Goal: Task Accomplishment & Management: Complete application form

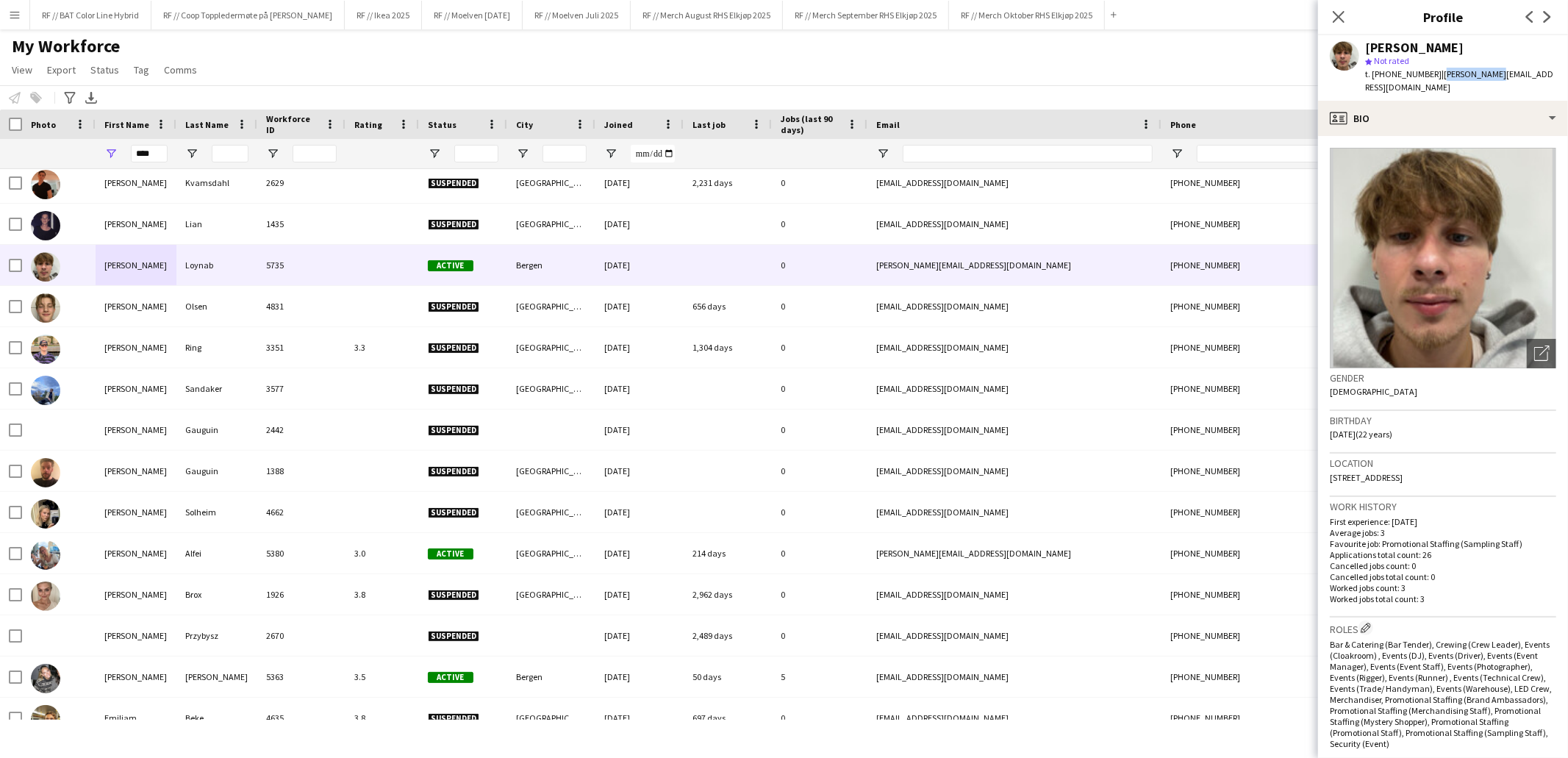
scroll to position [501, 0]
click at [361, 47] on div "My Workforce View Views Default view New view Update view Delete view Edit name…" at bounding box center [784, 60] width 1568 height 50
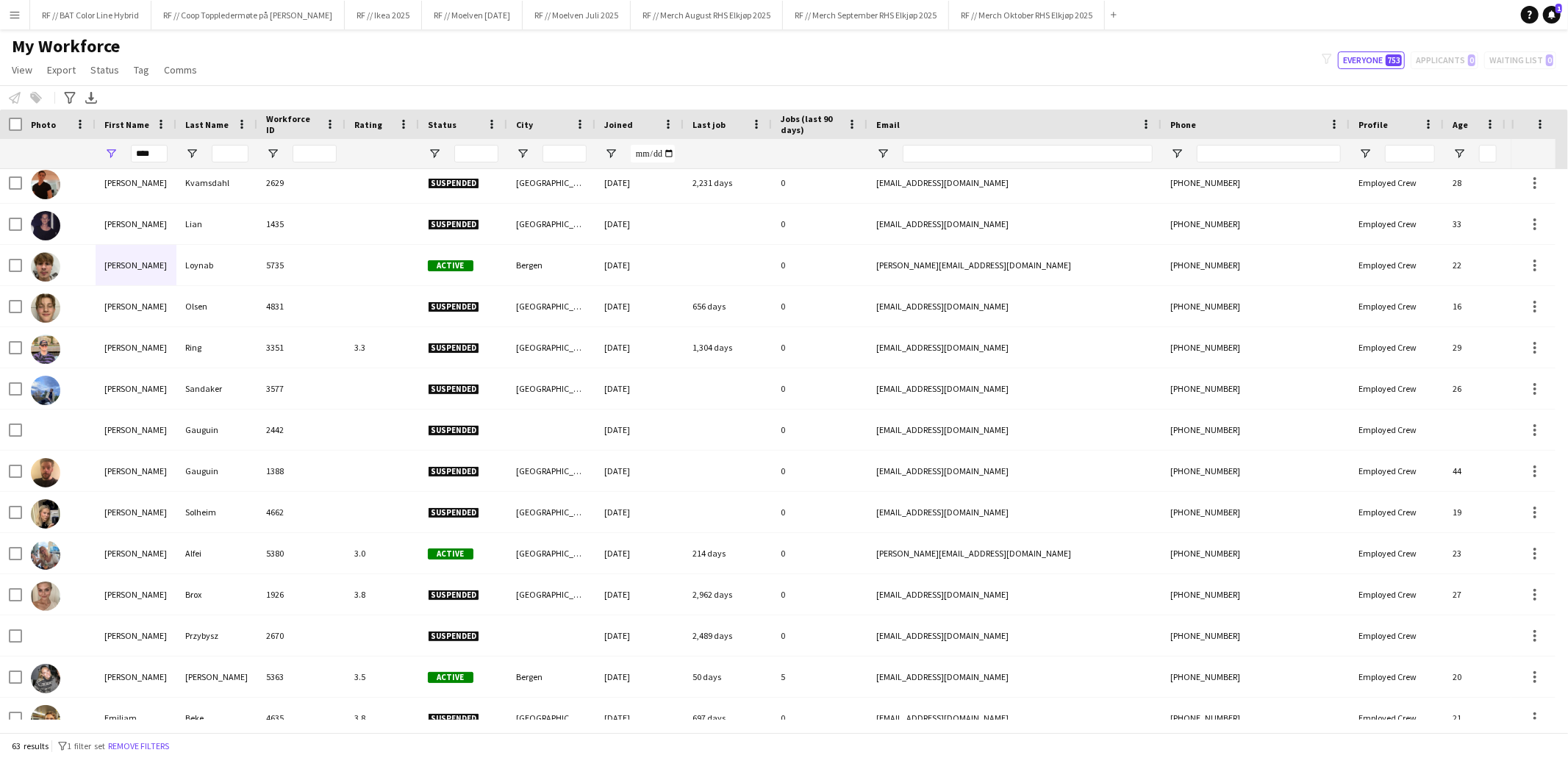
click at [10, 11] on app-icon "Menu" at bounding box center [15, 15] width 12 height 12
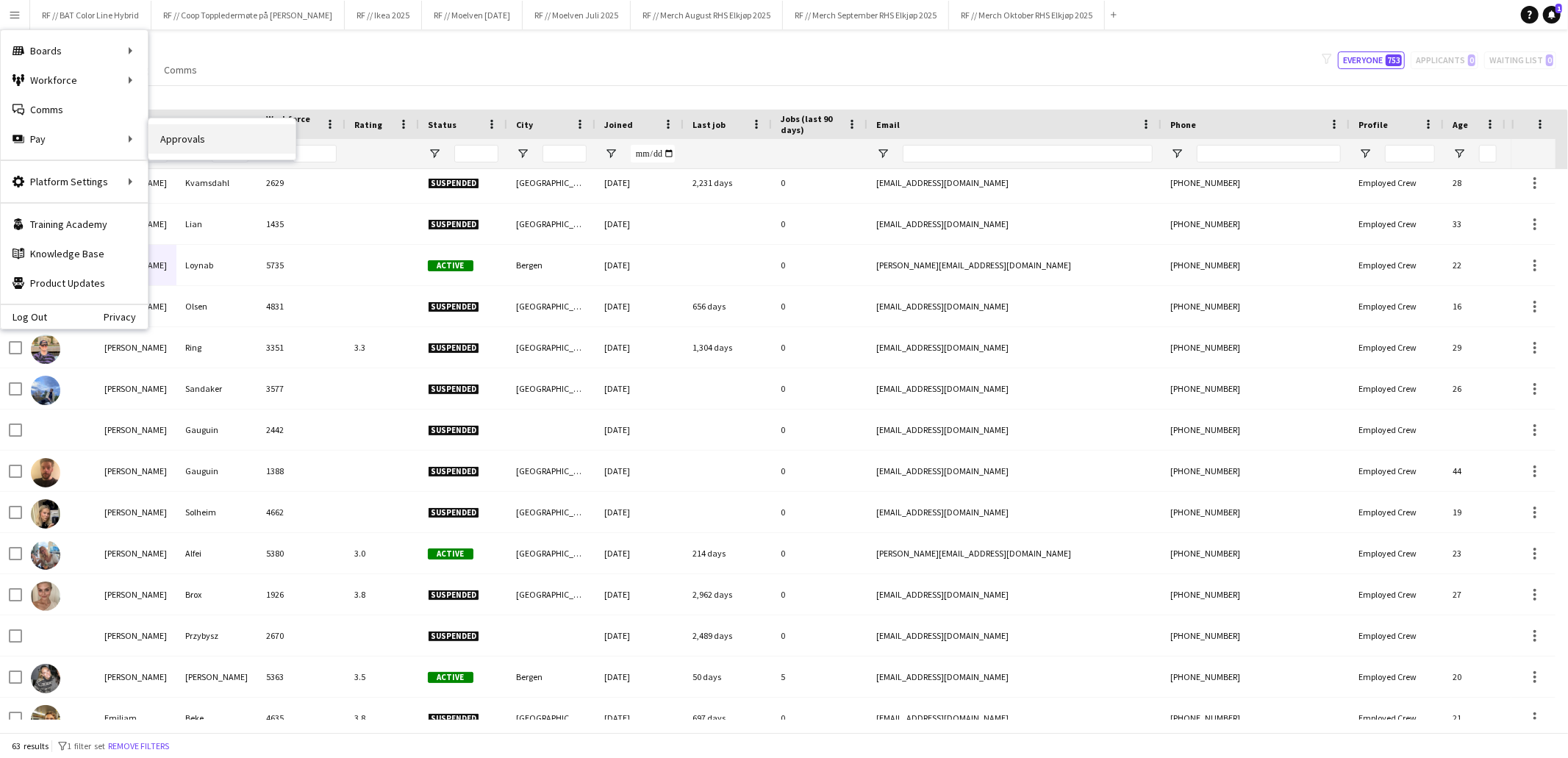
click at [182, 143] on link "Approvals" at bounding box center [221, 139] width 147 height 30
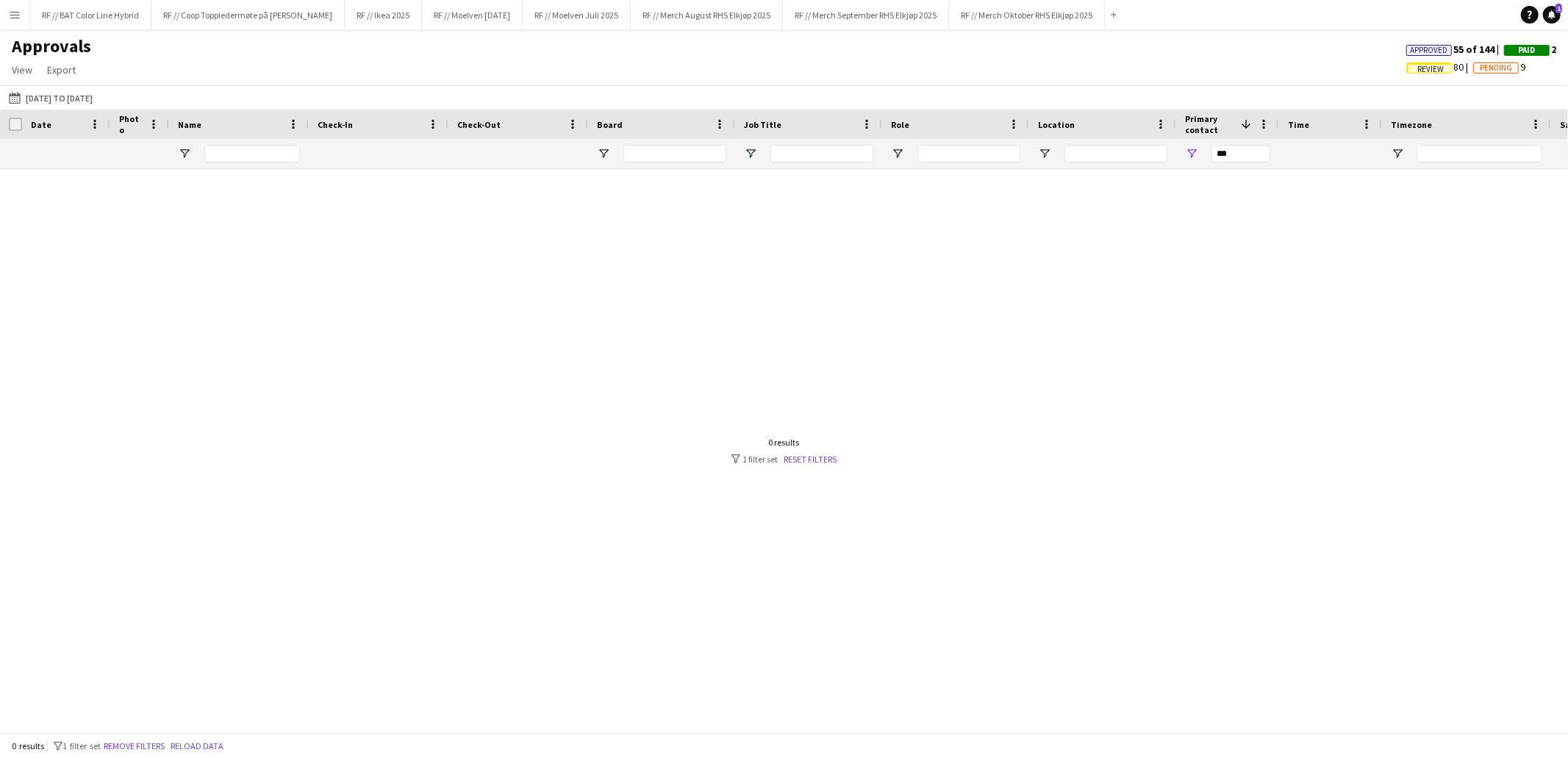
click at [1253, 143] on div "***" at bounding box center [1241, 154] width 59 height 30
click at [1252, 143] on div "***" at bounding box center [1241, 154] width 59 height 30
click at [1251, 156] on input "***" at bounding box center [1241, 153] width 59 height 18
click at [1251, 157] on input "***" at bounding box center [1241, 153] width 59 height 18
type input "*"
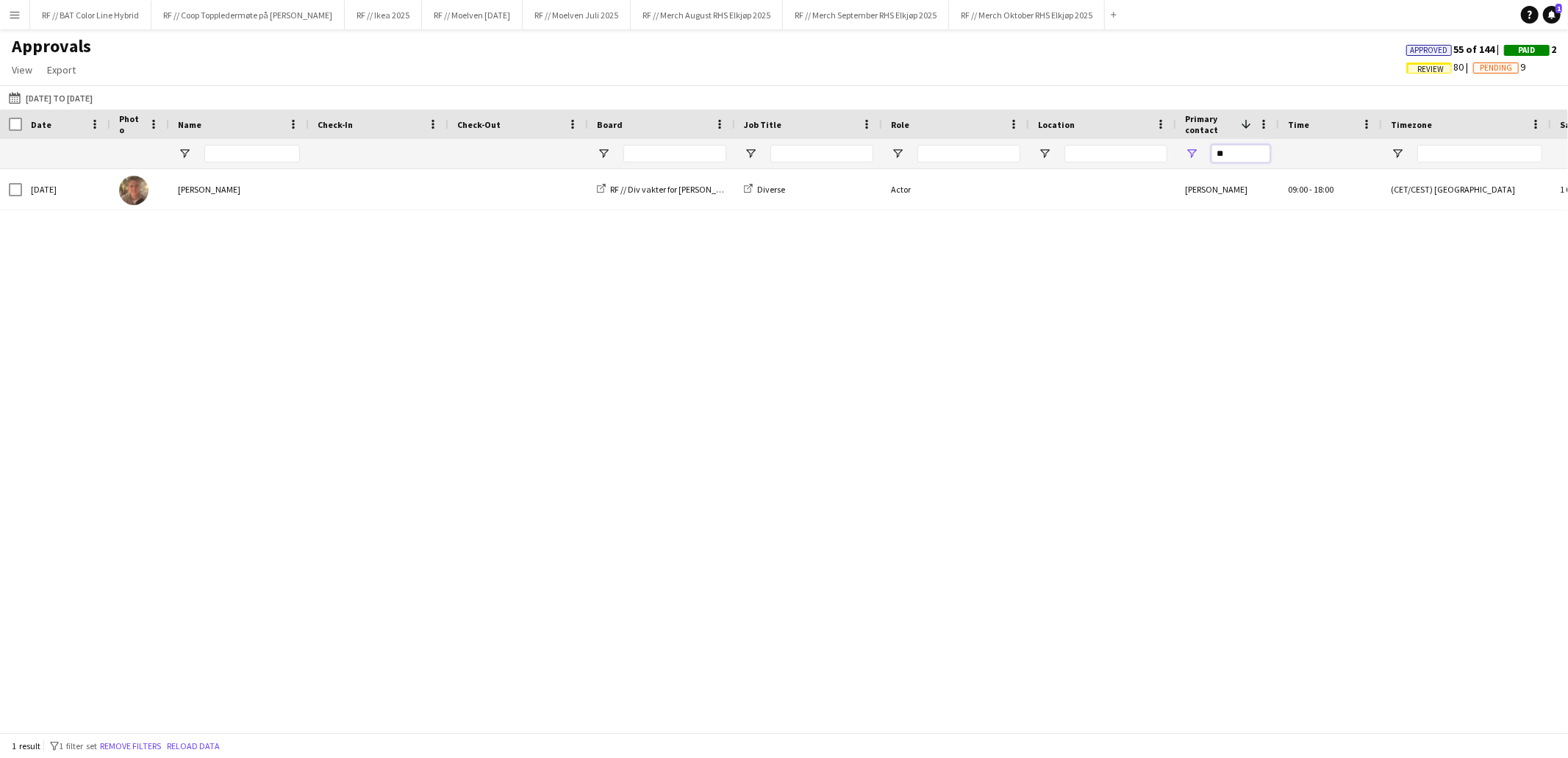
type input "*"
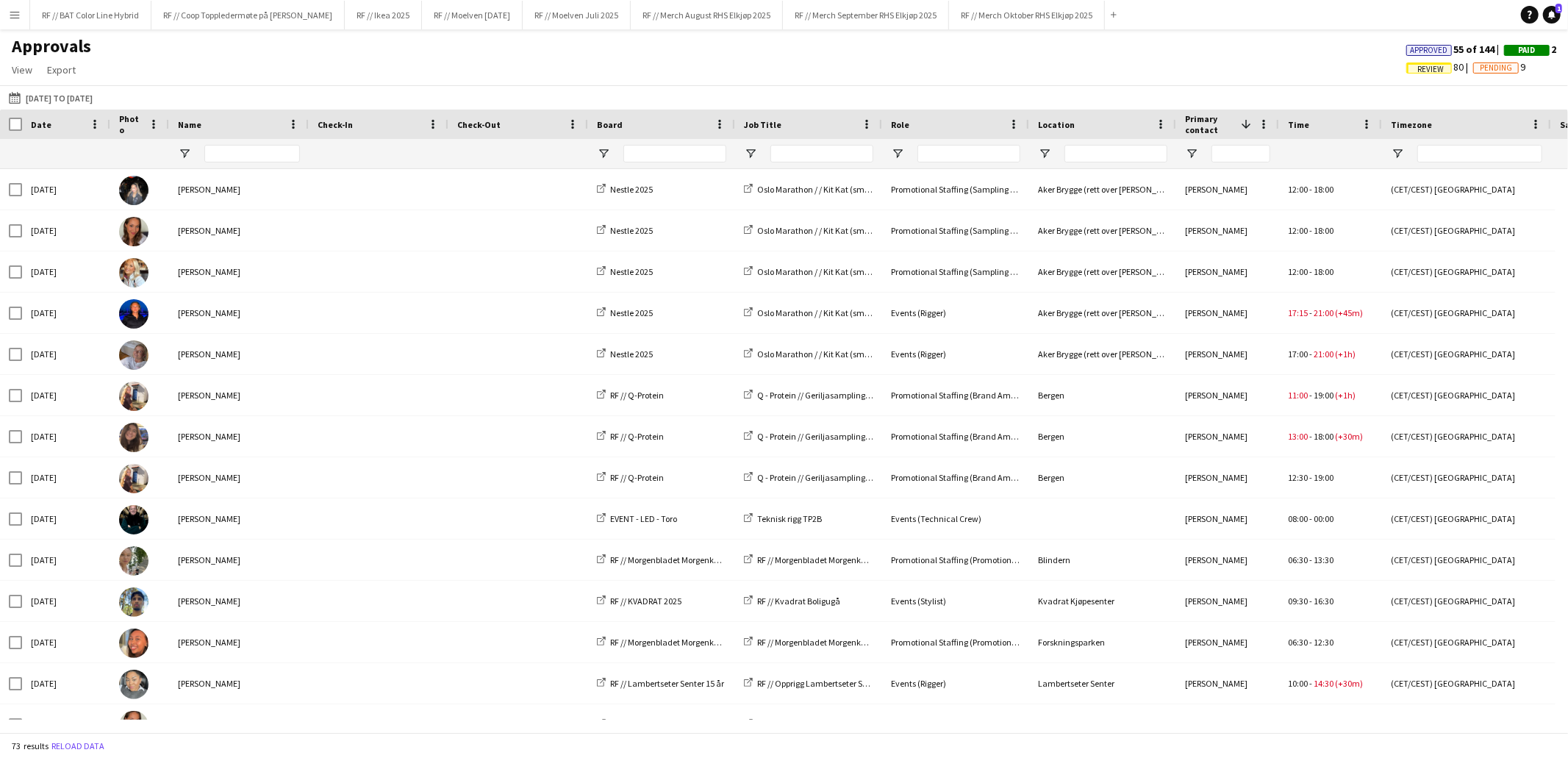
click at [1435, 68] on span "Review" at bounding box center [1430, 69] width 27 height 9
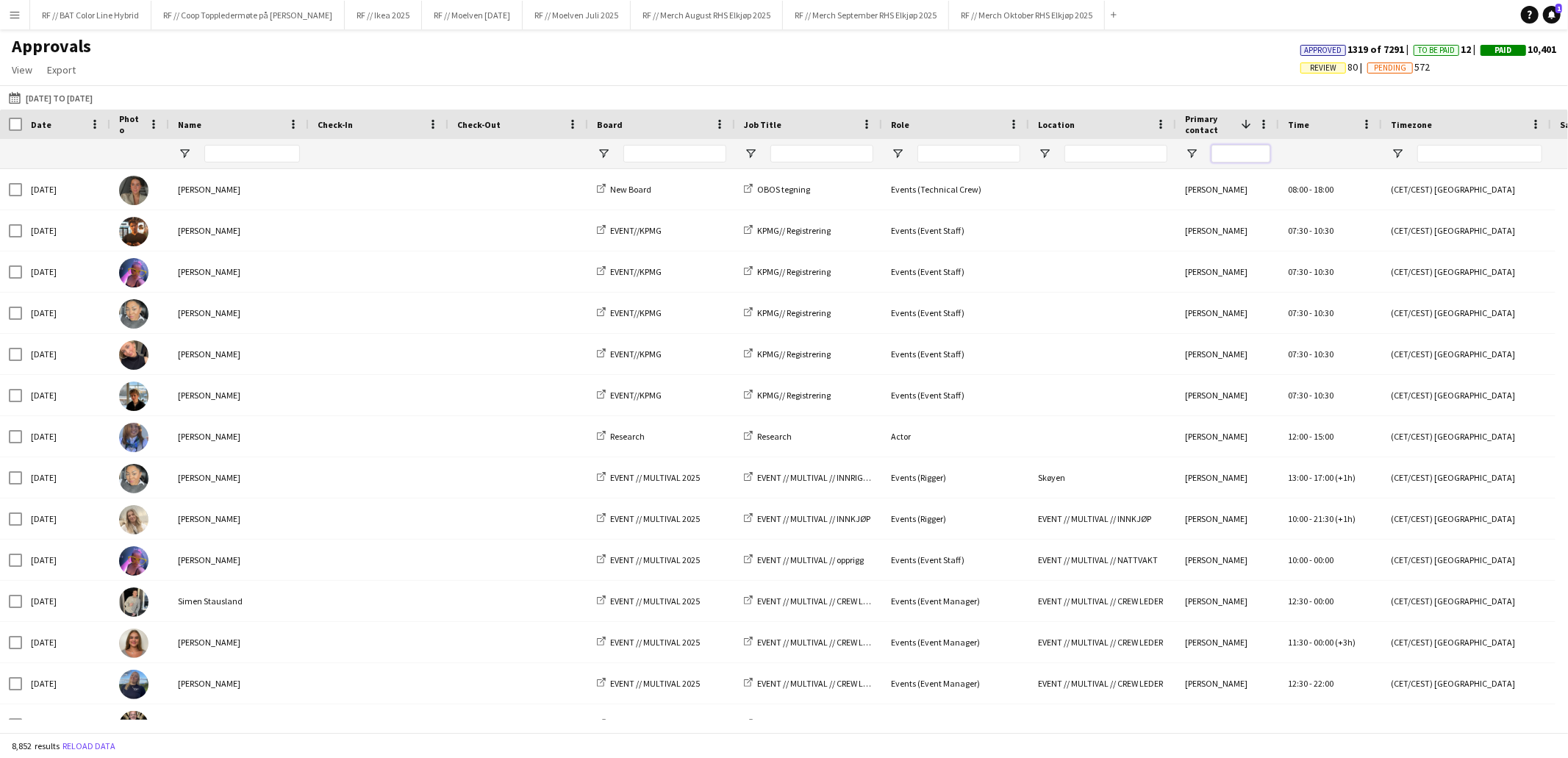
click at [1213, 155] on input "Primary contact Filter Input" at bounding box center [1241, 153] width 59 height 18
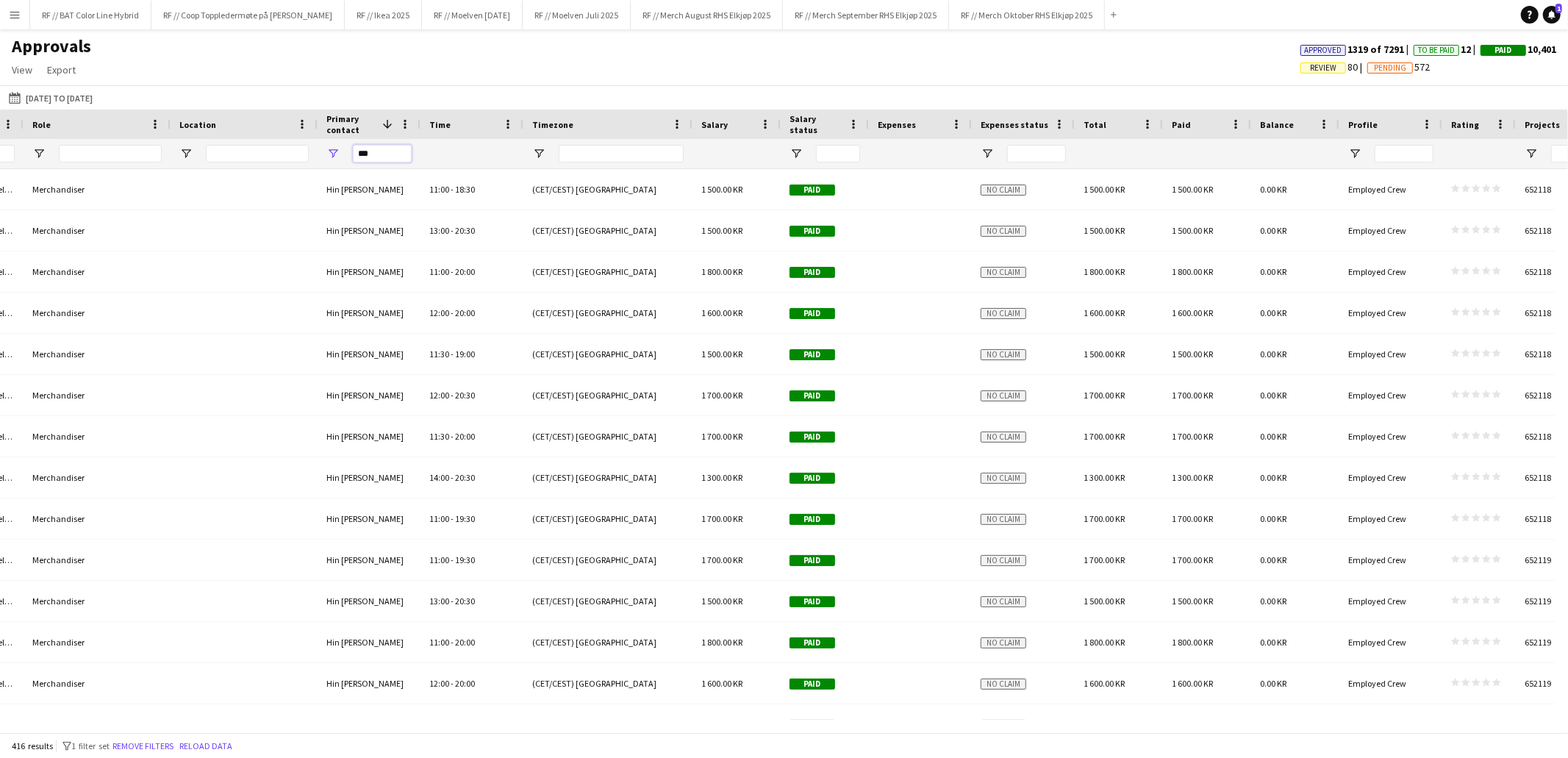
type input "***"
click at [817, 123] on span "Salary status" at bounding box center [815, 124] width 53 height 22
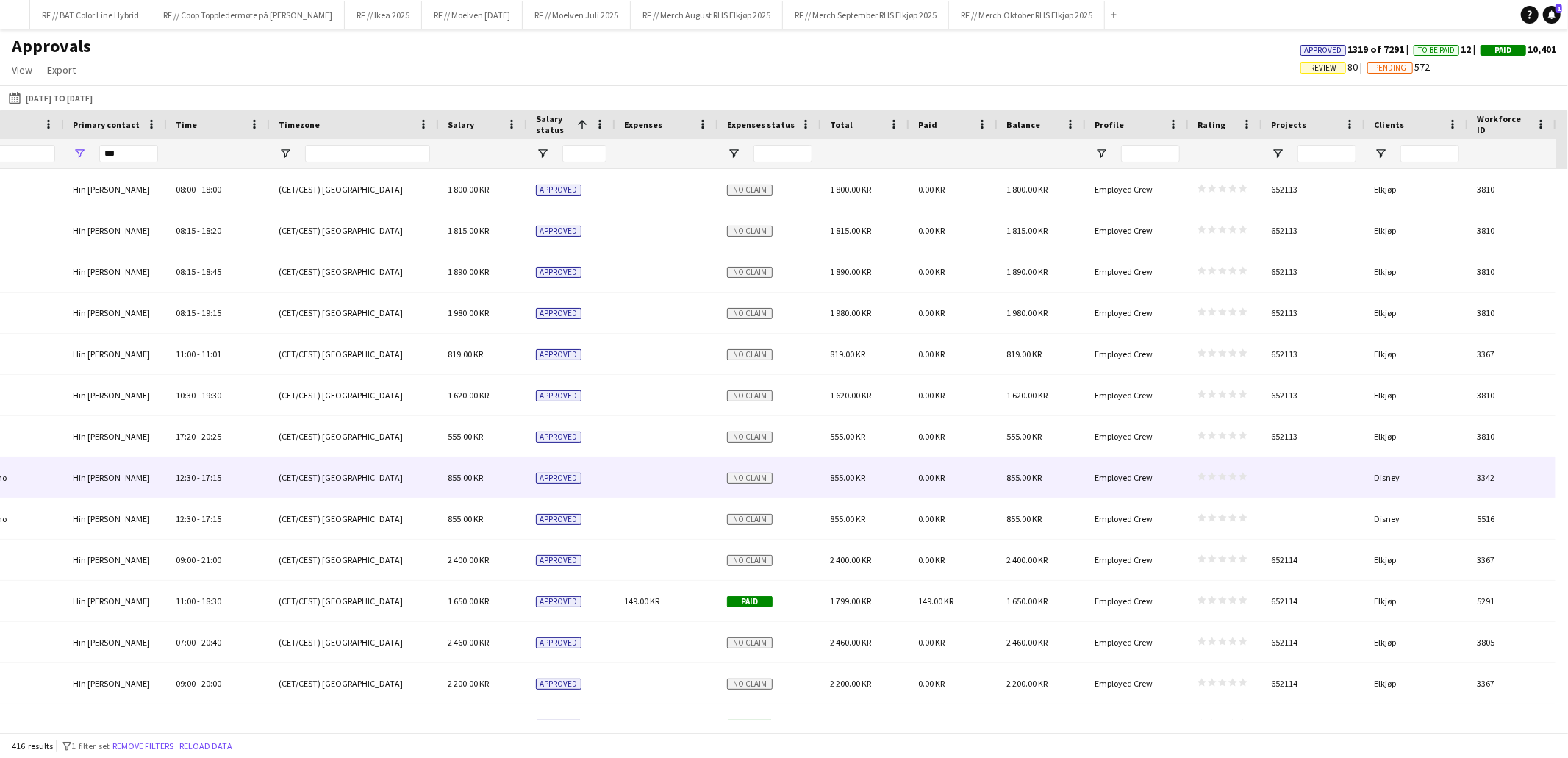
click at [1276, 470] on div at bounding box center [1313, 478] width 103 height 41
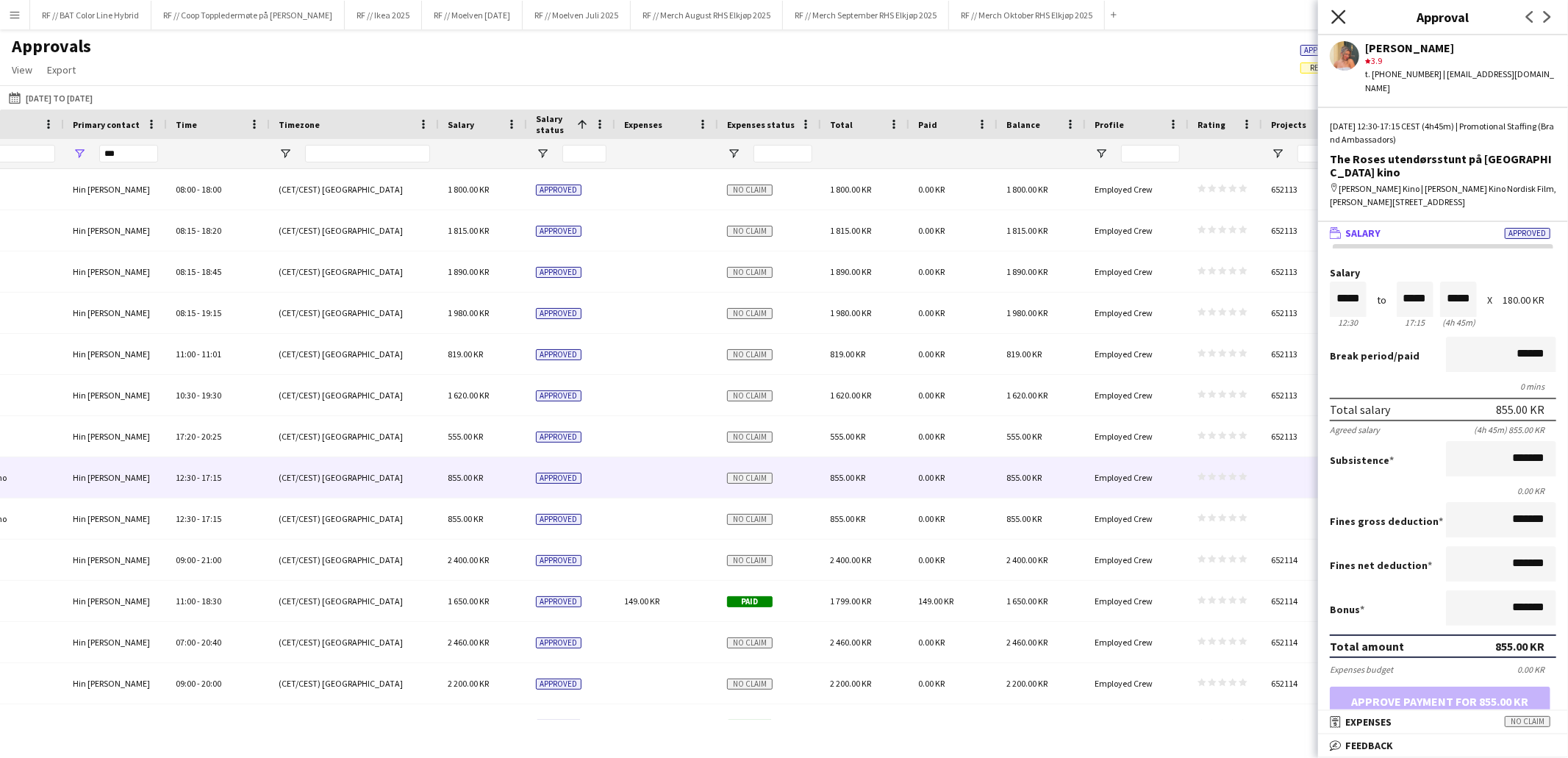
click at [1340, 11] on icon "Close pop-in" at bounding box center [1338, 16] width 14 height 14
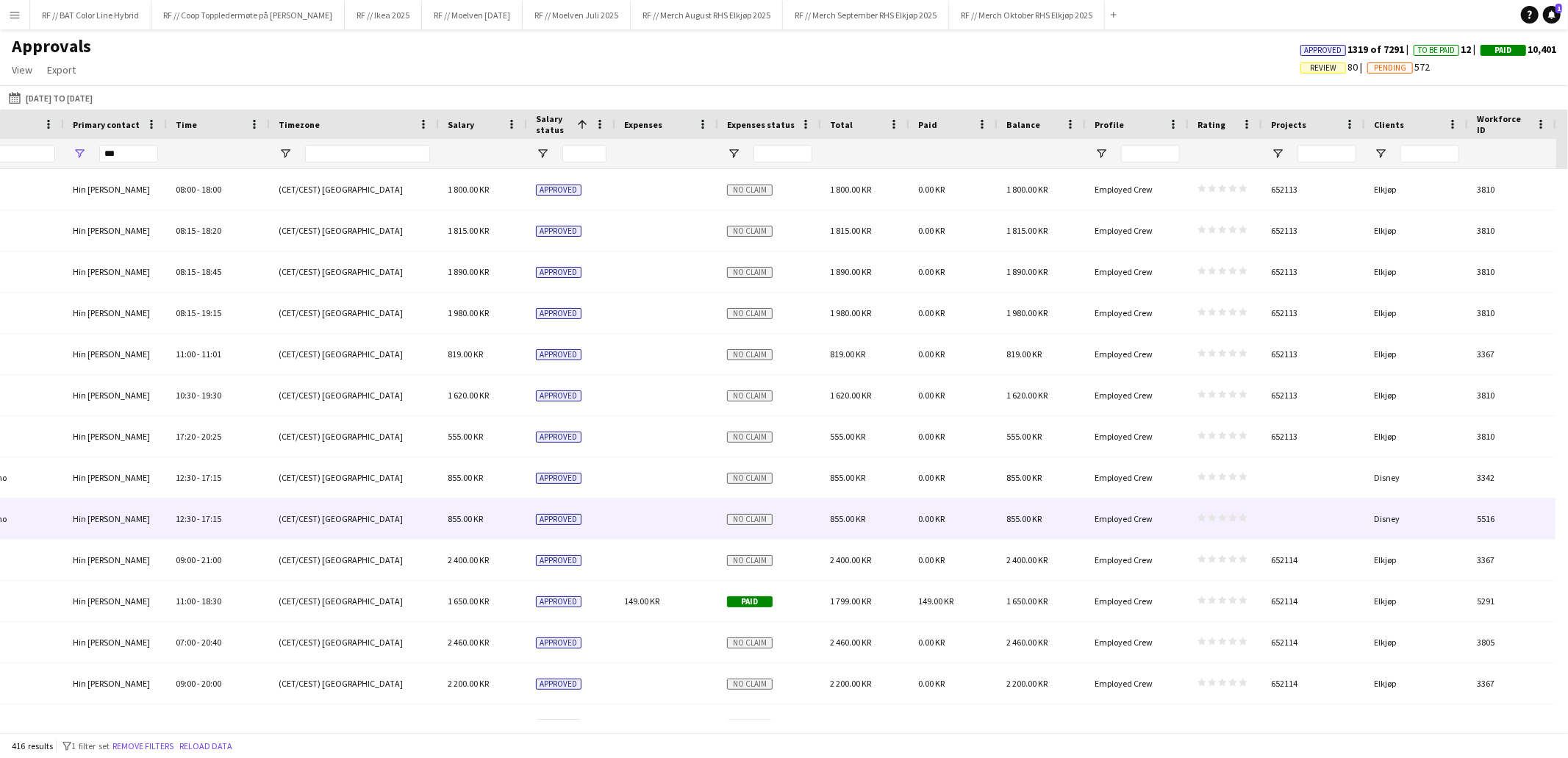
click at [1284, 513] on div at bounding box center [1313, 518] width 103 height 41
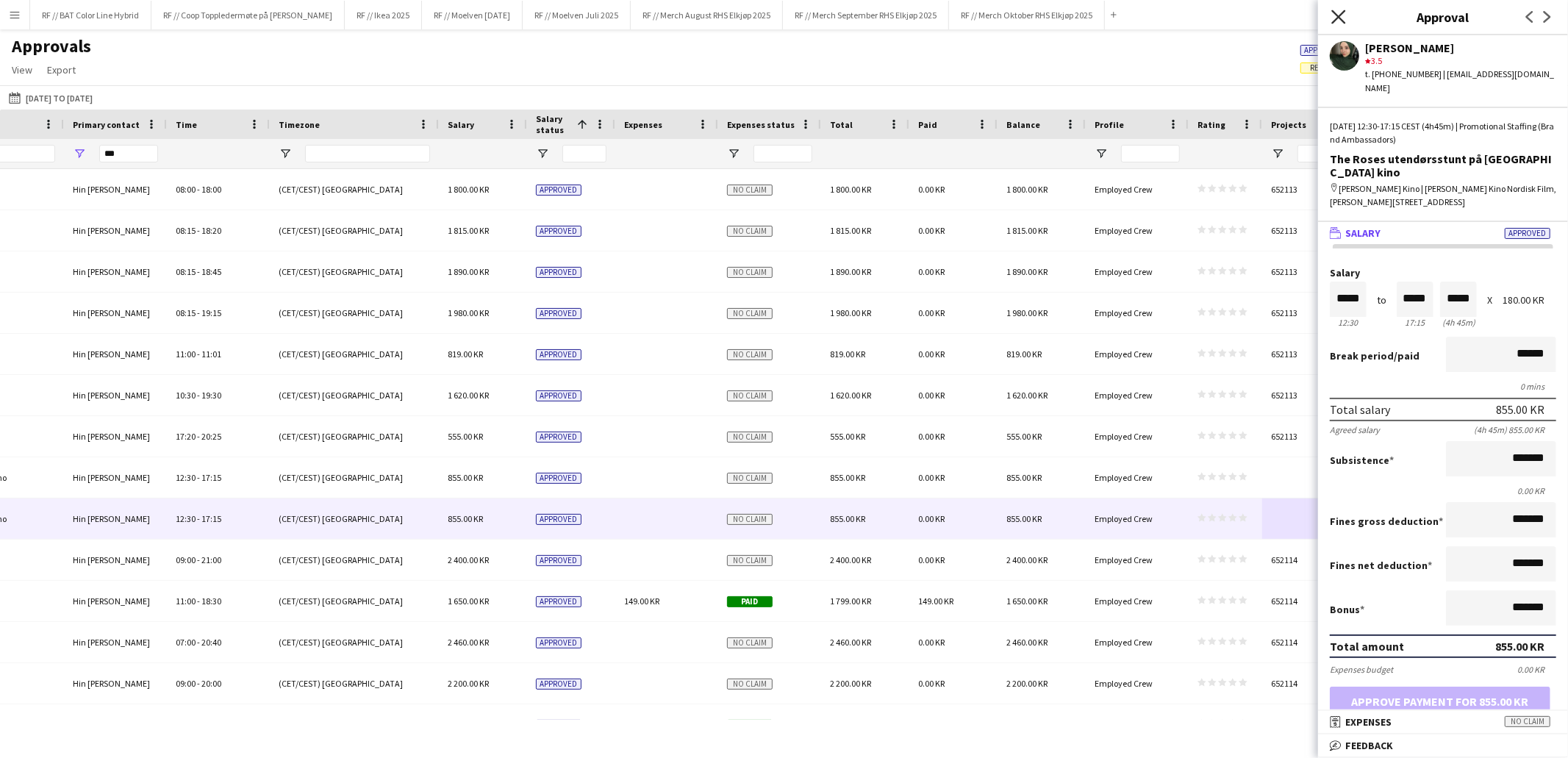
click at [1338, 18] on icon at bounding box center [1338, 16] width 14 height 14
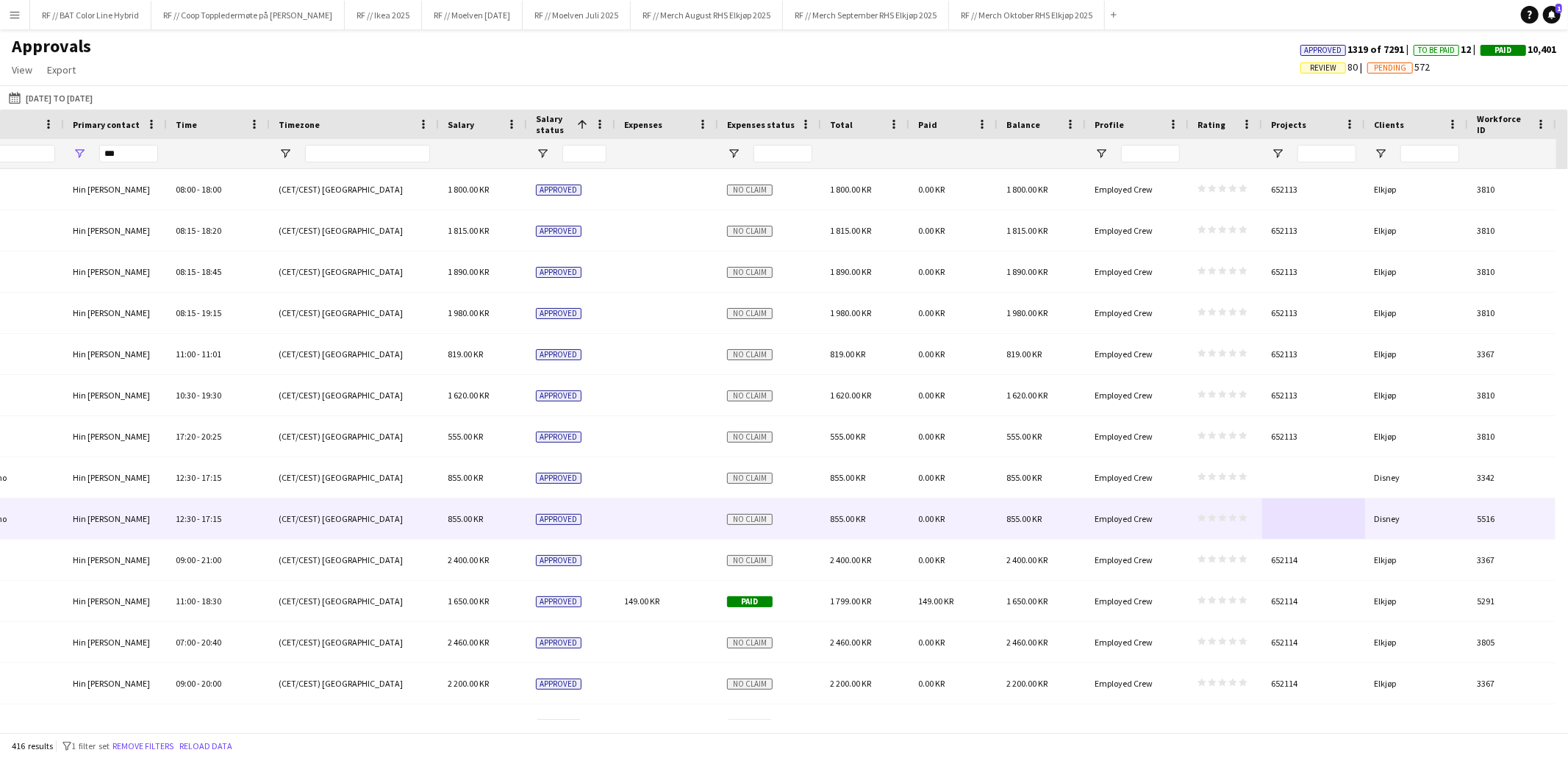
click at [1287, 525] on div at bounding box center [1313, 518] width 103 height 41
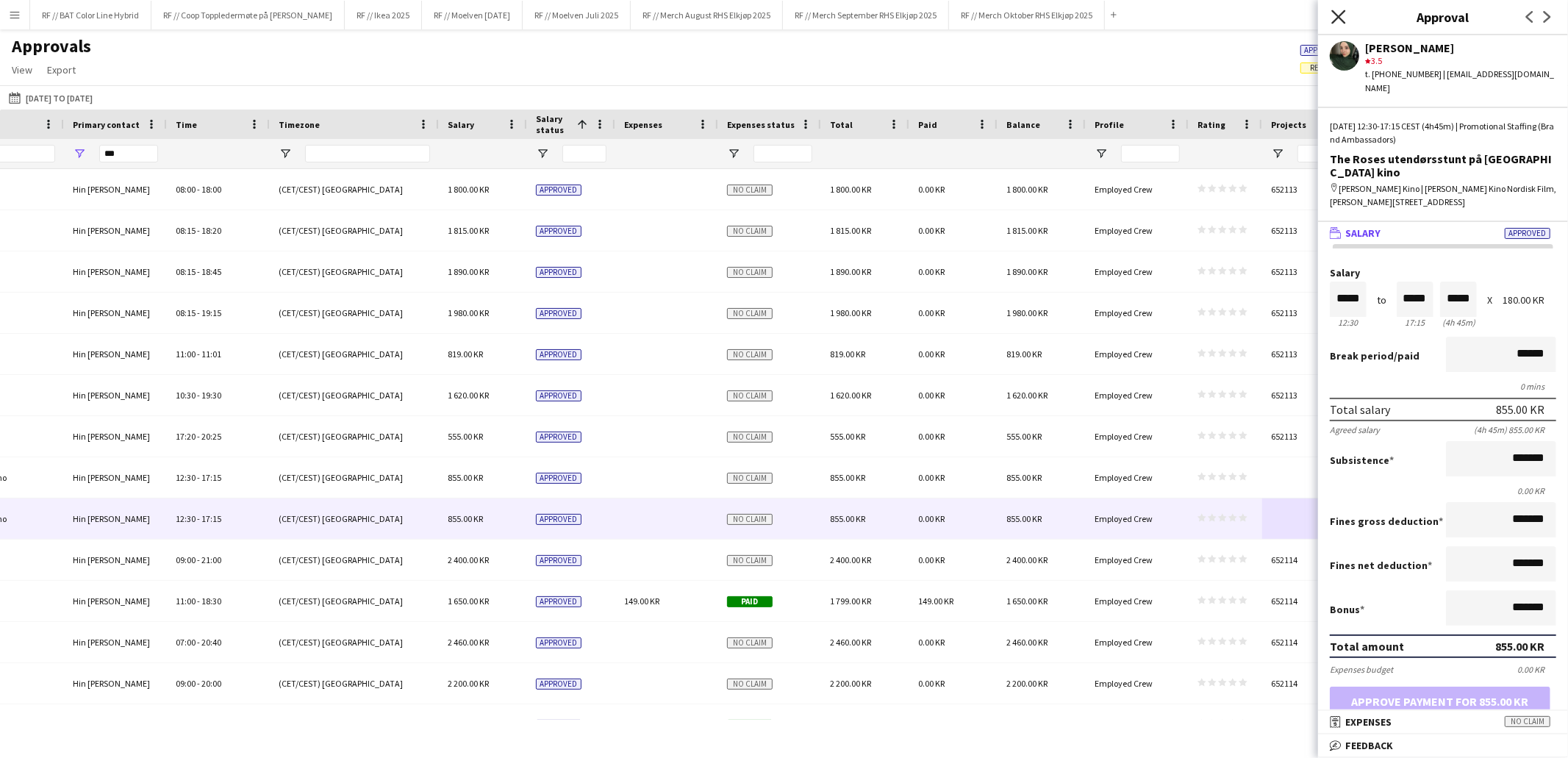
click at [1335, 19] on icon at bounding box center [1338, 16] width 14 height 14
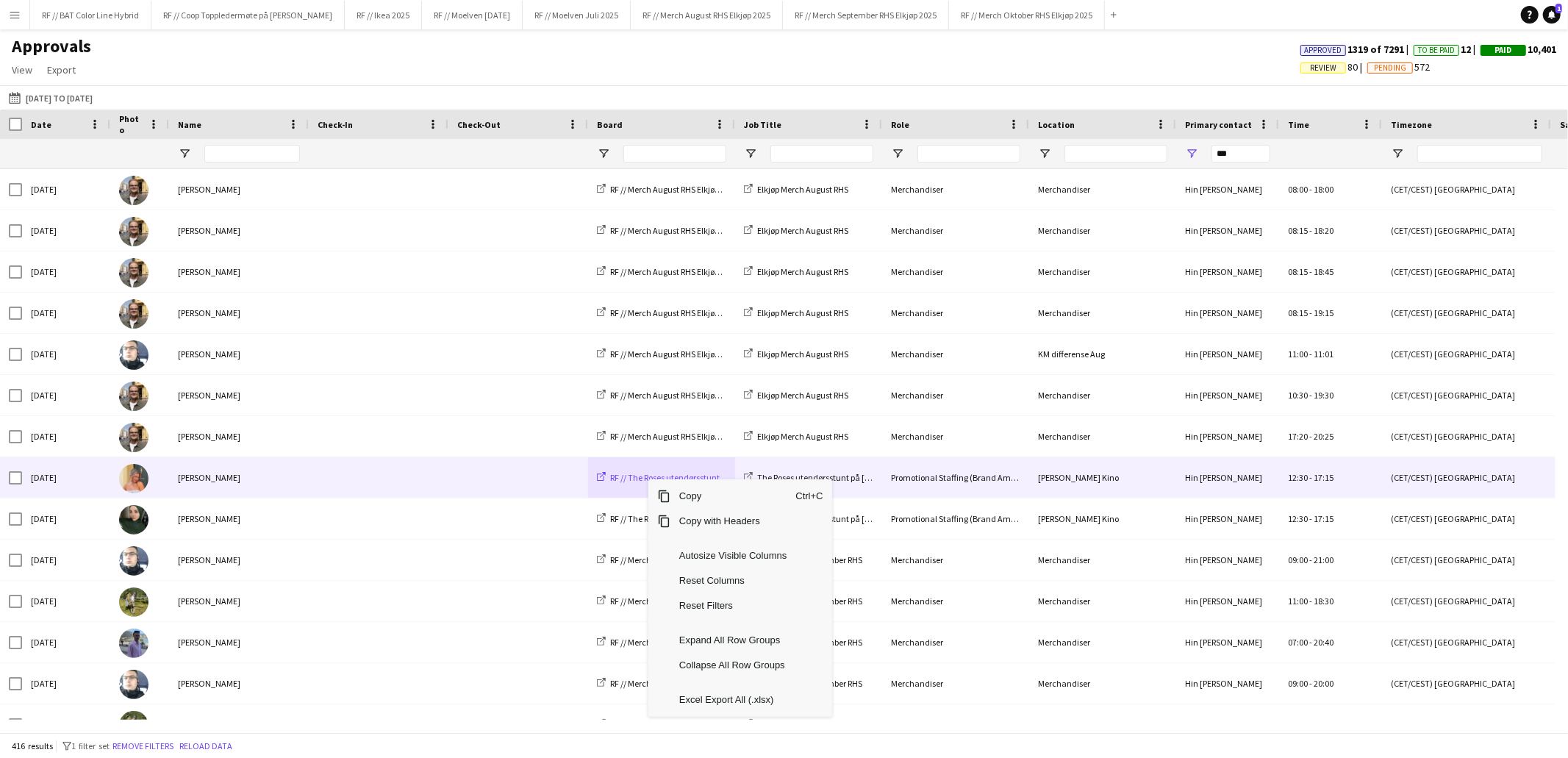
click at [637, 480] on span "RF // The Roses utendørsstunt" at bounding box center [665, 478] width 109 height 11
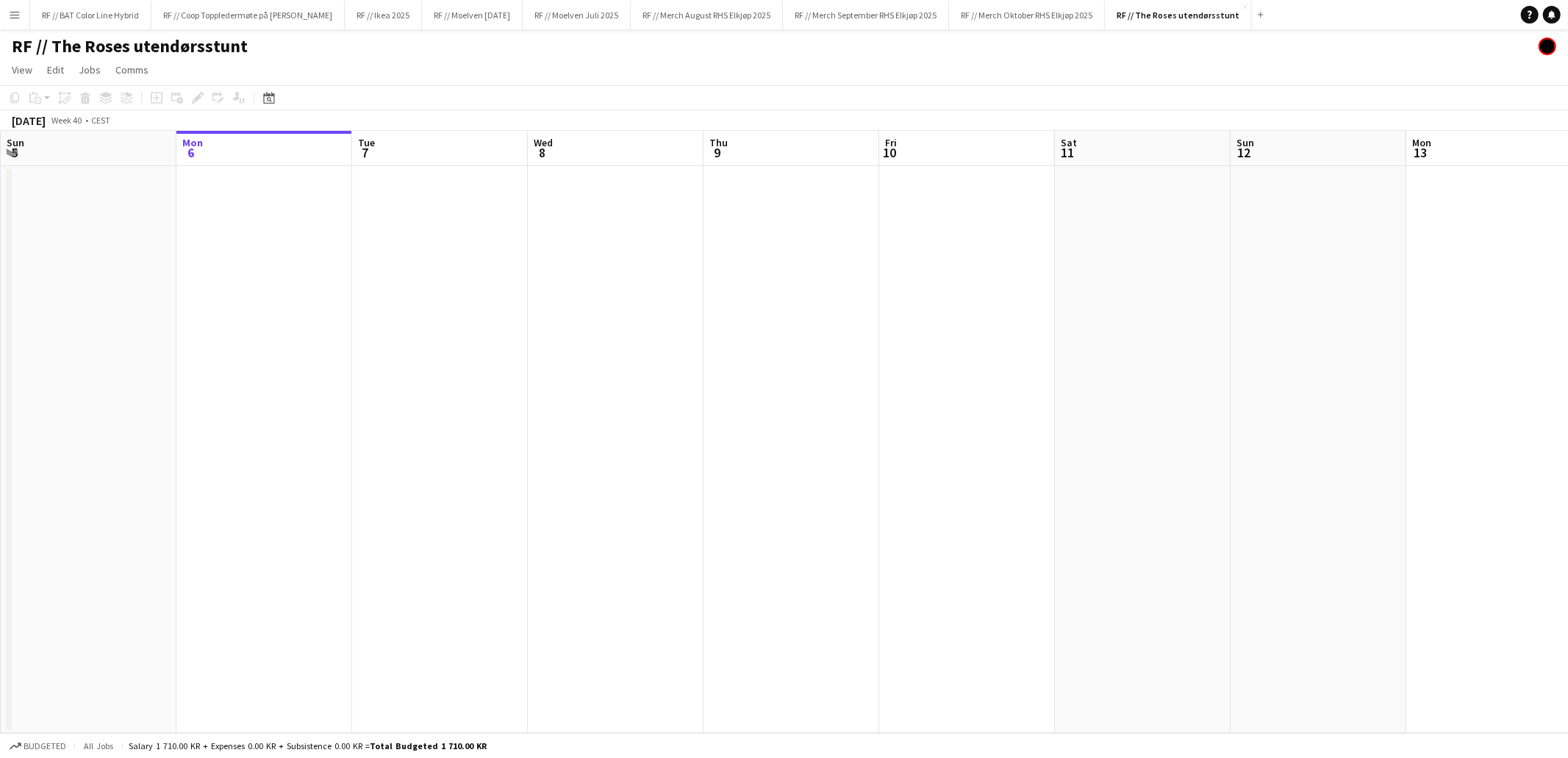
drag, startPoint x: 591, startPoint y: 479, endPoint x: 748, endPoint y: 483, distance: 157.1
click at [748, 483] on app-calendar-viewport "Fri 3 Sat 4 Sun 5 Mon 6 Tue 7 Wed 8 Thu 9 Fri 10 Sat 11 Sun 12 Mon 13 Tue 14 We…" at bounding box center [784, 431] width 1568 height 602
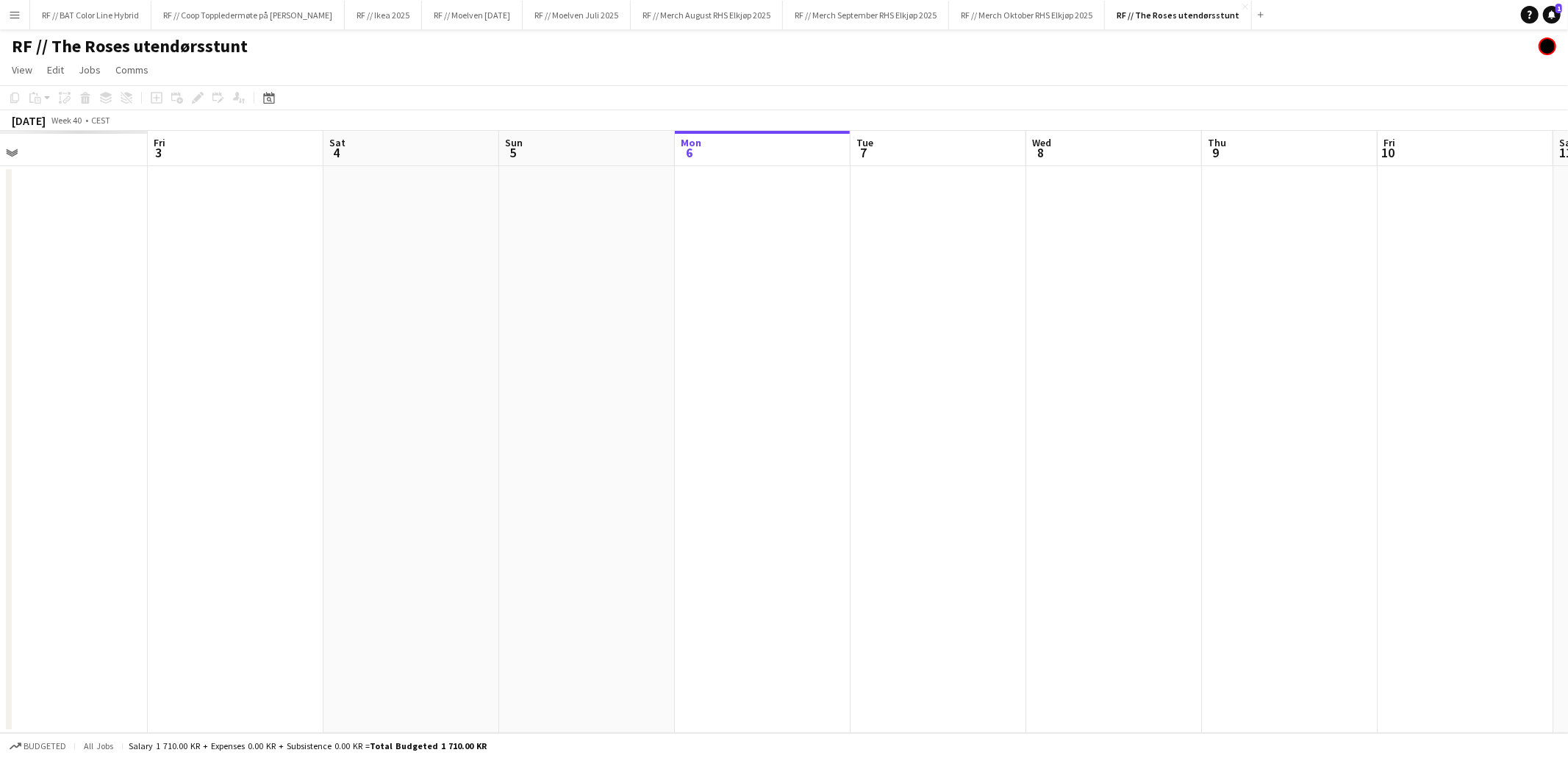
click at [784, 472] on app-calendar-viewport "Tue 30 Wed 1 Thu 2 Fri 3 Sat 4 Sun 5 Mon 6 Tue 7 Wed 8 Thu 9 Fri 10 Sat 11 Sun …" at bounding box center [784, 431] width 1568 height 602
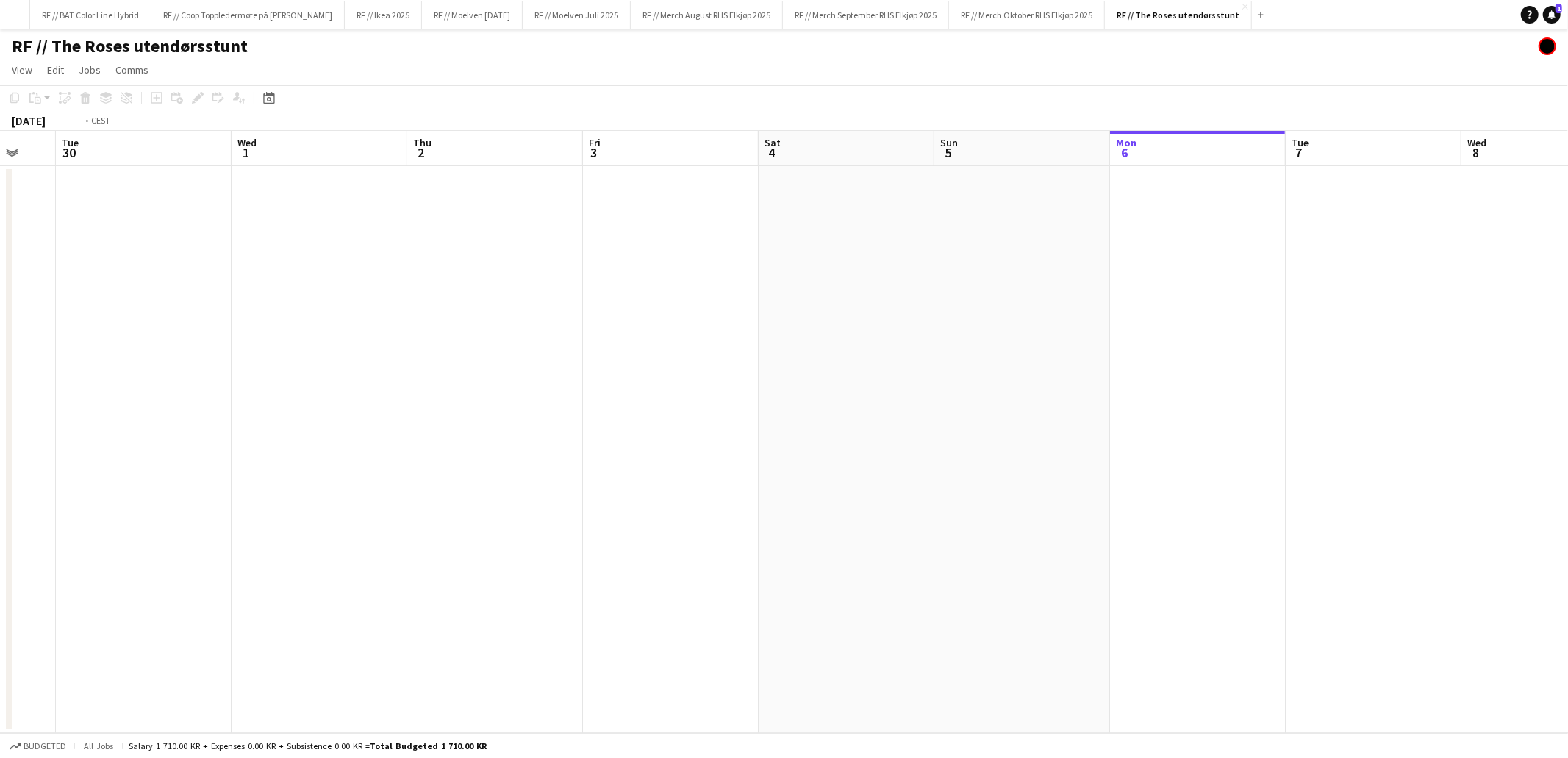
drag, startPoint x: 894, startPoint y: 476, endPoint x: 963, endPoint y: 487, distance: 69.9
click at [1107, 471] on app-calendar-viewport "Sun 28 Mon 29 Tue 30 Wed 1 Thu 2 Fri 3 Sat 4 Sun 5 Mon 6 Tue 7 Wed 8 Thu 9 Fri …" at bounding box center [784, 431] width 1568 height 602
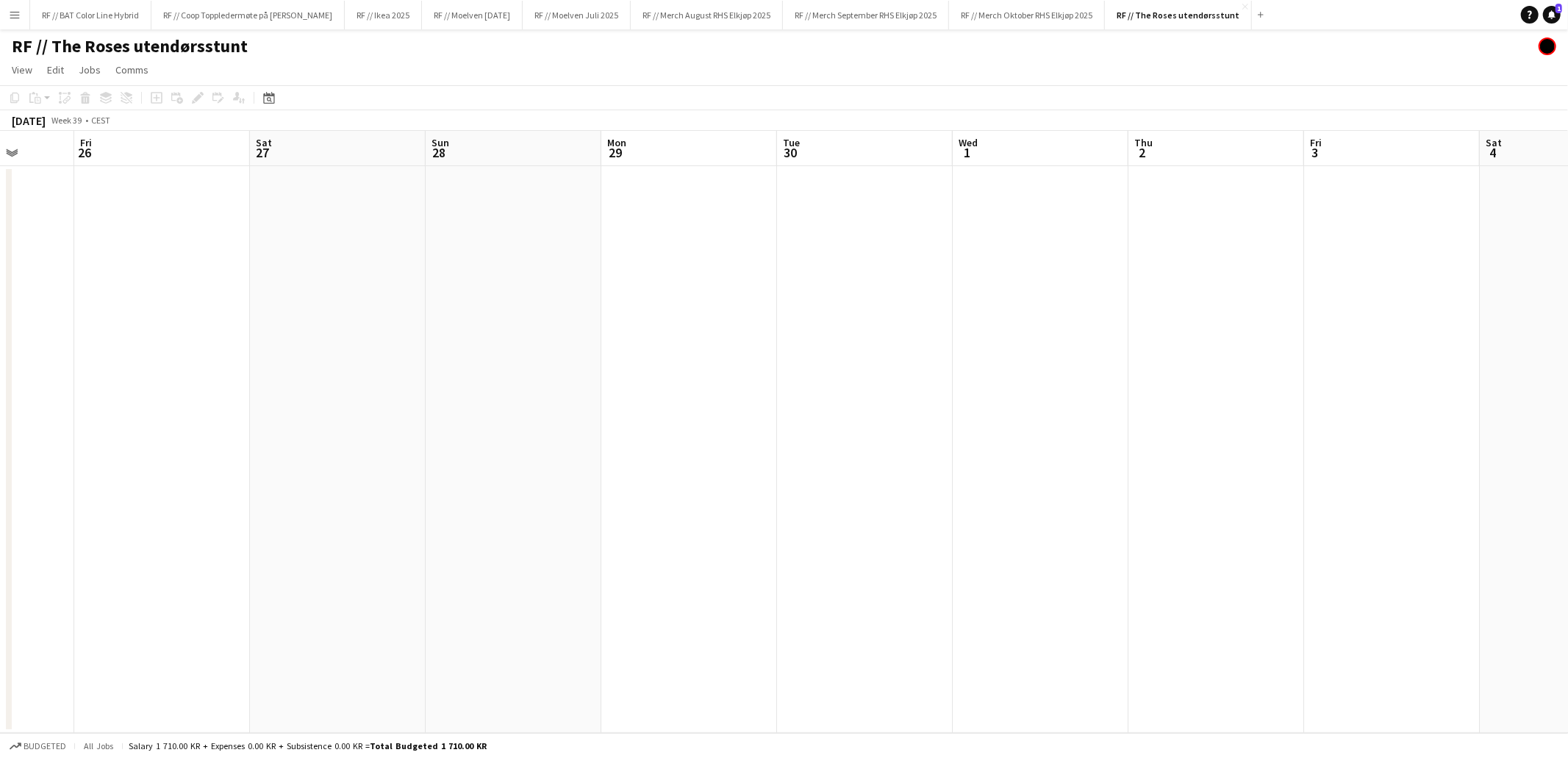
drag, startPoint x: 423, startPoint y: 466, endPoint x: 891, endPoint y: 454, distance: 468.2
click at [1090, 430] on app-calendar-viewport "Tue 23 Wed 24 Thu 25 Fri 26 Sat 27 Sun 28 Mon 29 Tue 30 Wed 1 Thu 2 Fri 3 Sat 4…" at bounding box center [784, 431] width 1568 height 602
drag, startPoint x: 904, startPoint y: 442, endPoint x: 448, endPoint y: 469, distance: 456.8
click at [977, 441] on app-calendar-viewport "Fri 19 Sat 20 Sun 21 Mon 22 Tue 23 Wed 24 Thu 25 Fri 26 Sat 27 Sun 28 Mon 29 Tu…" at bounding box center [784, 431] width 1568 height 602
drag, startPoint x: 441, startPoint y: 463, endPoint x: 745, endPoint y: 452, distance: 304.2
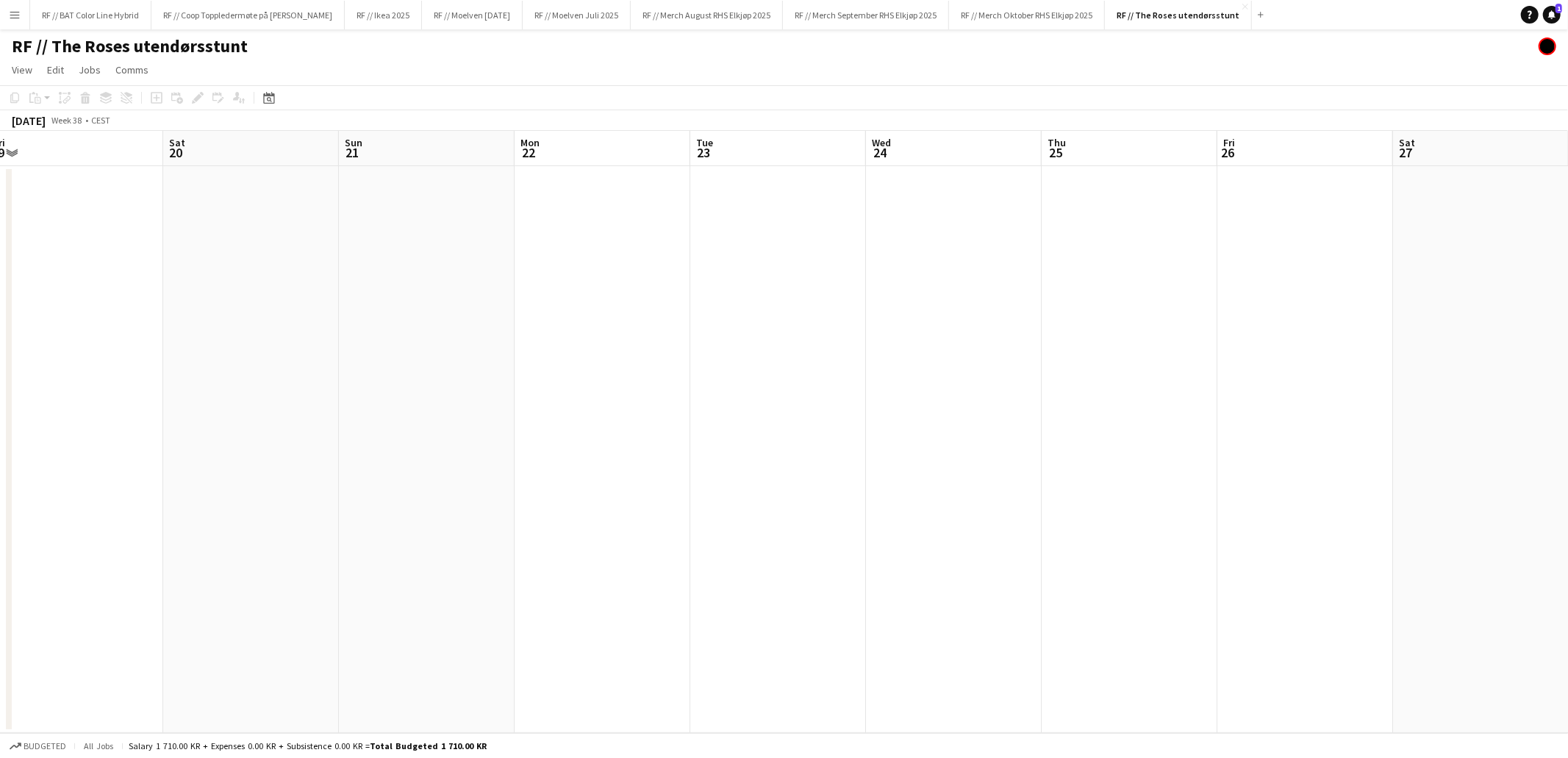
click at [1038, 430] on app-calendar-viewport "Wed 17 Thu 18 Fri 19 Sat 20 Sun 21 Mon 22 Tue 23 Wed 24 Thu 25 Fri 26 Sat 27 Su…" at bounding box center [784, 431] width 1568 height 602
drag, startPoint x: 625, startPoint y: 450, endPoint x: 389, endPoint y: 454, distance: 236.0
click at [755, 448] on app-calendar-viewport "Sat 13 Sun 14 Mon 15 Tue 16 Wed 17 Thu 18 Fri 19 Sat 20 Sun 21 Mon 22 Tue 23 We…" at bounding box center [784, 431] width 1568 height 602
drag, startPoint x: 389, startPoint y: 454, endPoint x: 846, endPoint y: 474, distance: 457.4
click at [927, 465] on app-calendar-viewport "Thu 11 Fri 12 Sat 13 Sun 14 Mon 15 Tue 16 Wed 17 Thu 18 Fri 19 Sat 20 Sun 21 Mo…" at bounding box center [784, 431] width 1568 height 602
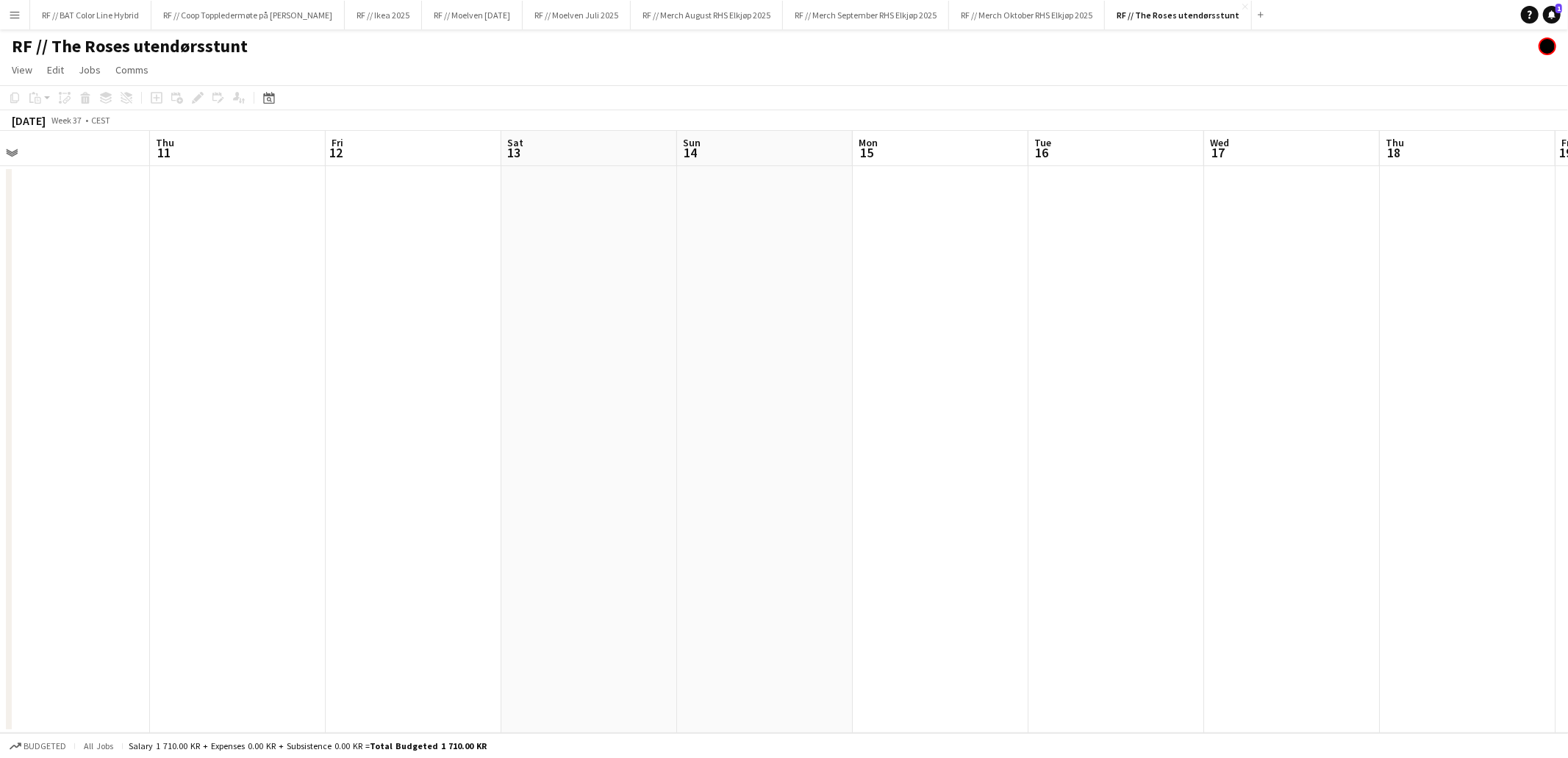
drag, startPoint x: 392, startPoint y: 449, endPoint x: 443, endPoint y: 444, distance: 51.2
click at [816, 440] on app-calendar-viewport "Mon 8 Tue 9 Wed 10 Thu 11 Fri 12 Sat 13 Sun 14 Mon 15 Tue 16 Wed 17 Thu 18 Fri …" at bounding box center [784, 431] width 1568 height 602
drag, startPoint x: 443, startPoint y: 444, endPoint x: 655, endPoint y: 455, distance: 212.3
click at [860, 441] on app-calendar-viewport "Thu 4 Fri 5 Sat 6 Sun 7 Mon 8 Tue 9 Wed 10 Thu 11 Fri 12 Sat 13 Sun 14 Mon 15 T…" at bounding box center [784, 431] width 1568 height 602
click at [784, 419] on app-calendar-viewport "Mon 1 Tue 2 Wed 3 Thu 4 Fri 5 Sat 6 Sun 7 Mon 8 Tue 9 Wed 10 Thu 11 Fri 12 Sat …" at bounding box center [784, 431] width 1568 height 602
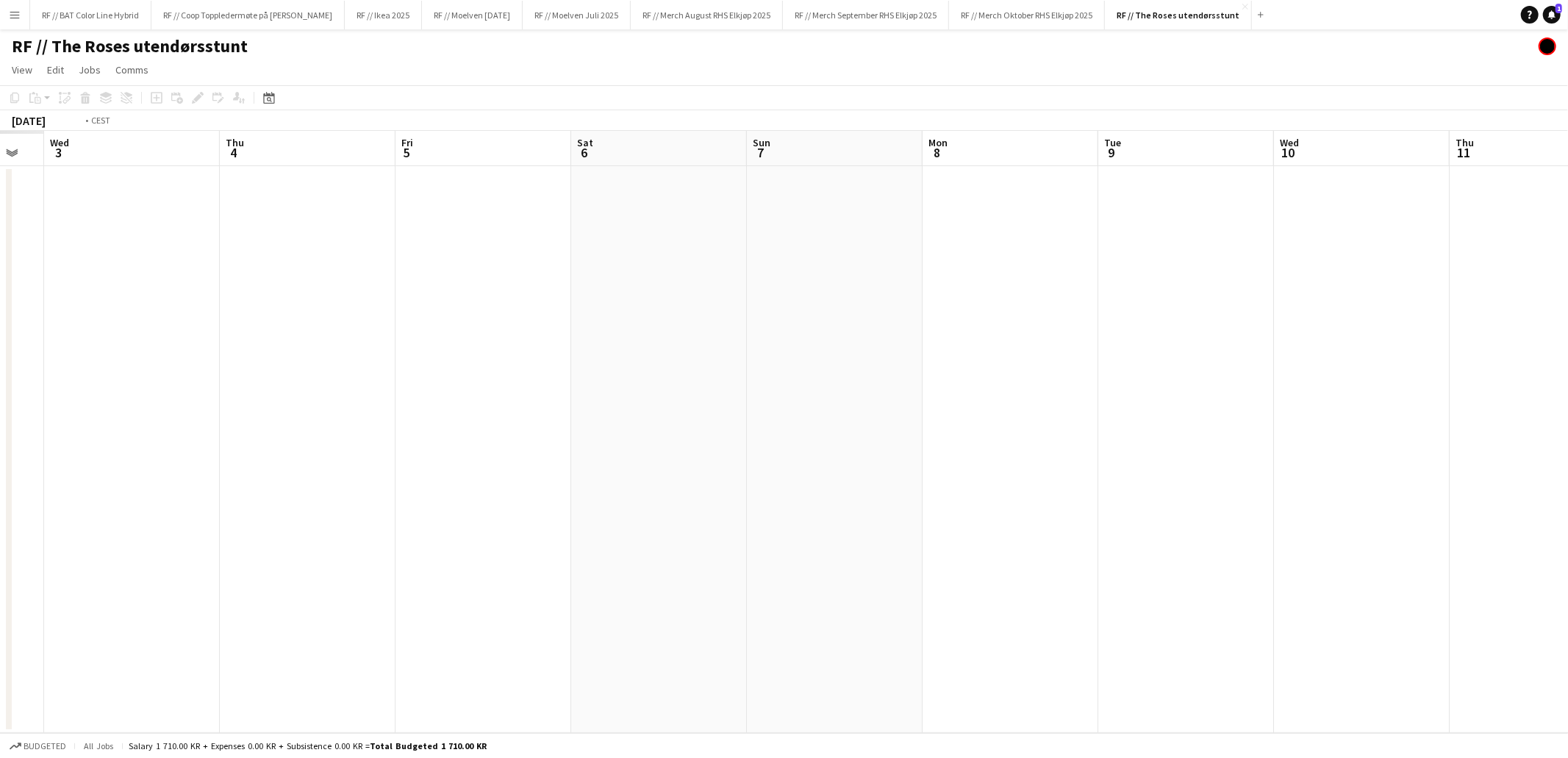
drag, startPoint x: 444, startPoint y: 419, endPoint x: 765, endPoint y: 413, distance: 321.1
click at [771, 409] on app-calendar-viewport "Mon 1 Tue 2 Wed 3 Thu 4 Fri 5 Sat 6 Sun 7 Mon 8 Tue 9 Wed 10 Thu 11 Fri 12 Sat …" at bounding box center [784, 431] width 1568 height 602
click at [1085, 402] on app-calendar-viewport "Fri 29 Sat 30 Sun 31 Mon 1 Tue 2 Wed 3 Thu 4 Fri 5 Sat 6 Sun 7 Mon 8 Tue 9 Wed …" at bounding box center [784, 431] width 1568 height 602
drag, startPoint x: 855, startPoint y: 409, endPoint x: 467, endPoint y: 419, distance: 388.1
click at [916, 409] on app-calendar-viewport "Tue 26 Wed 27 2/2 1 Job Thu 28 Fri 29 Sat 30 Sun 31 Mon 1 Tue 2 Wed 3 Thu 4 Fri…" at bounding box center [784, 431] width 1568 height 602
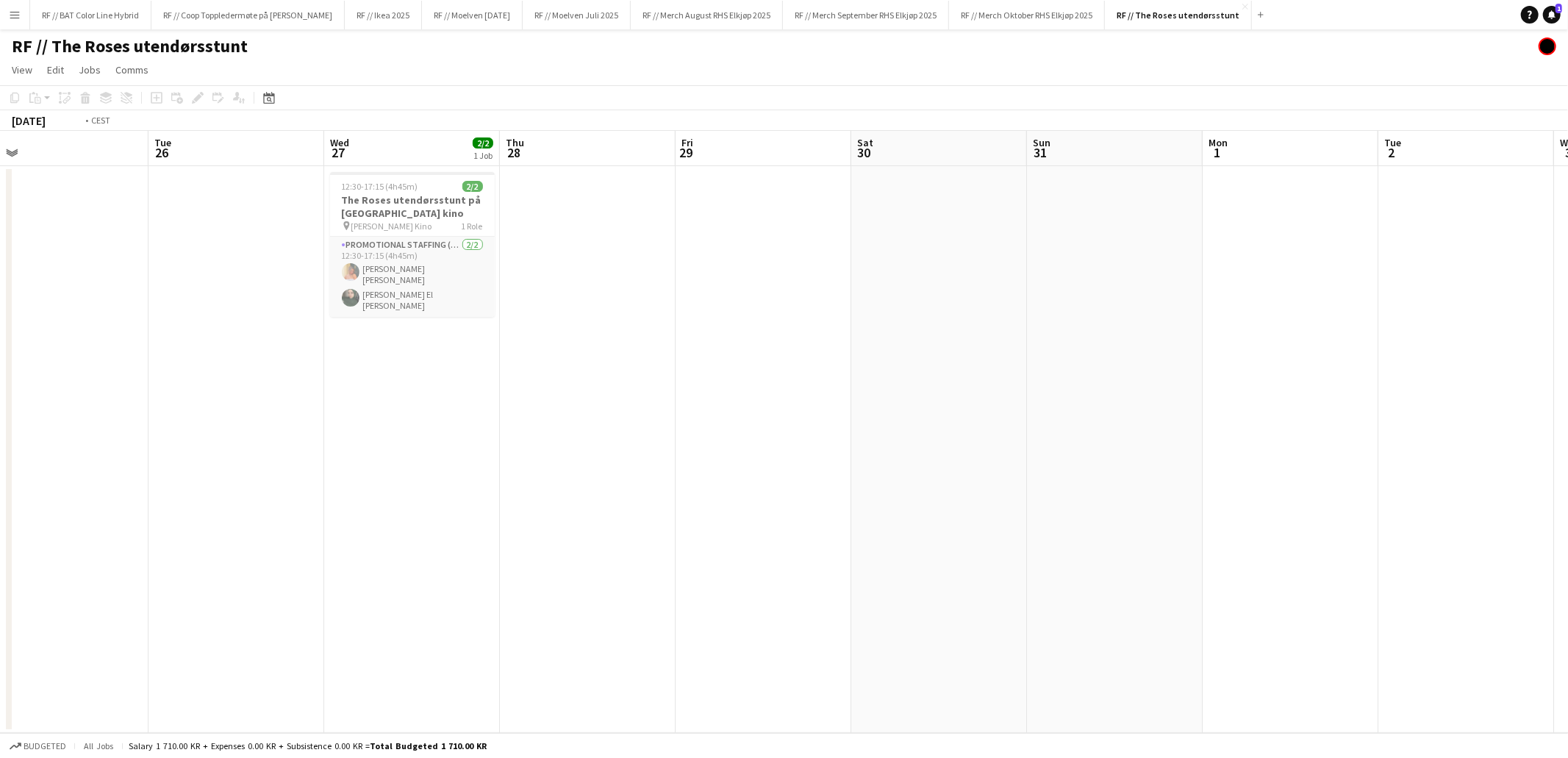
drag, startPoint x: 434, startPoint y: 422, endPoint x: 815, endPoint y: 426, distance: 381.0
click at [848, 421] on app-calendar-viewport "Sat 23 Sun 24 Mon 25 Tue 26 Wed 27 2/2 1 Job Thu 28 Fri 29 Sat 30 Sun 31 Mon 1 …" at bounding box center [784, 431] width 1568 height 602
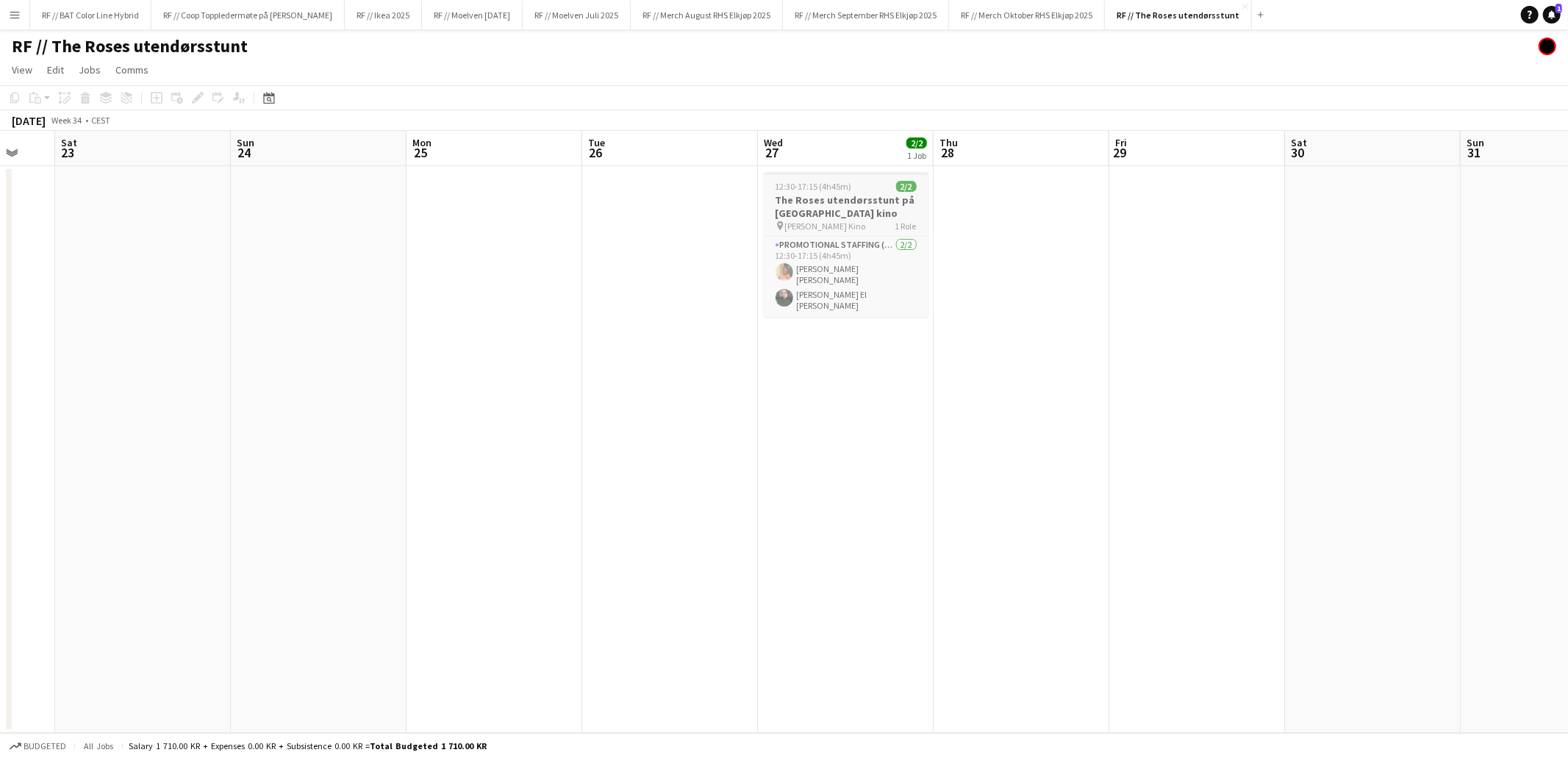
click at [801, 220] on span "[PERSON_NAME] Kino" at bounding box center [825, 226] width 81 height 11
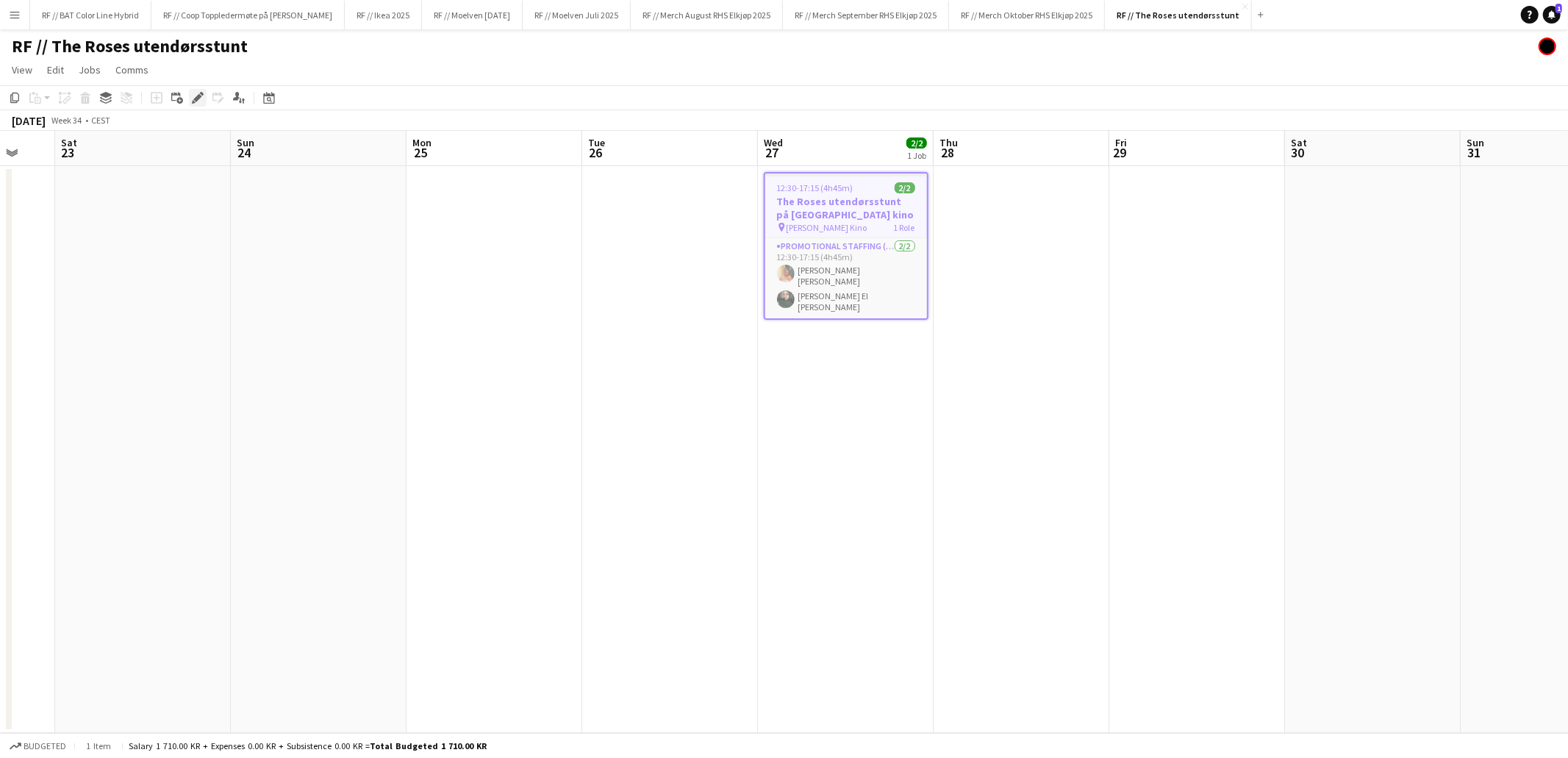
click at [195, 96] on icon at bounding box center [197, 98] width 8 height 8
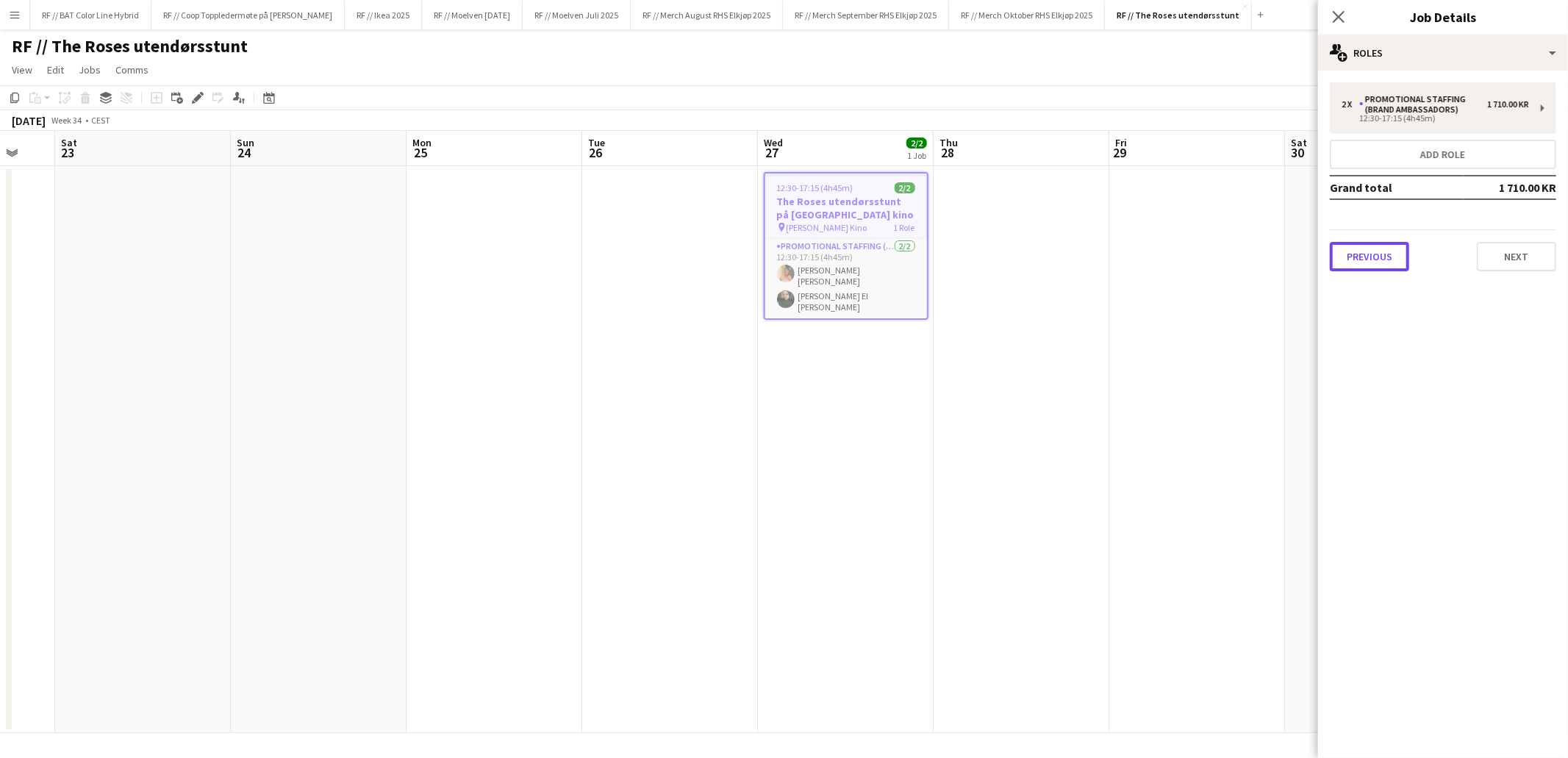
click at [1378, 242] on button "Previous" at bounding box center [1369, 256] width 80 height 30
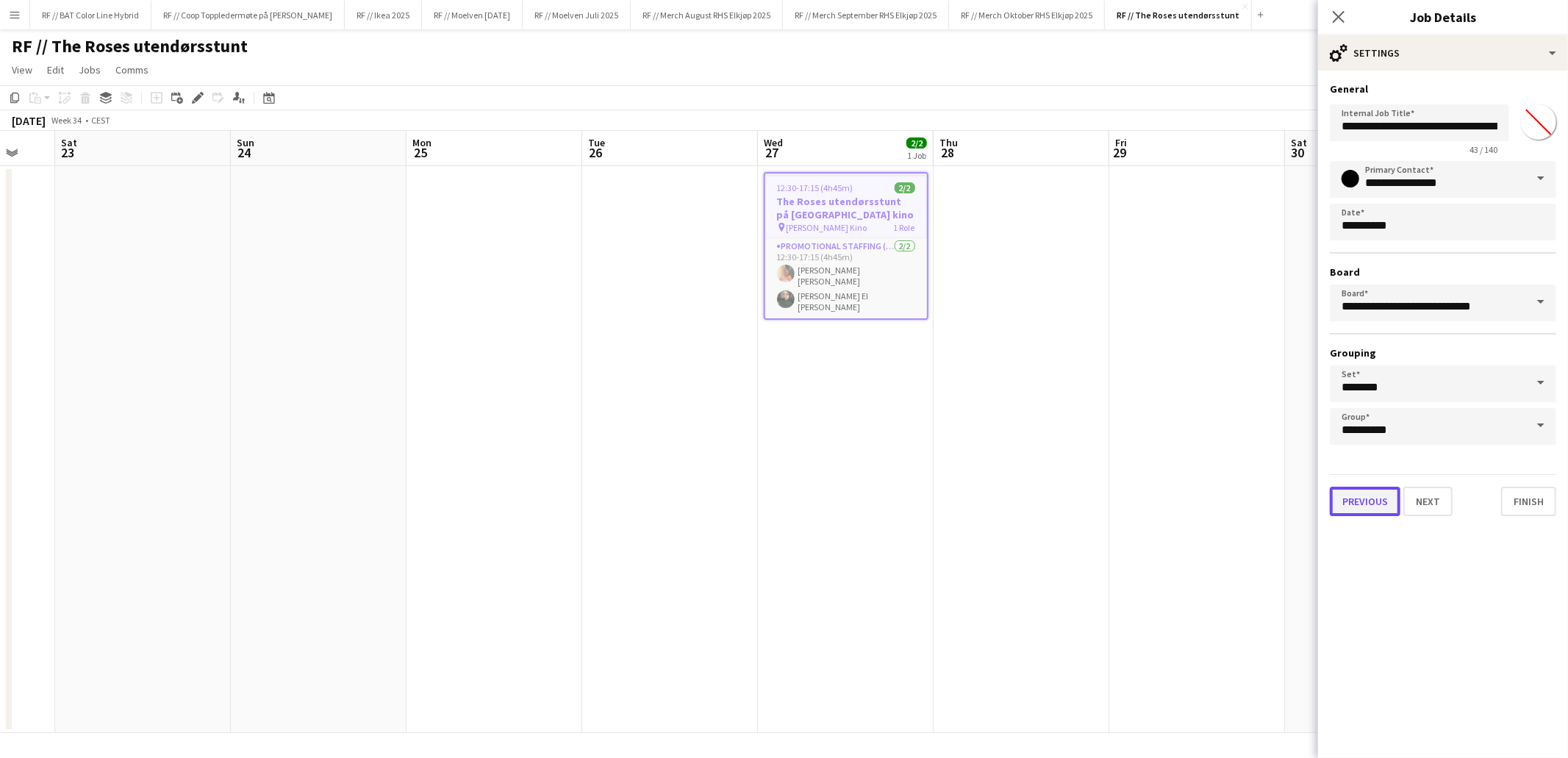
click at [1351, 491] on button "Previous" at bounding box center [1364, 502] width 70 height 30
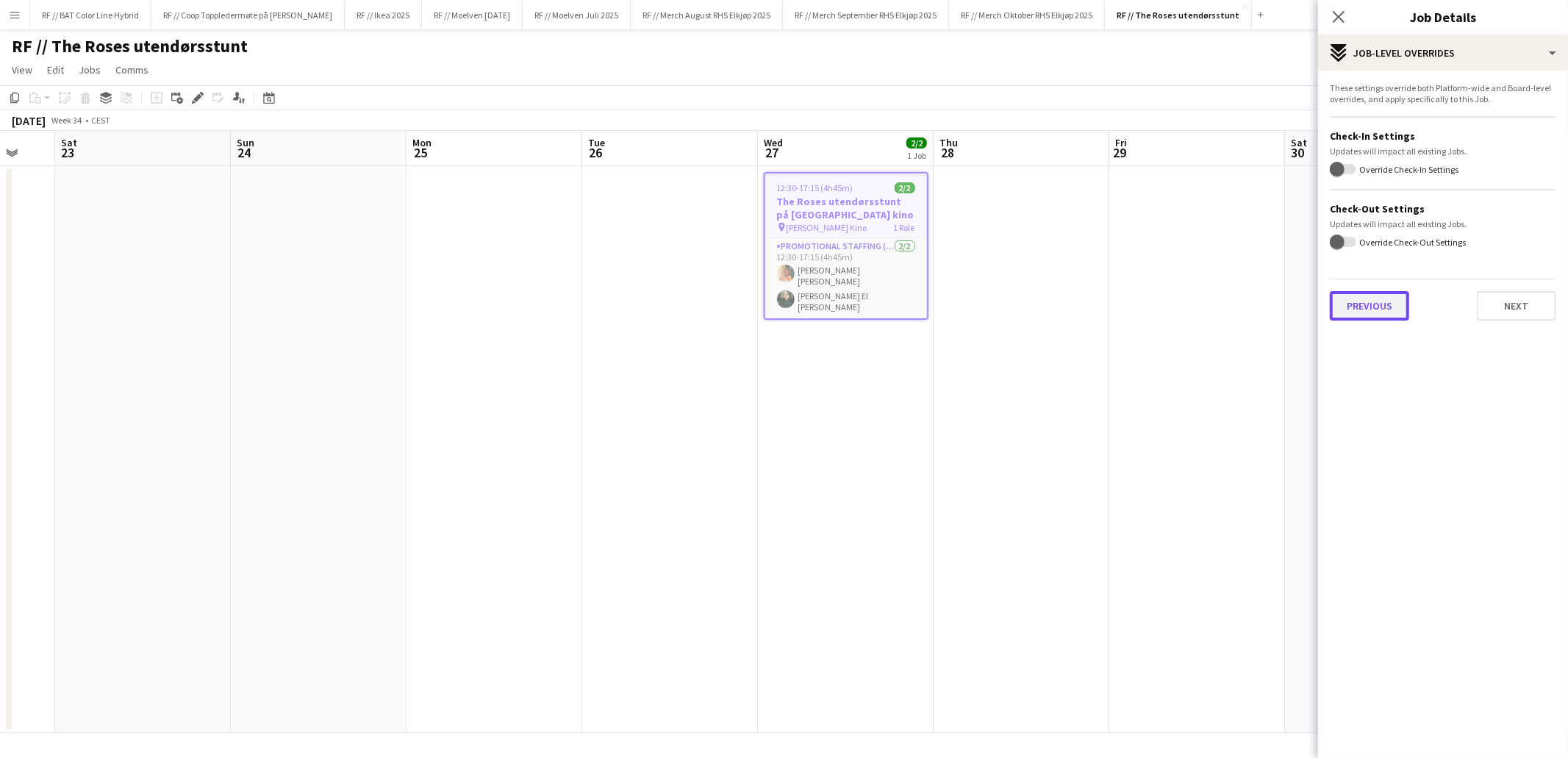
click at [1377, 304] on button "Previous" at bounding box center [1369, 305] width 80 height 30
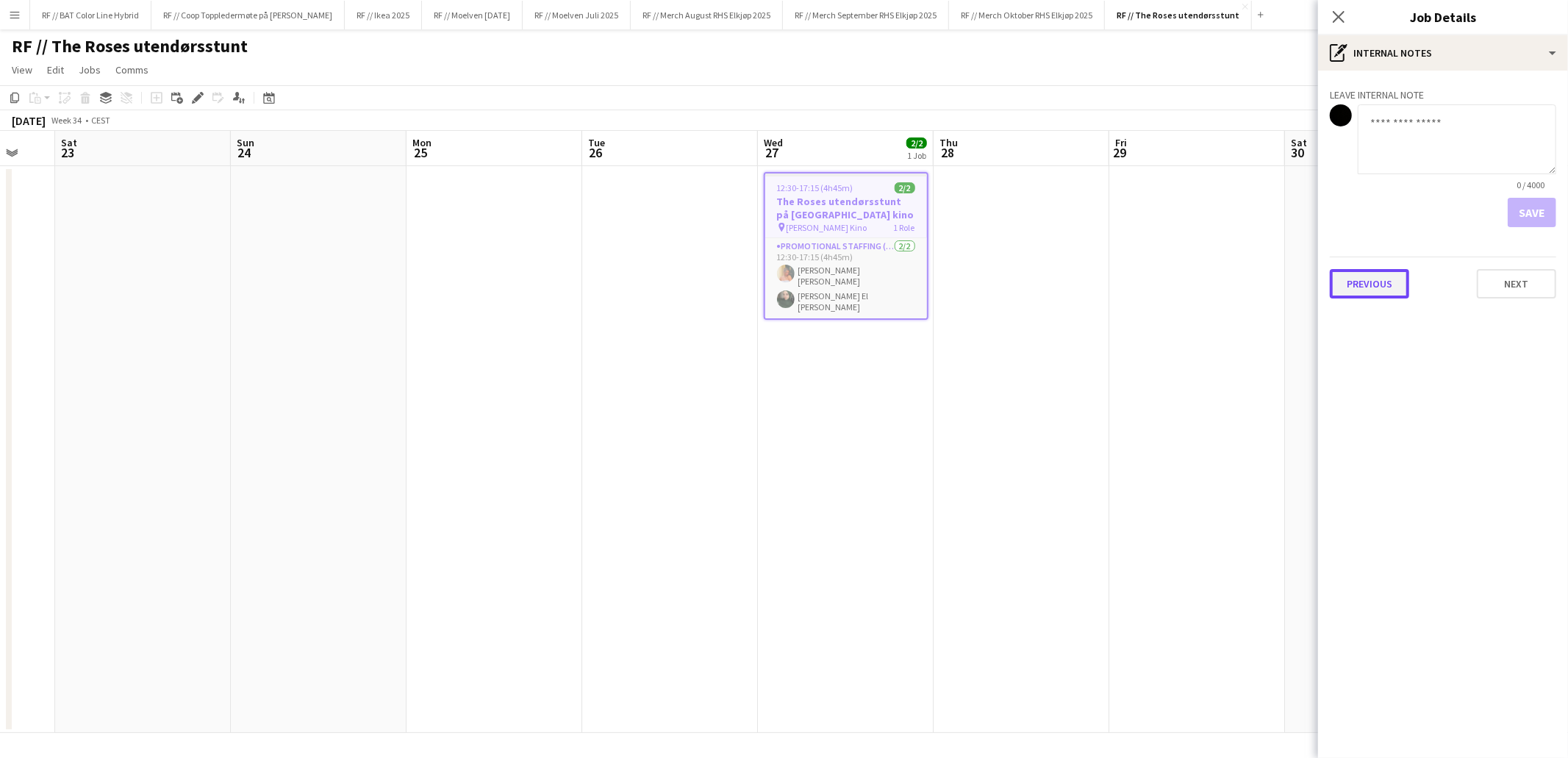
click at [1395, 284] on button "Previous" at bounding box center [1369, 284] width 80 height 30
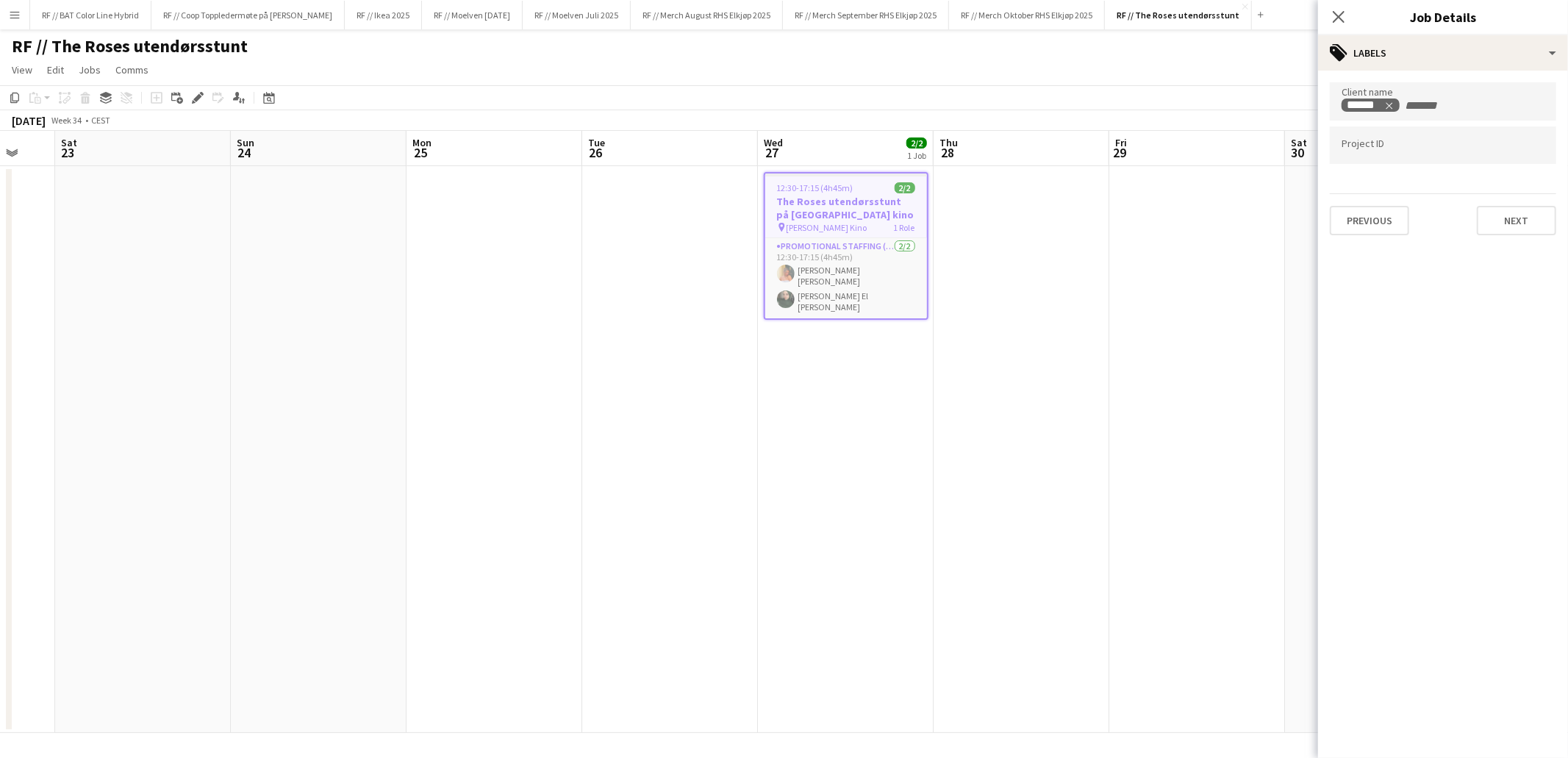
click at [1415, 156] on div at bounding box center [1442, 145] width 227 height 37
paste input "******"
type input "******"
click at [1533, 225] on button "Next" at bounding box center [1516, 220] width 80 height 30
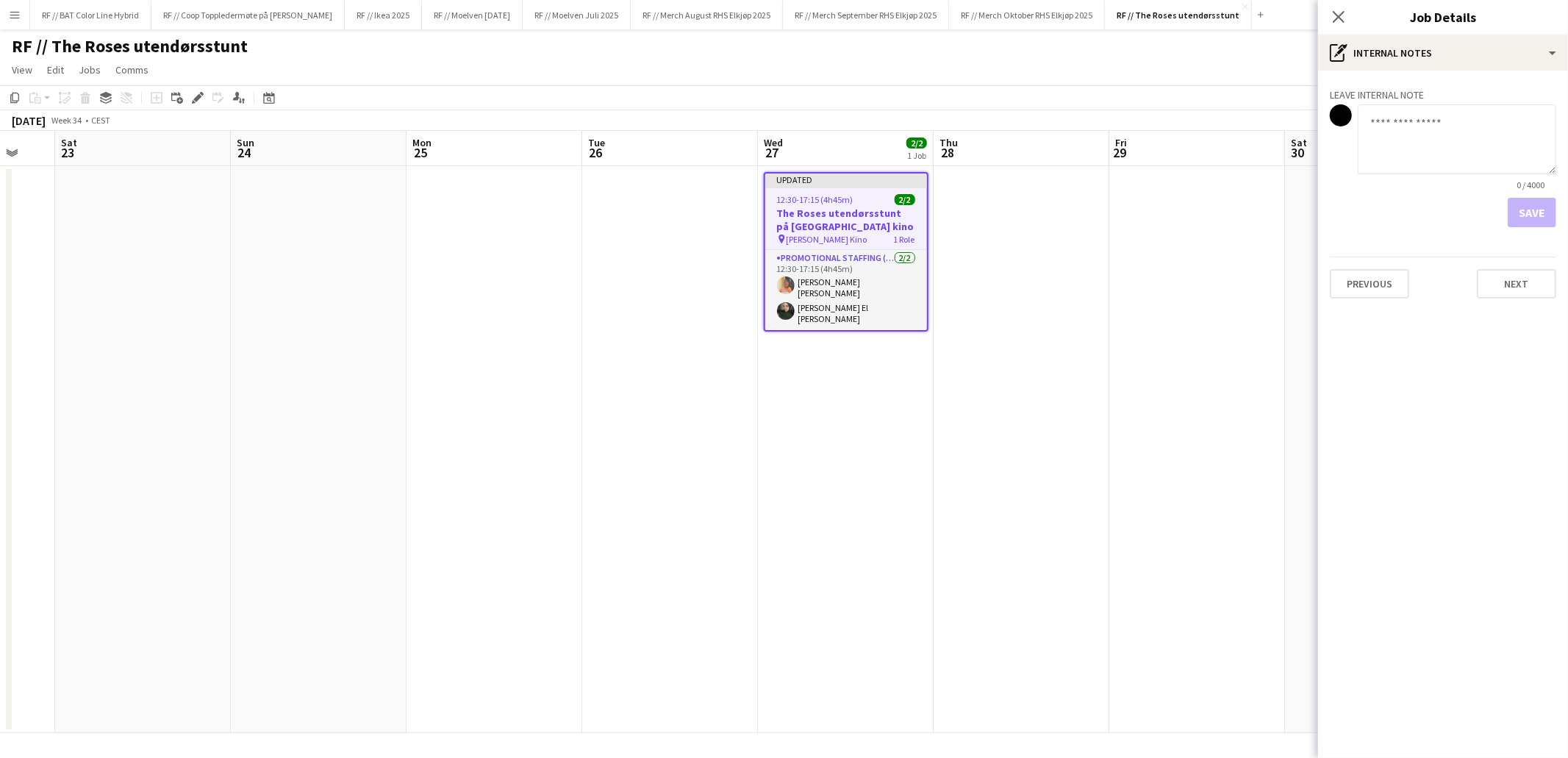
click at [1079, 307] on app-date-cell at bounding box center [1021, 449] width 176 height 566
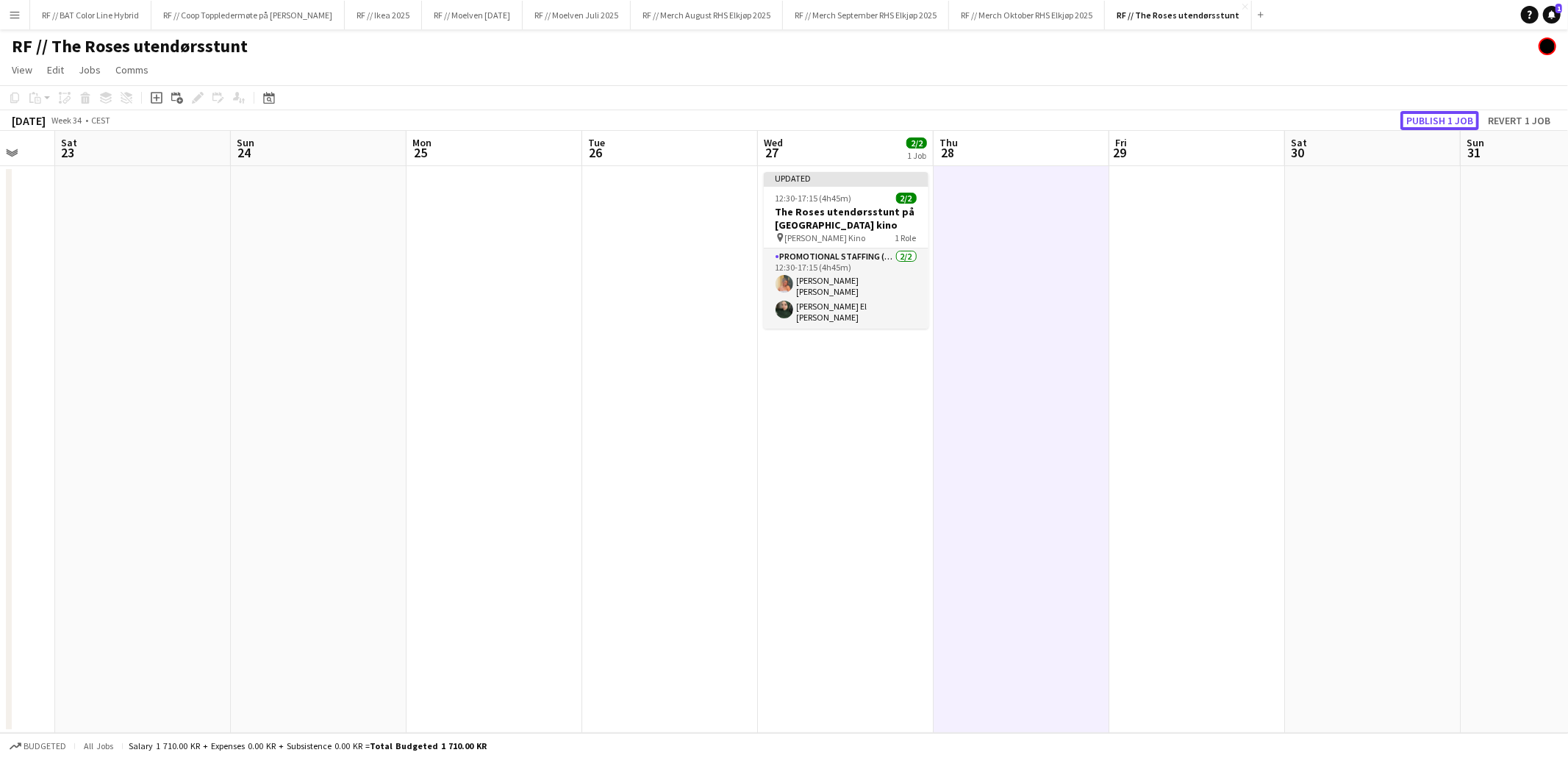
click at [1438, 113] on button "Publish 1 job" at bounding box center [1439, 120] width 79 height 19
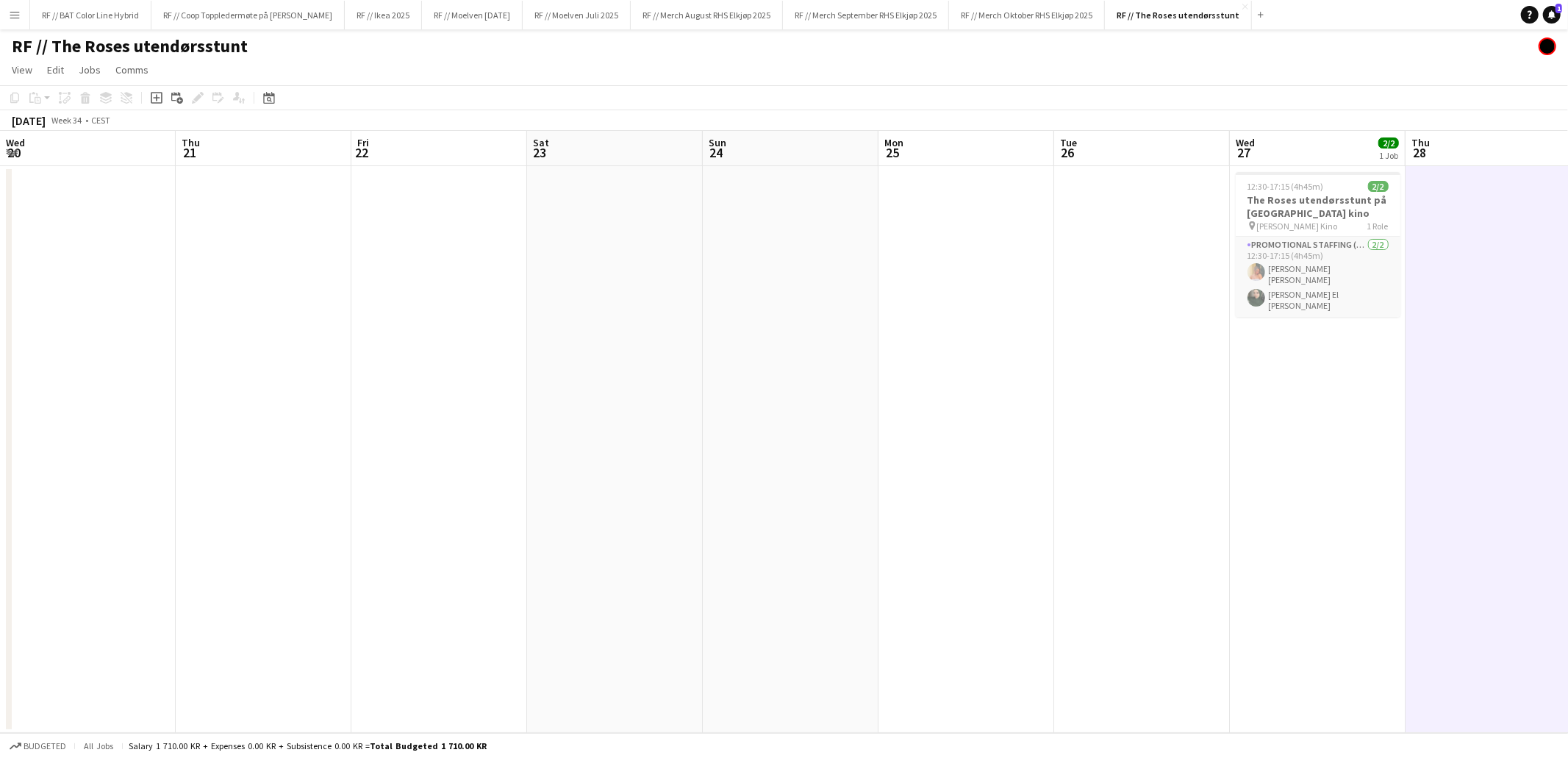
scroll to position [0, 472]
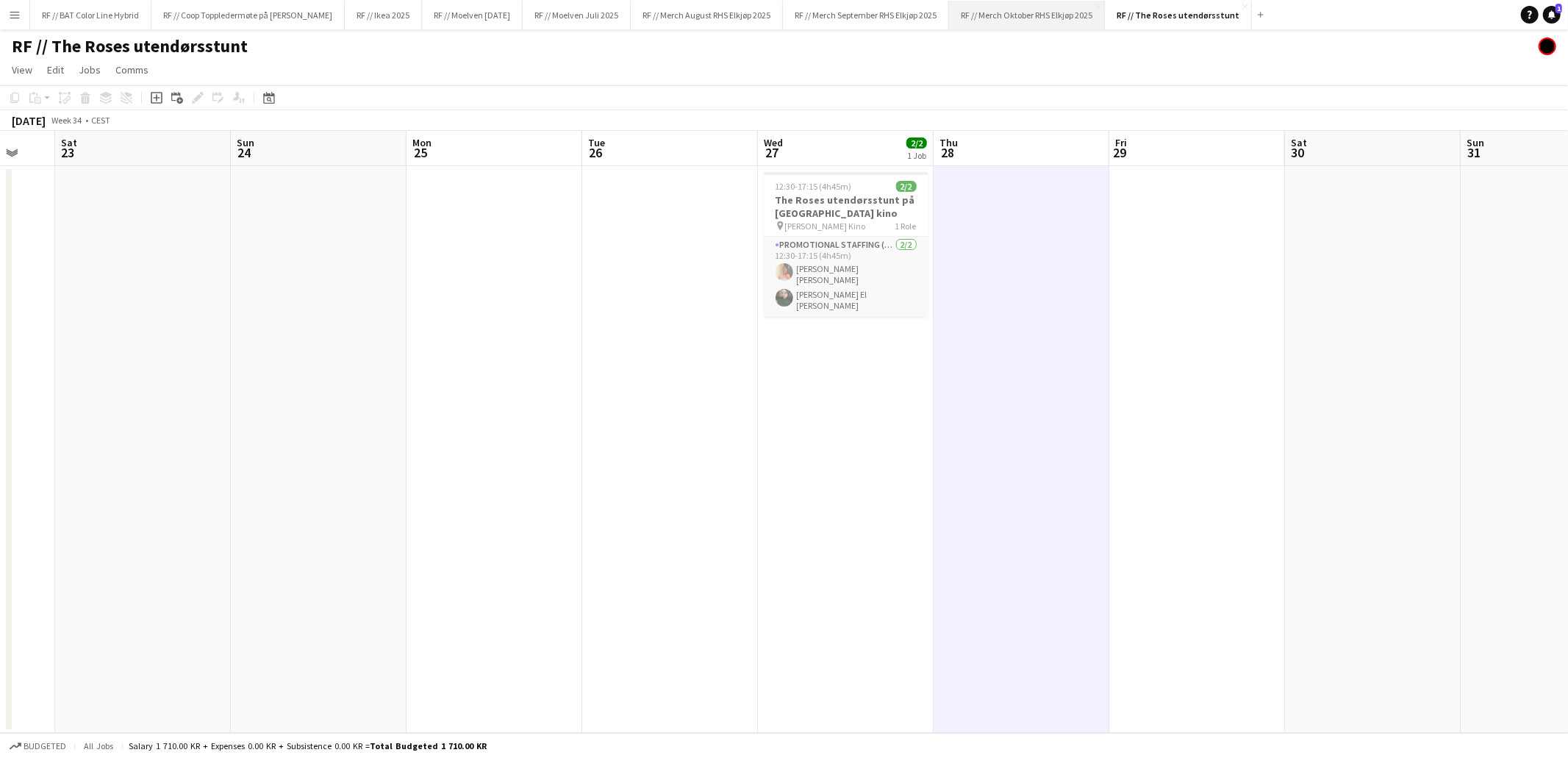
click at [1091, 23] on button "RF // Merch Oktober RHS Elkjøp 2025 Close" at bounding box center [1027, 15] width 156 height 29
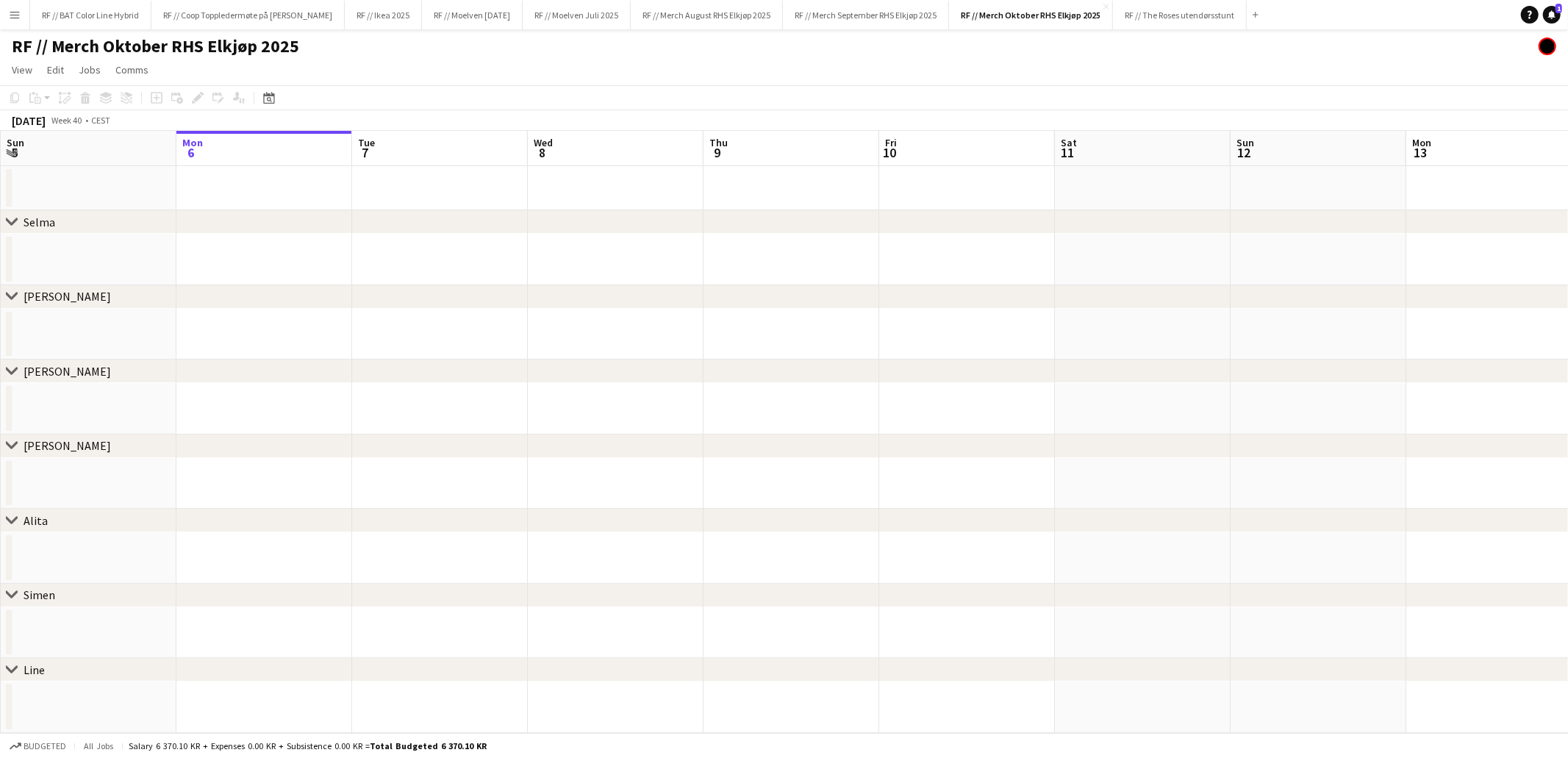
drag, startPoint x: 480, startPoint y: 455, endPoint x: 642, endPoint y: 455, distance: 162.0
click at [727, 459] on app-calendar-viewport "Fri 3 Sat 4 Sun 5 Mon 6 Tue 7 Wed 8 Thu 9 Fri 10 Sat 11 Sun 12 Mon 13 Tue 14 We…" at bounding box center [784, 431] width 1568 height 602
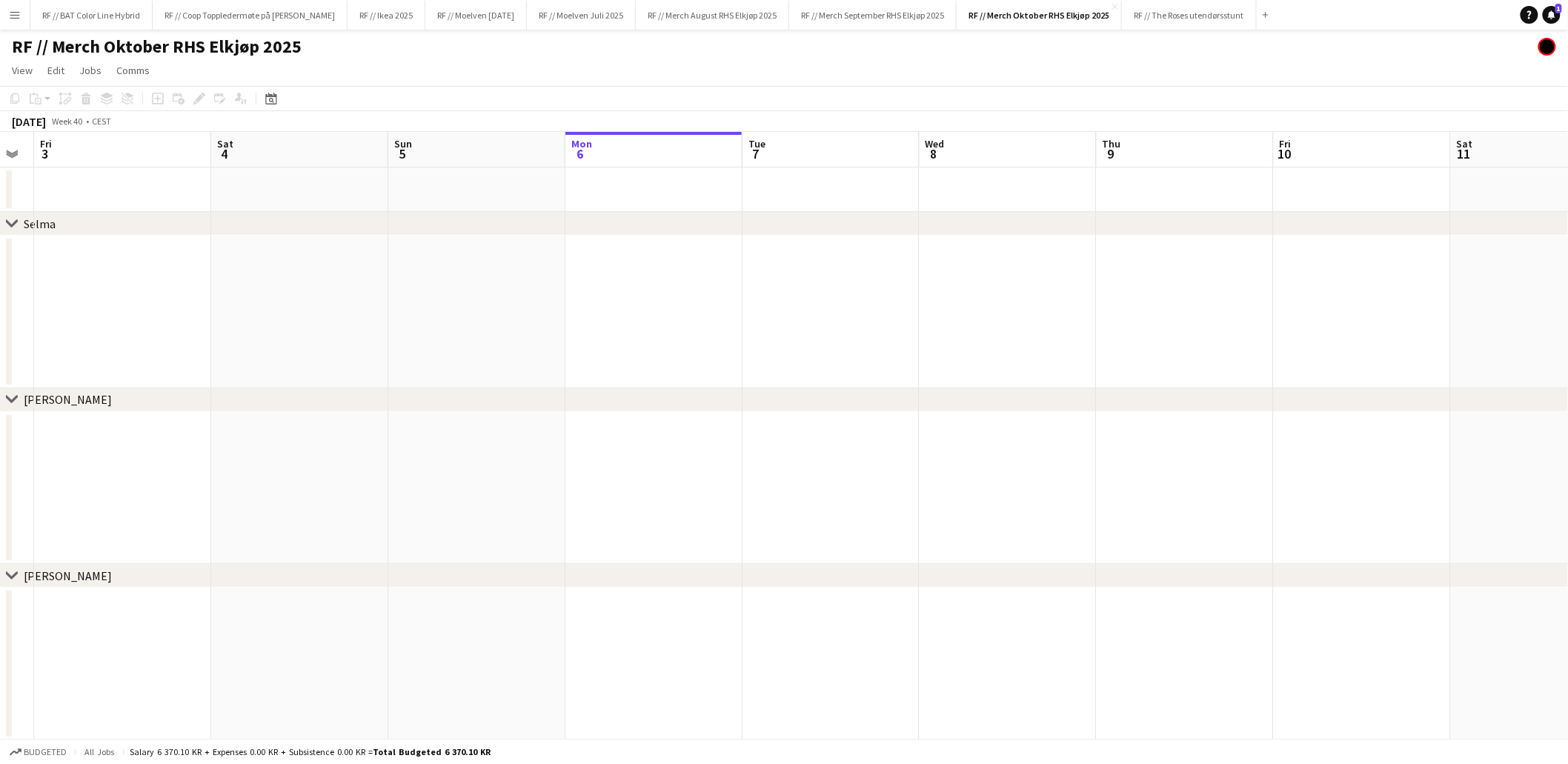
drag, startPoint x: 630, startPoint y: 406, endPoint x: 825, endPoint y: 405, distance: 195.0
click at [849, 409] on div "chevron-right Selma chevron-right Mathias chevron-right Mathias S chevron-right…" at bounding box center [784, 733] width 1568 height 1203
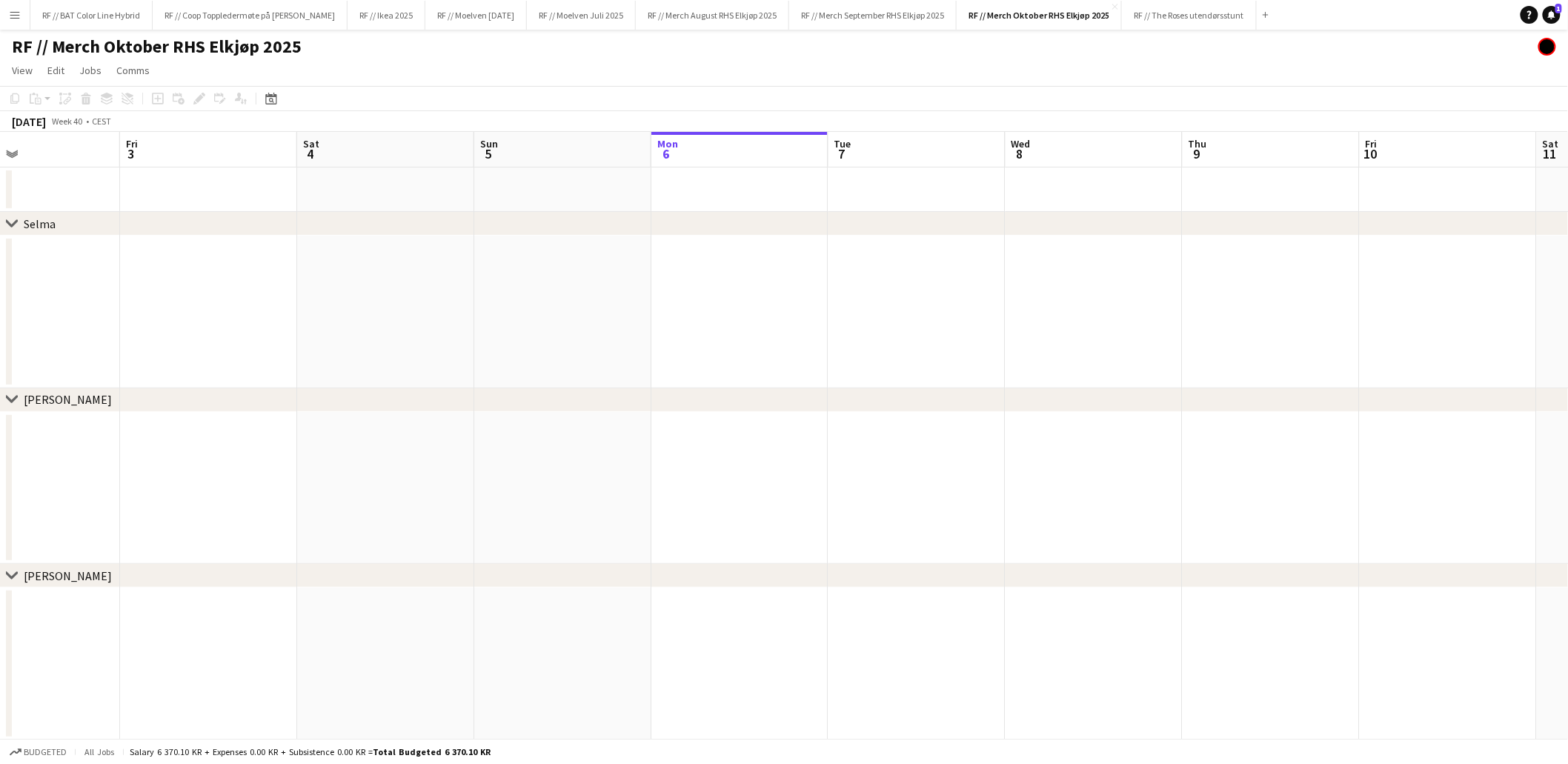
drag, startPoint x: 679, startPoint y: 361, endPoint x: 725, endPoint y: 352, distance: 46.9
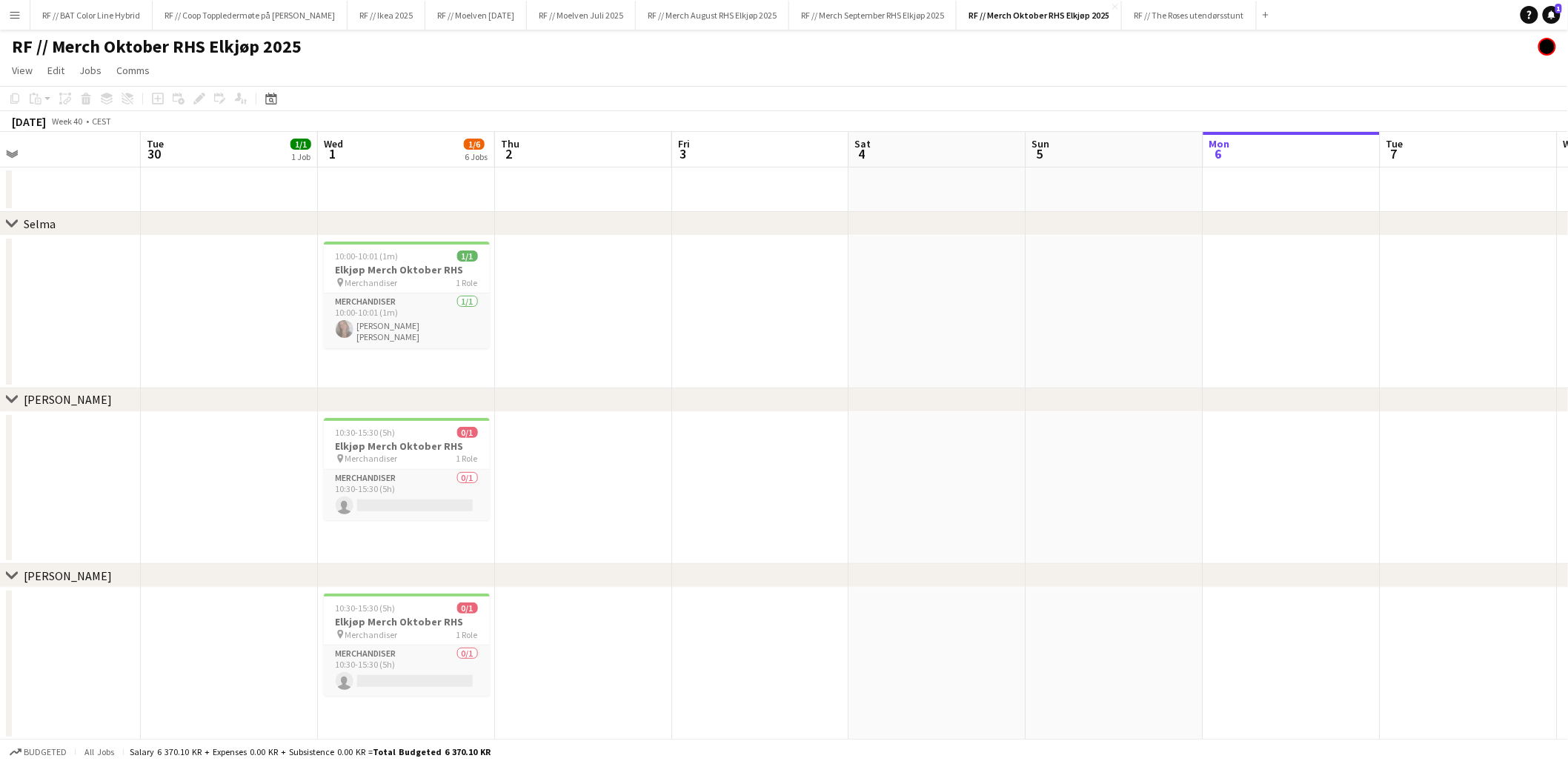
scroll to position [0, 385]
drag, startPoint x: 394, startPoint y: 318, endPoint x: 774, endPoint y: 322, distance: 380.0
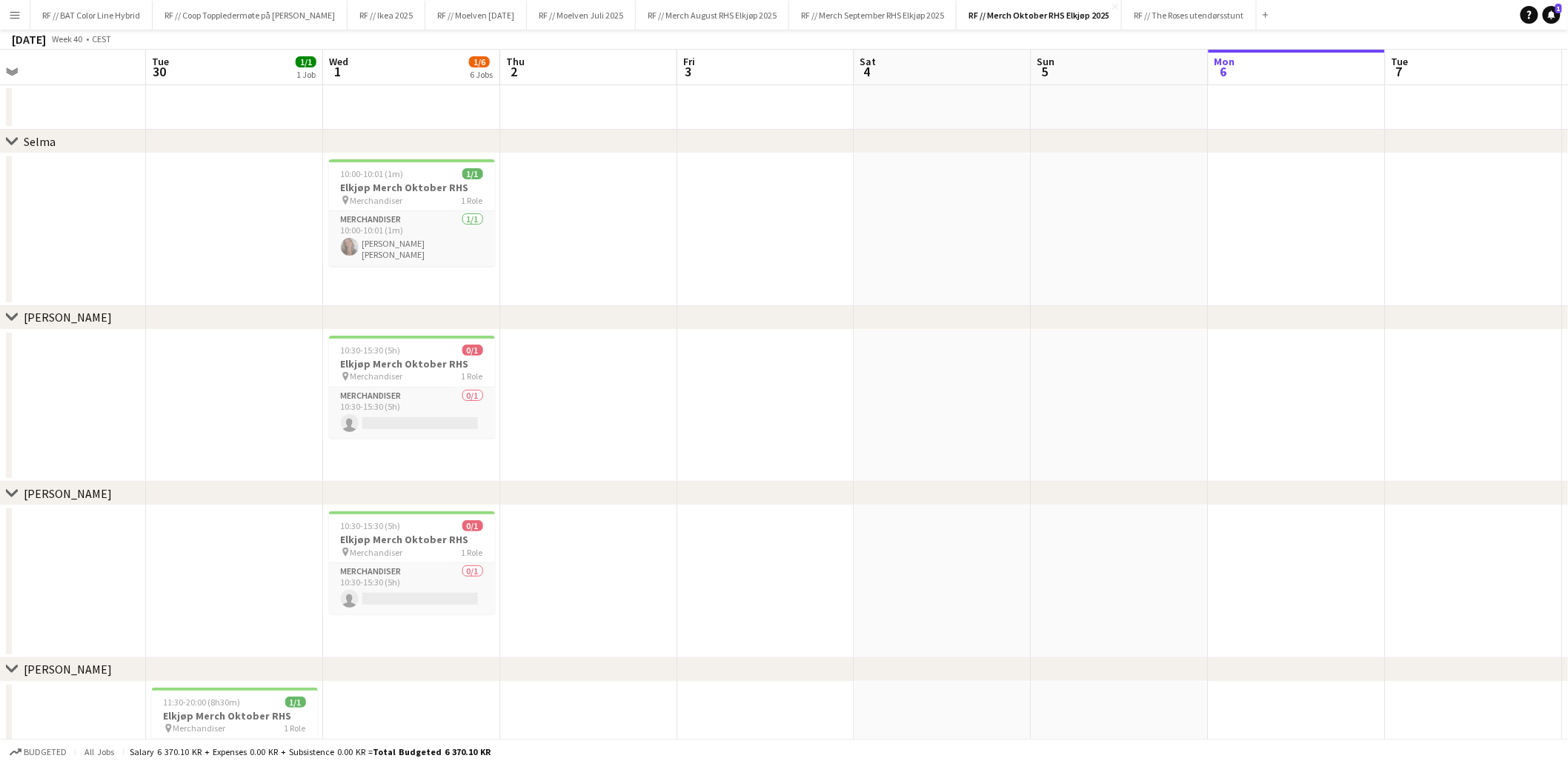
scroll to position [0, 0]
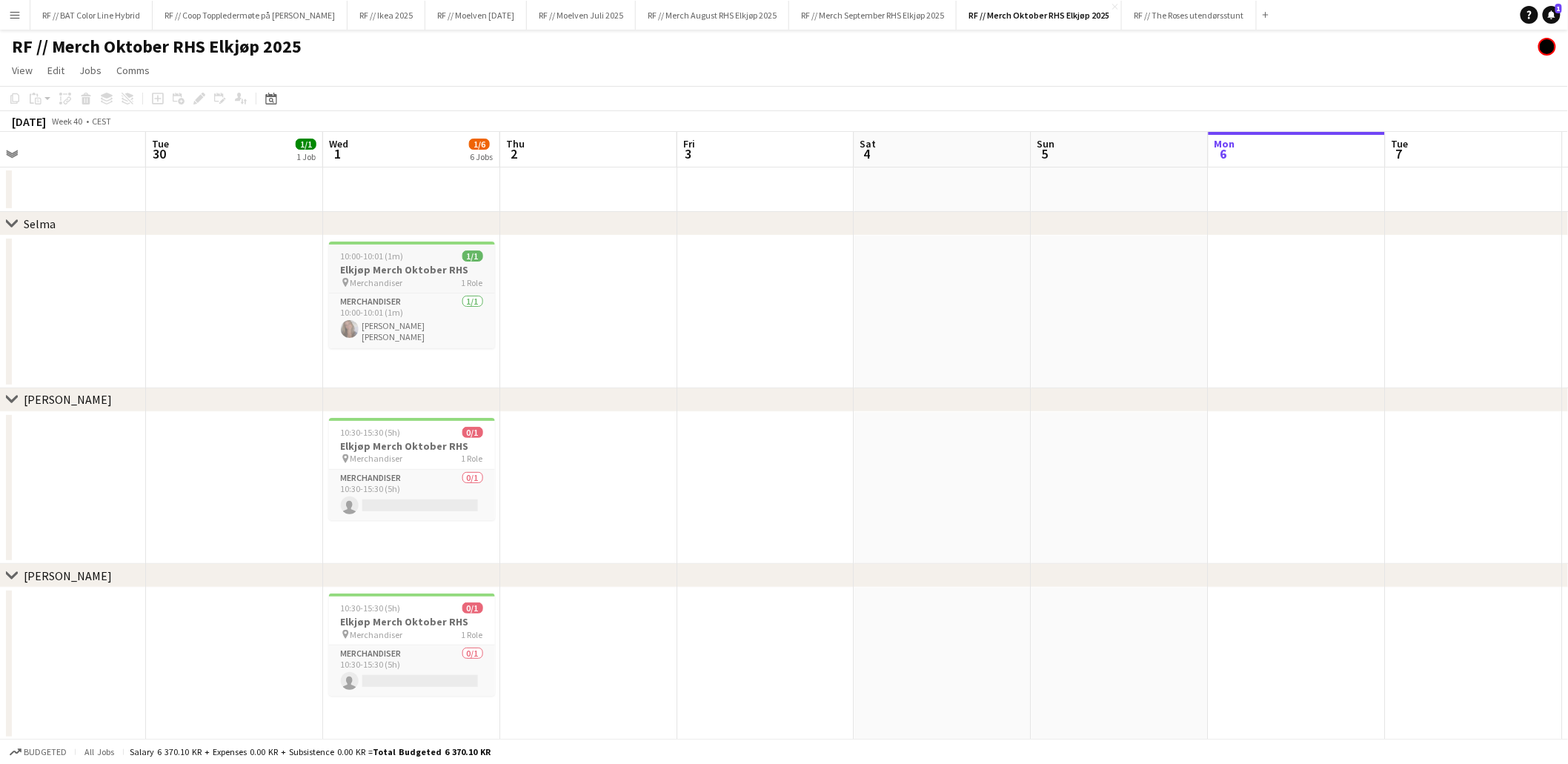
click at [389, 271] on h3 "Elkjøp Merch Oktober RHS" at bounding box center [413, 270] width 166 height 13
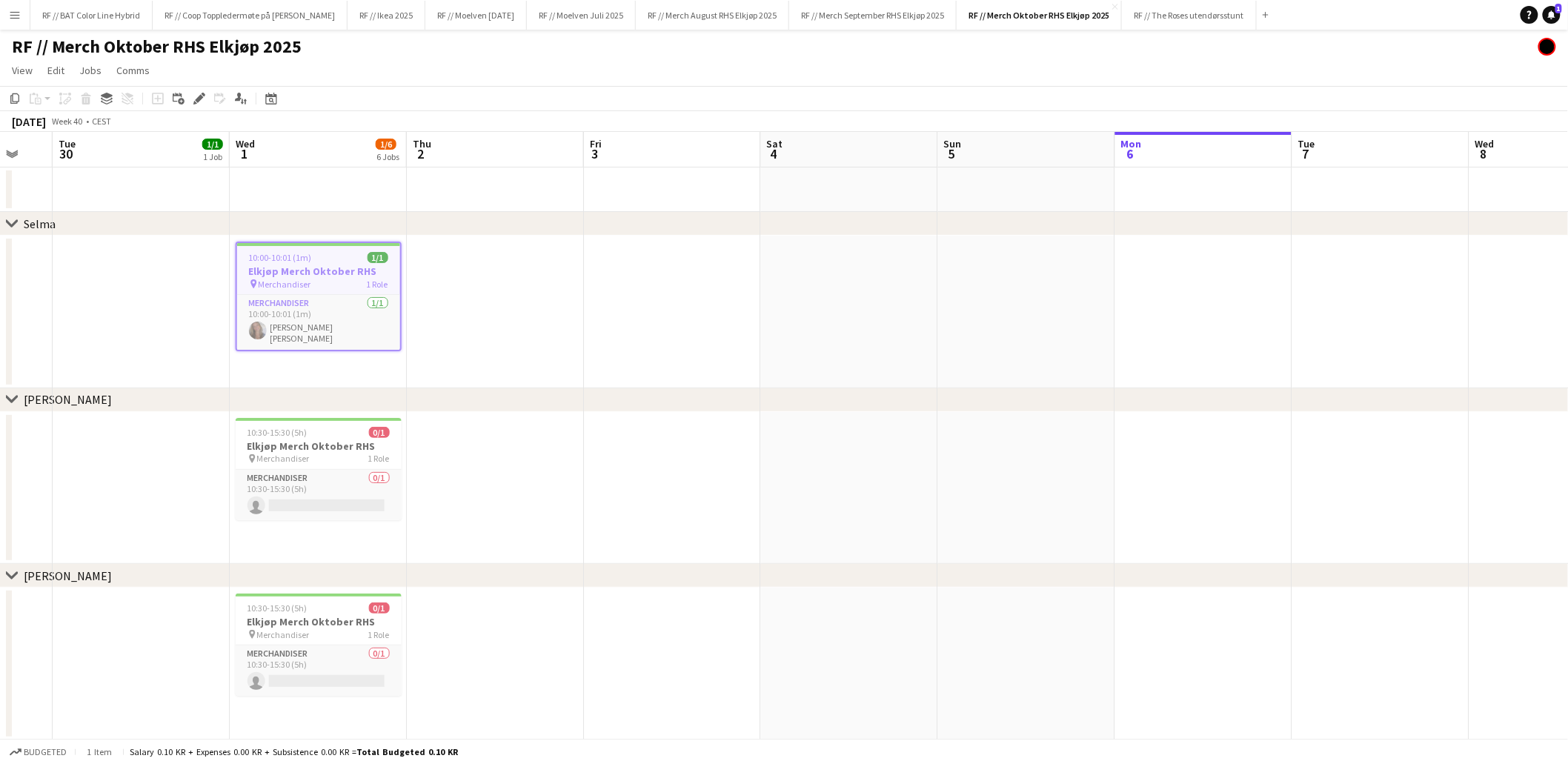
drag, startPoint x: 1281, startPoint y: 316, endPoint x: 1008, endPoint y: 306, distance: 273.2
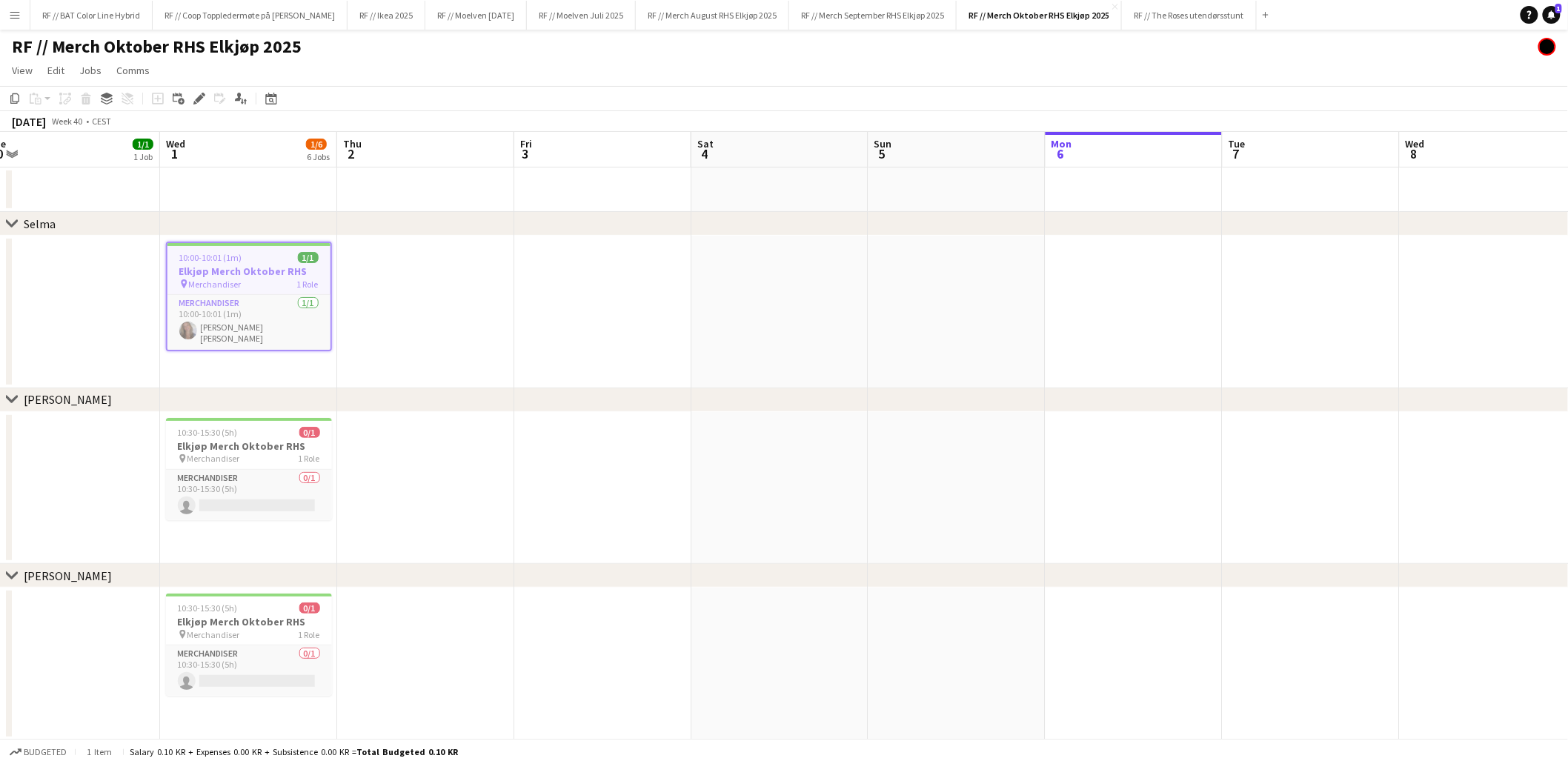
drag, startPoint x: 1309, startPoint y: 292, endPoint x: 936, endPoint y: 308, distance: 373.3
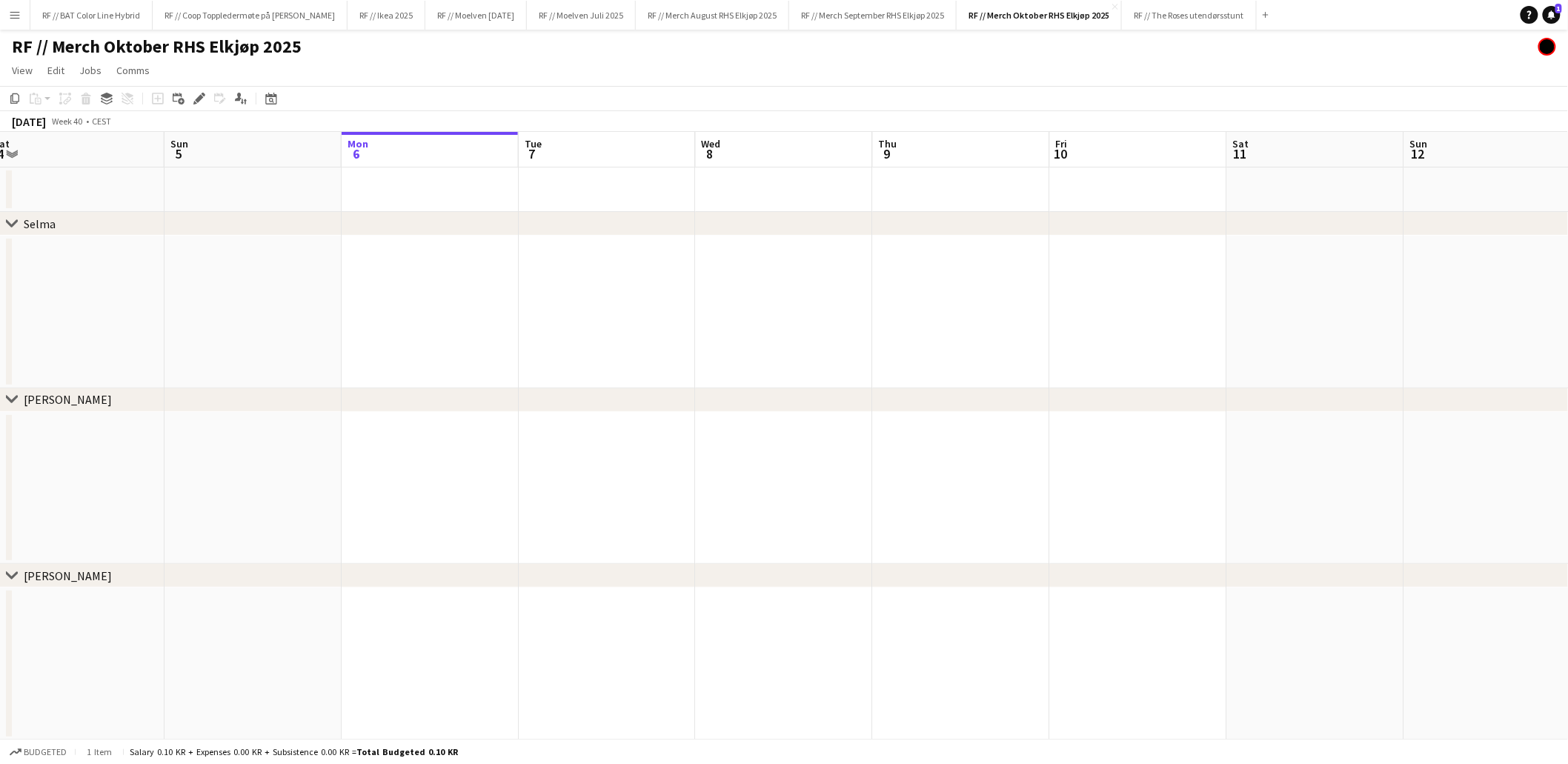
drag, startPoint x: 1164, startPoint y: 315, endPoint x: 836, endPoint y: 317, distance: 328.0
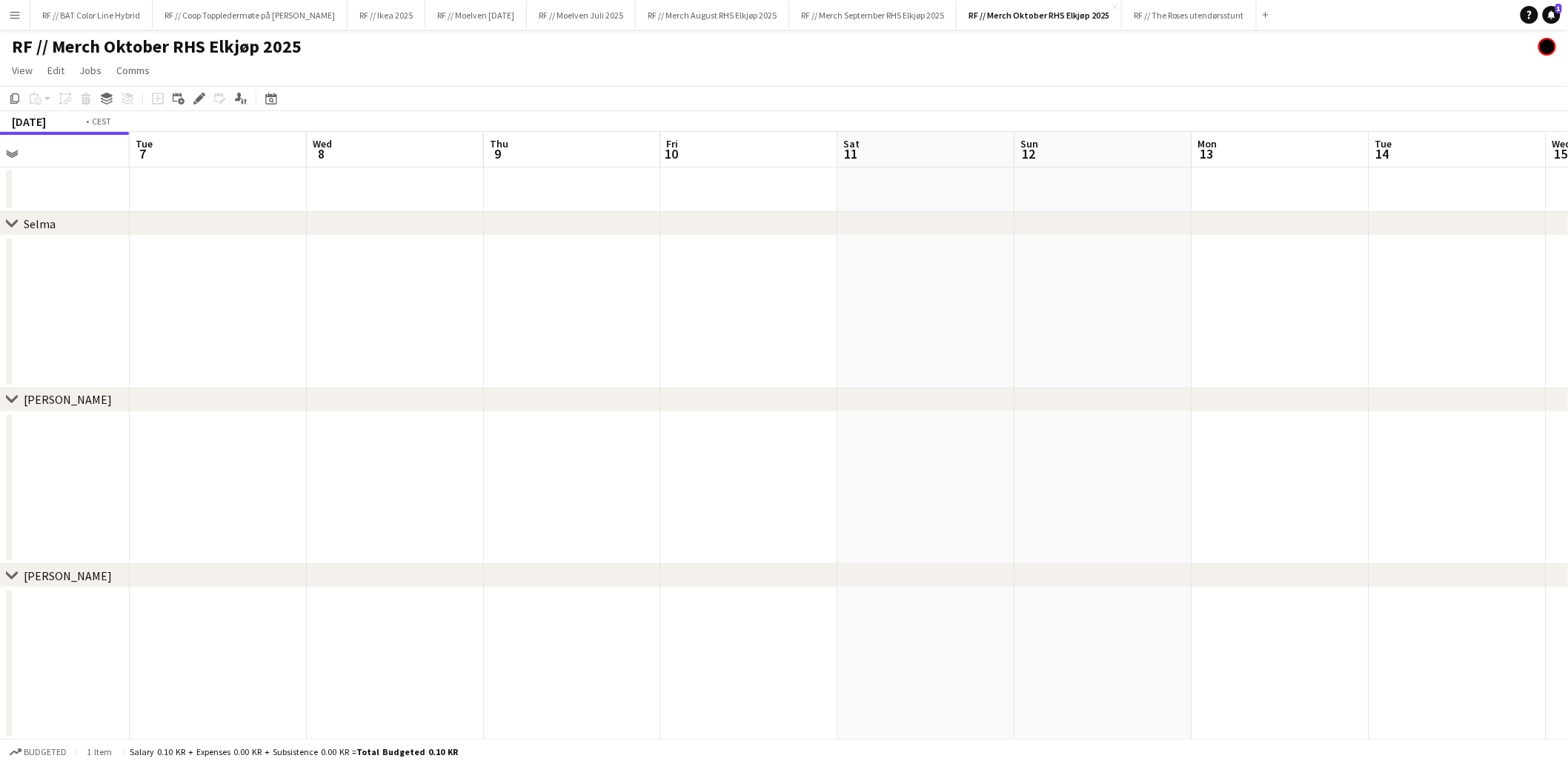
drag, startPoint x: 1116, startPoint y: 301, endPoint x: 851, endPoint y: 305, distance: 265.0
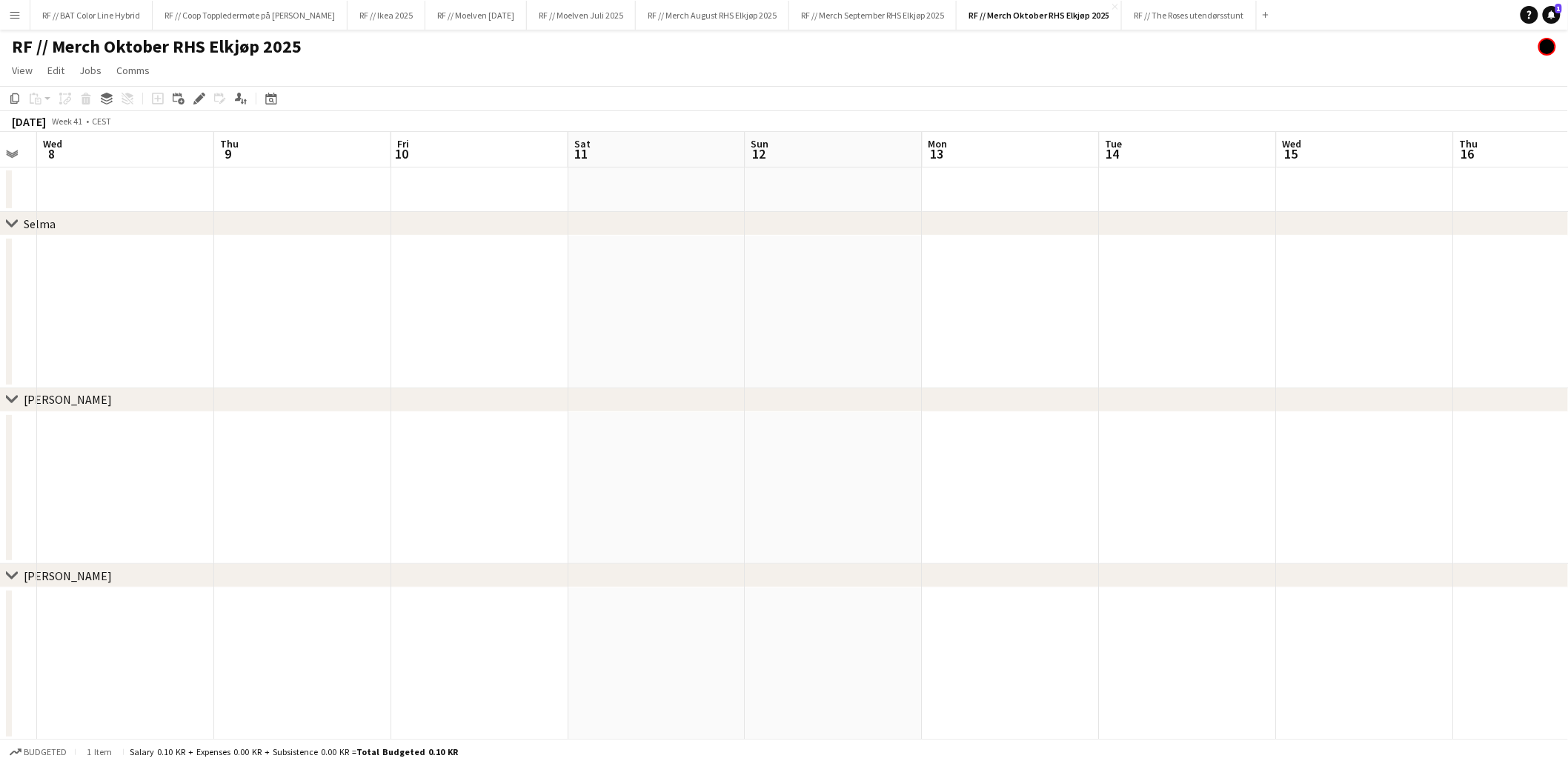
drag, startPoint x: 1111, startPoint y: 289, endPoint x: 840, endPoint y: 289, distance: 271.0
drag, startPoint x: 1101, startPoint y: 271, endPoint x: 913, endPoint y: 268, distance: 188.0
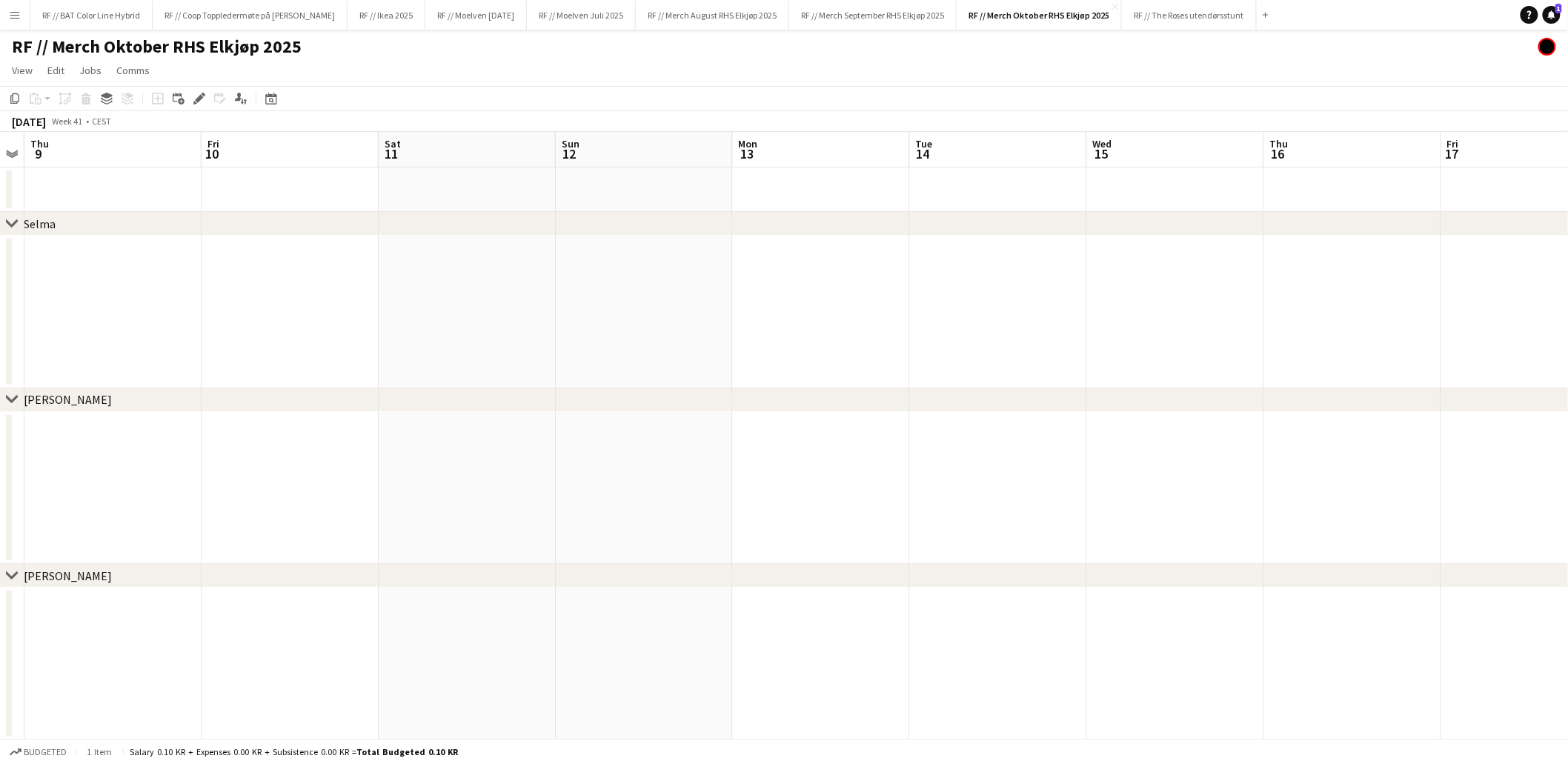
click at [841, 264] on app-date-cell at bounding box center [821, 313] width 177 height 153
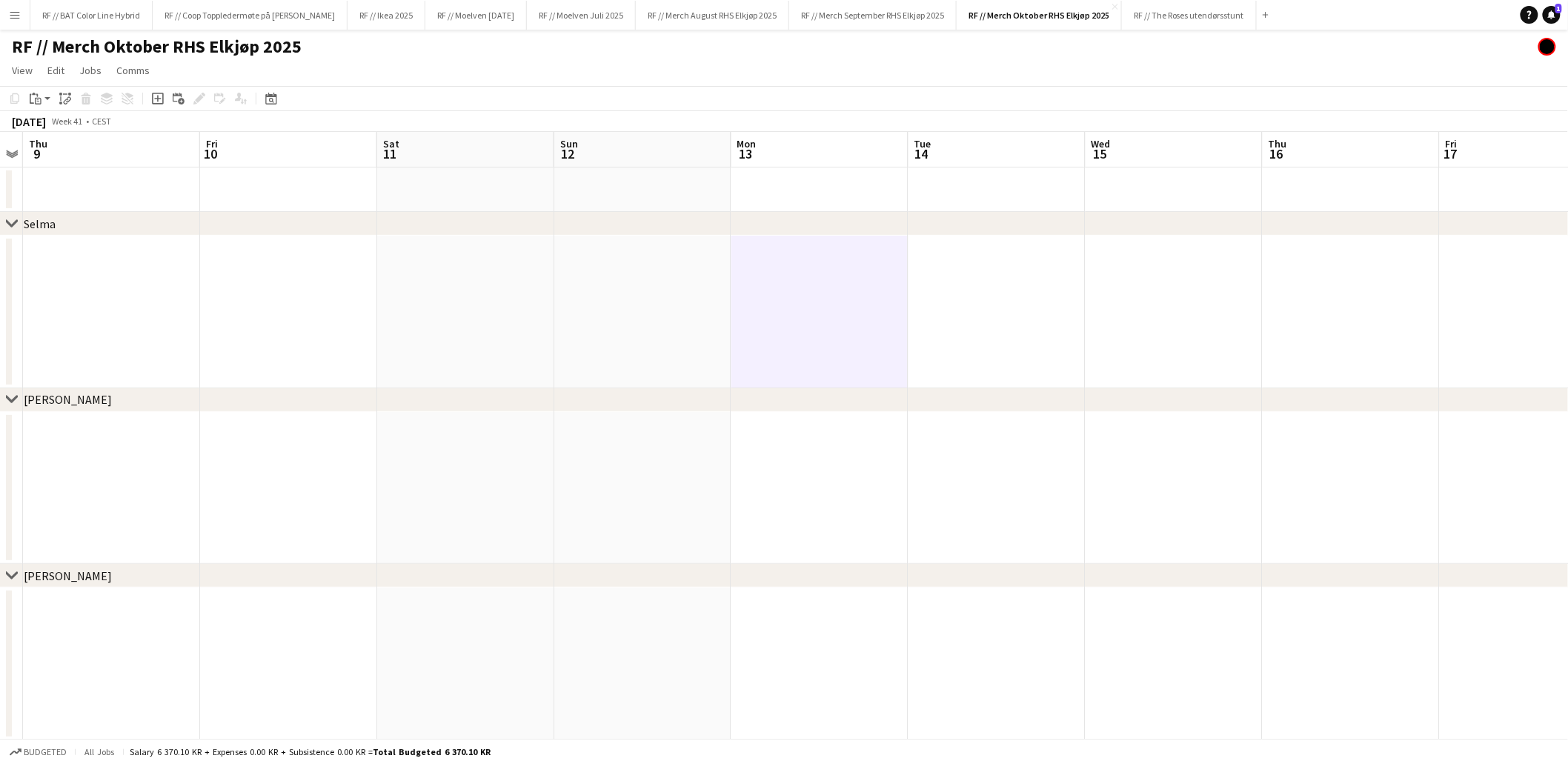
click at [788, 274] on app-date-cell at bounding box center [820, 313] width 177 height 153
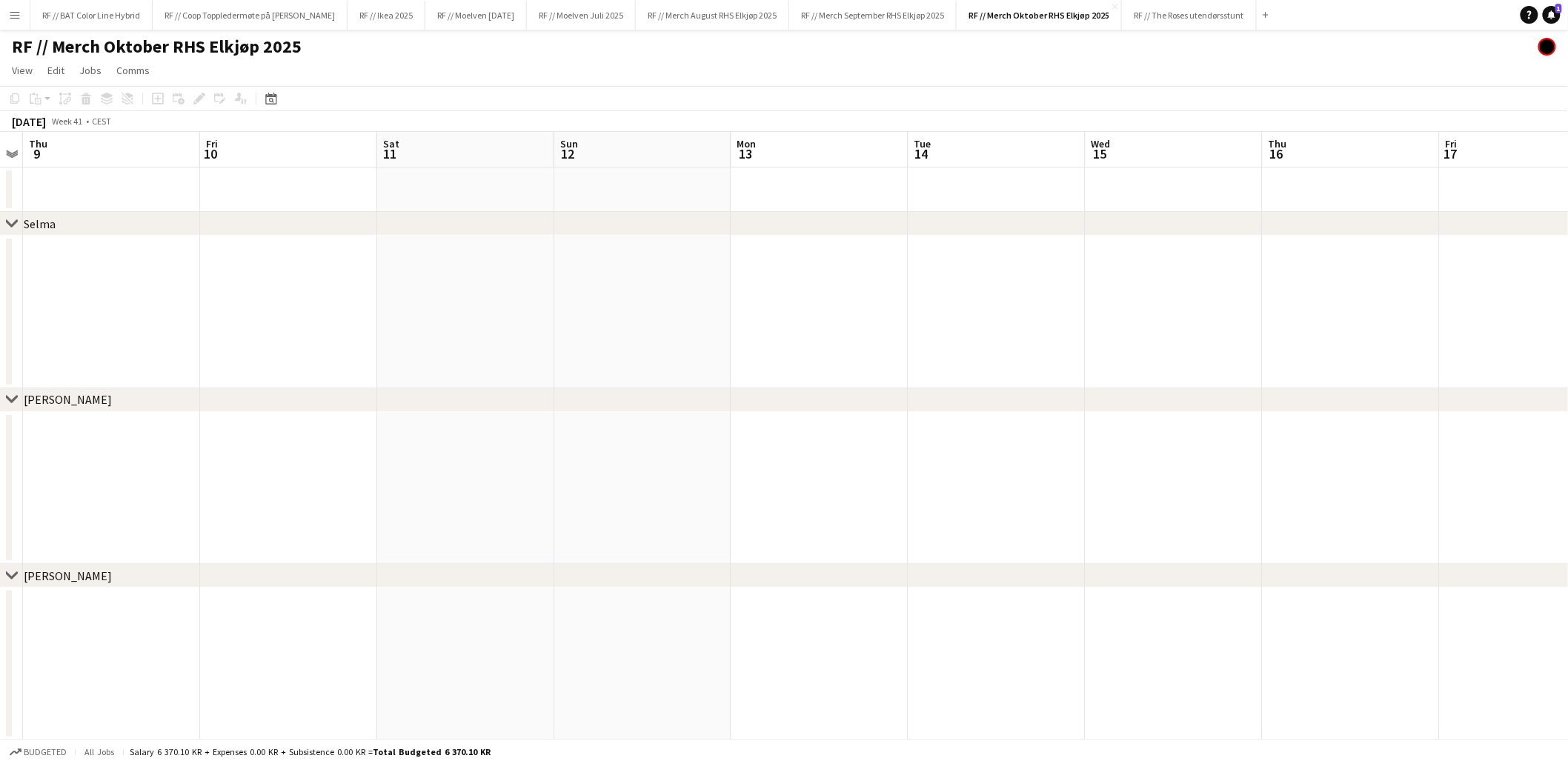
click at [808, 280] on app-date-cell at bounding box center [820, 313] width 177 height 153
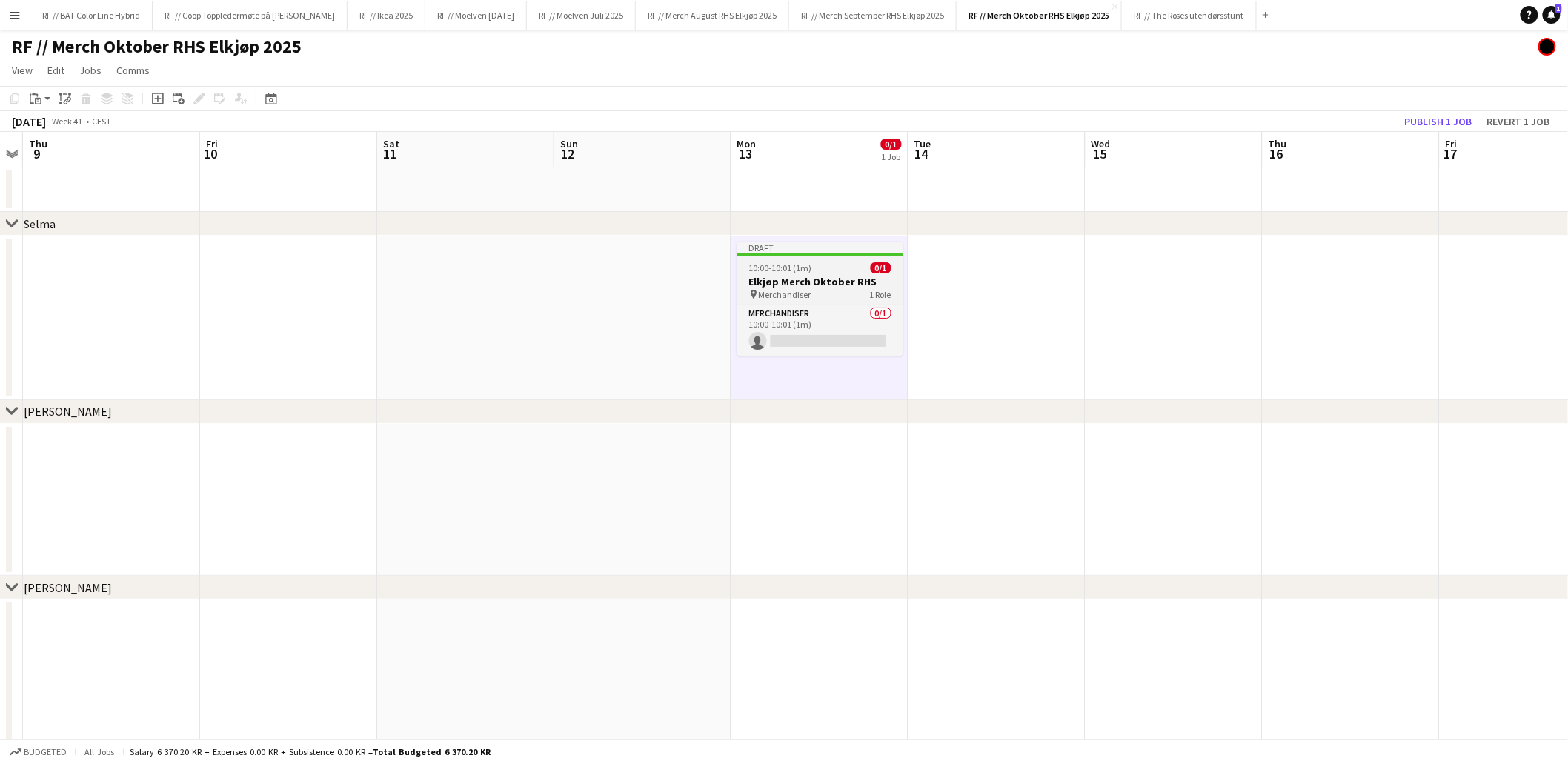
click at [805, 274] on app-job-card "Draft 10:00-10:01 (1m) 0/1 Elkjøp Merch Oktober RHS pin Merchandiser 1 Role Mer…" at bounding box center [820, 299] width 166 height 114
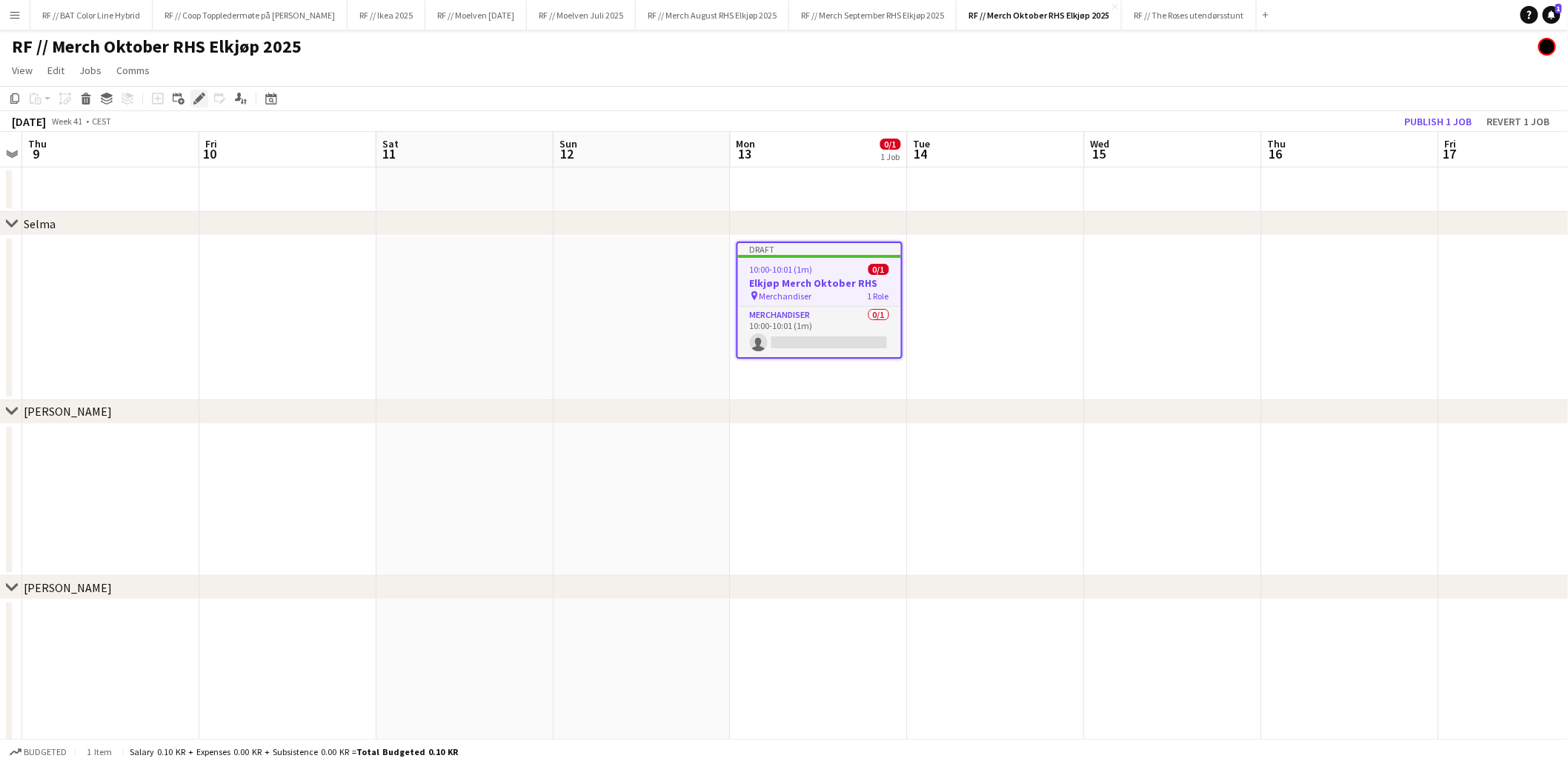
click at [198, 98] on icon at bounding box center [199, 99] width 8 height 8
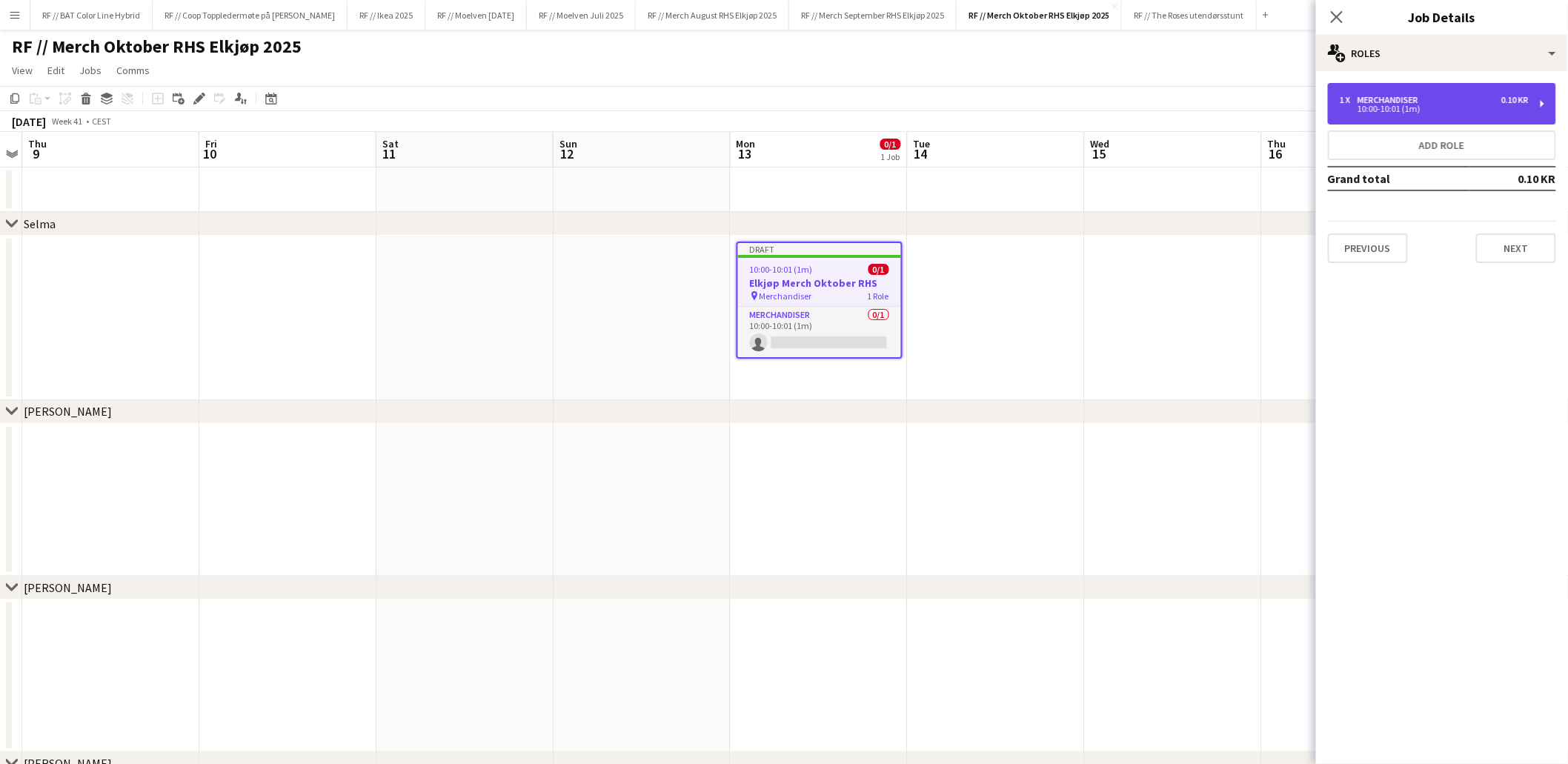
click at [1474, 110] on div "10:00-10:01 (1m)" at bounding box center [1435, 109] width 189 height 7
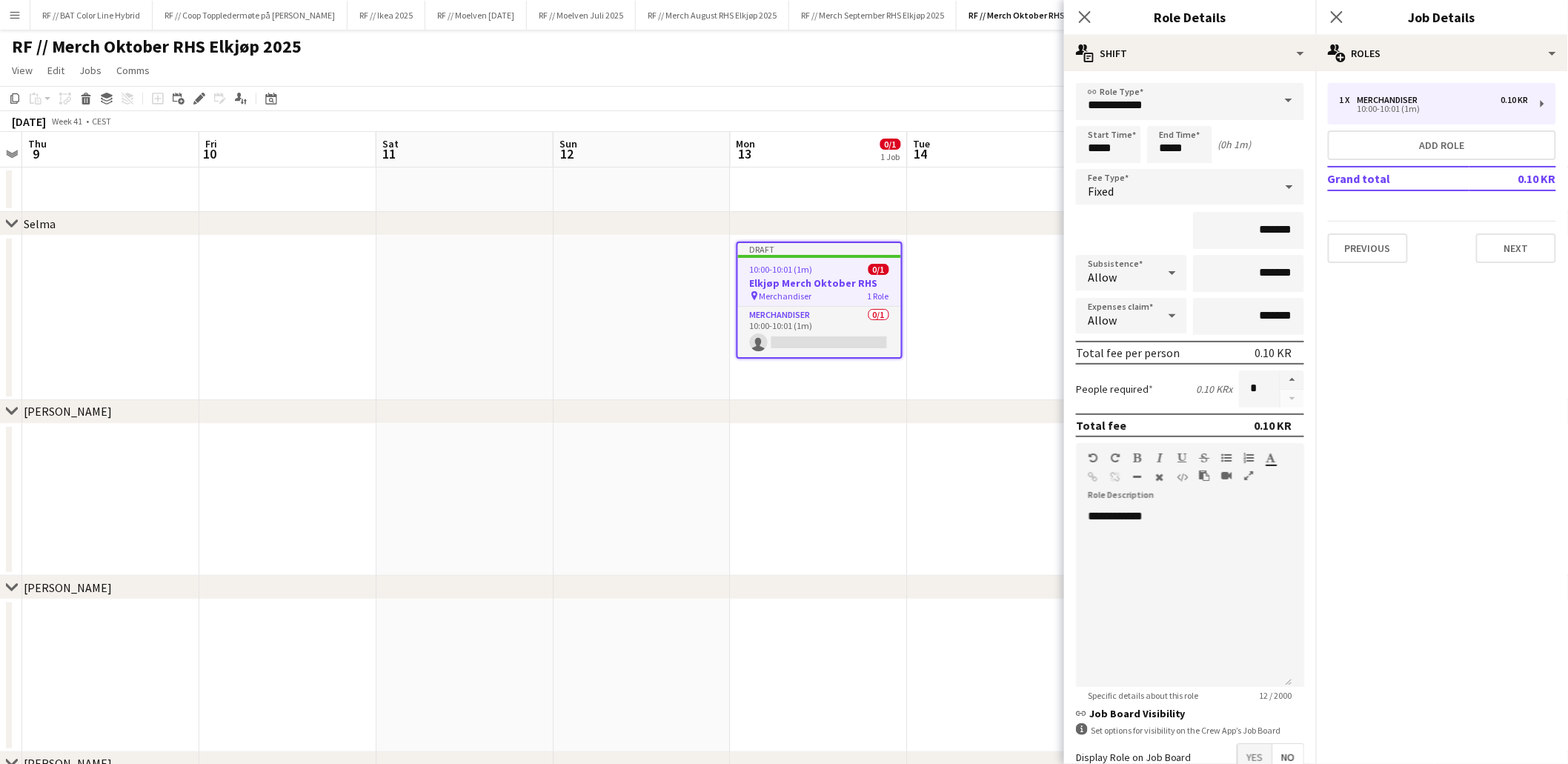
click at [1201, 188] on div "Fixed" at bounding box center [1175, 187] width 199 height 35
click at [1201, 187] on div at bounding box center [784, 382] width 1568 height 764
drag, startPoint x: 1239, startPoint y: 229, endPoint x: 1281, endPoint y: 219, distance: 43.2
click at [1278, 227] on input "*******" at bounding box center [1248, 230] width 111 height 37
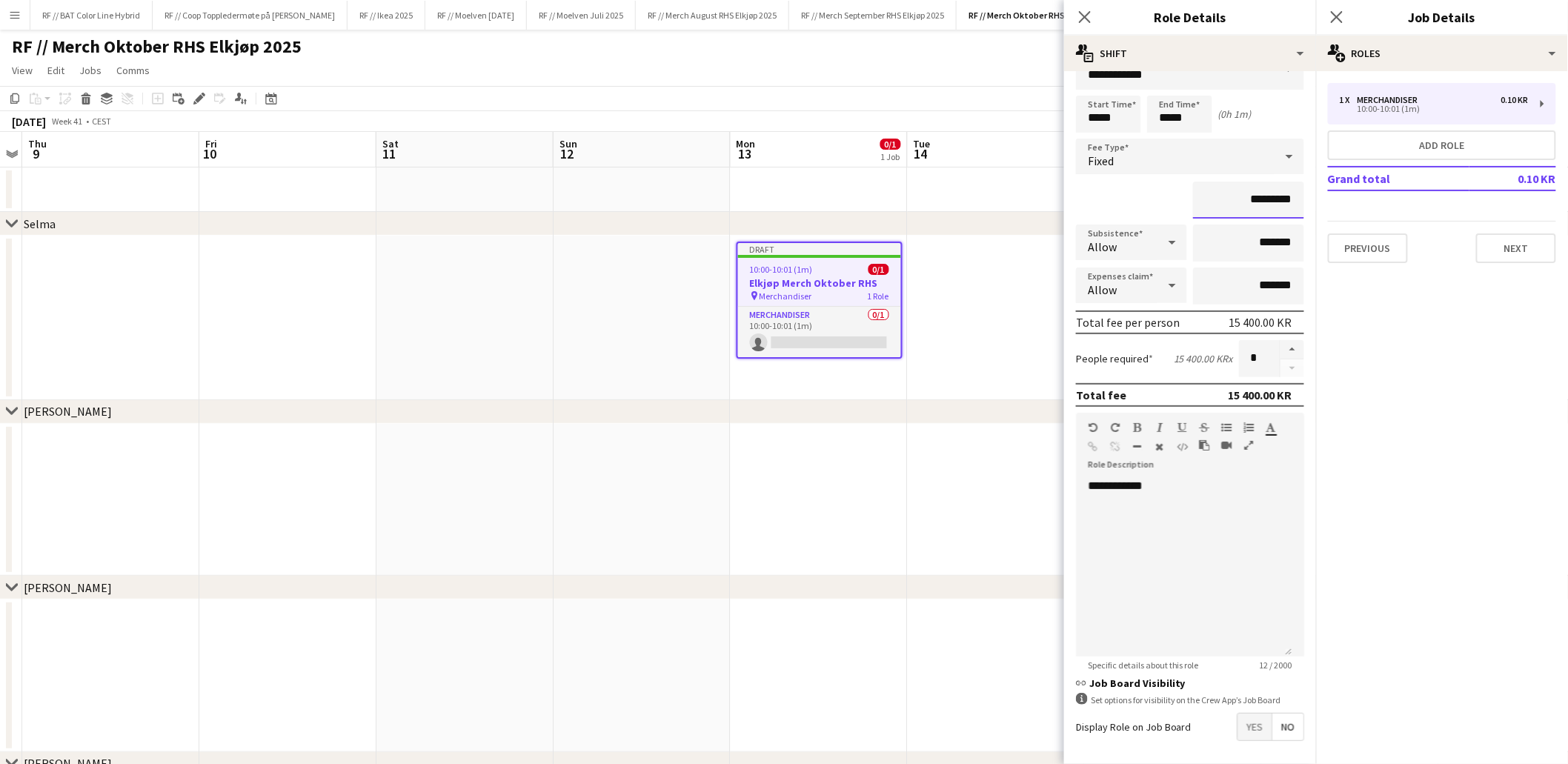
scroll to position [85, 0]
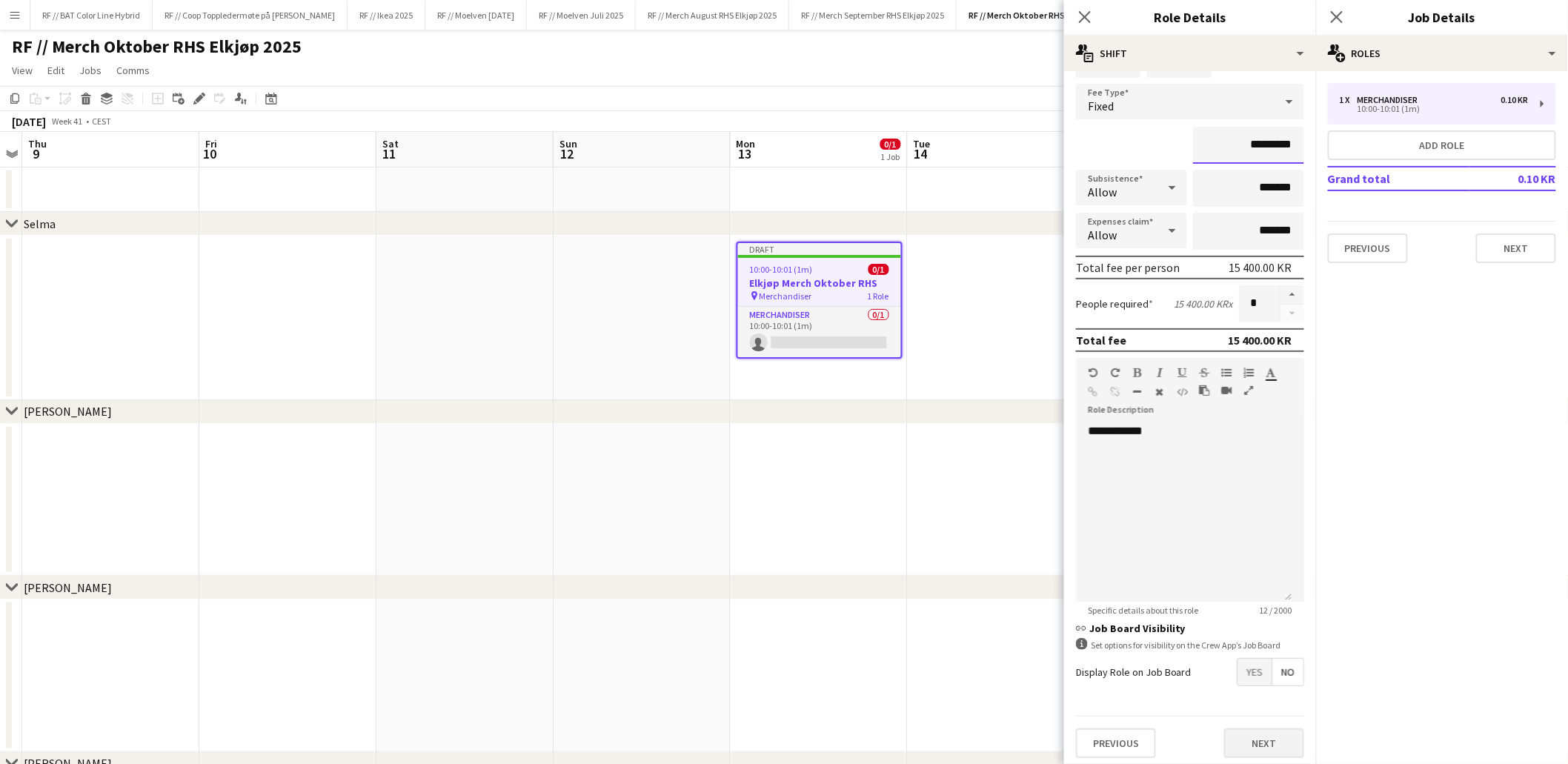
type input "*********"
click at [1275, 739] on button "Next" at bounding box center [1265, 743] width 80 height 30
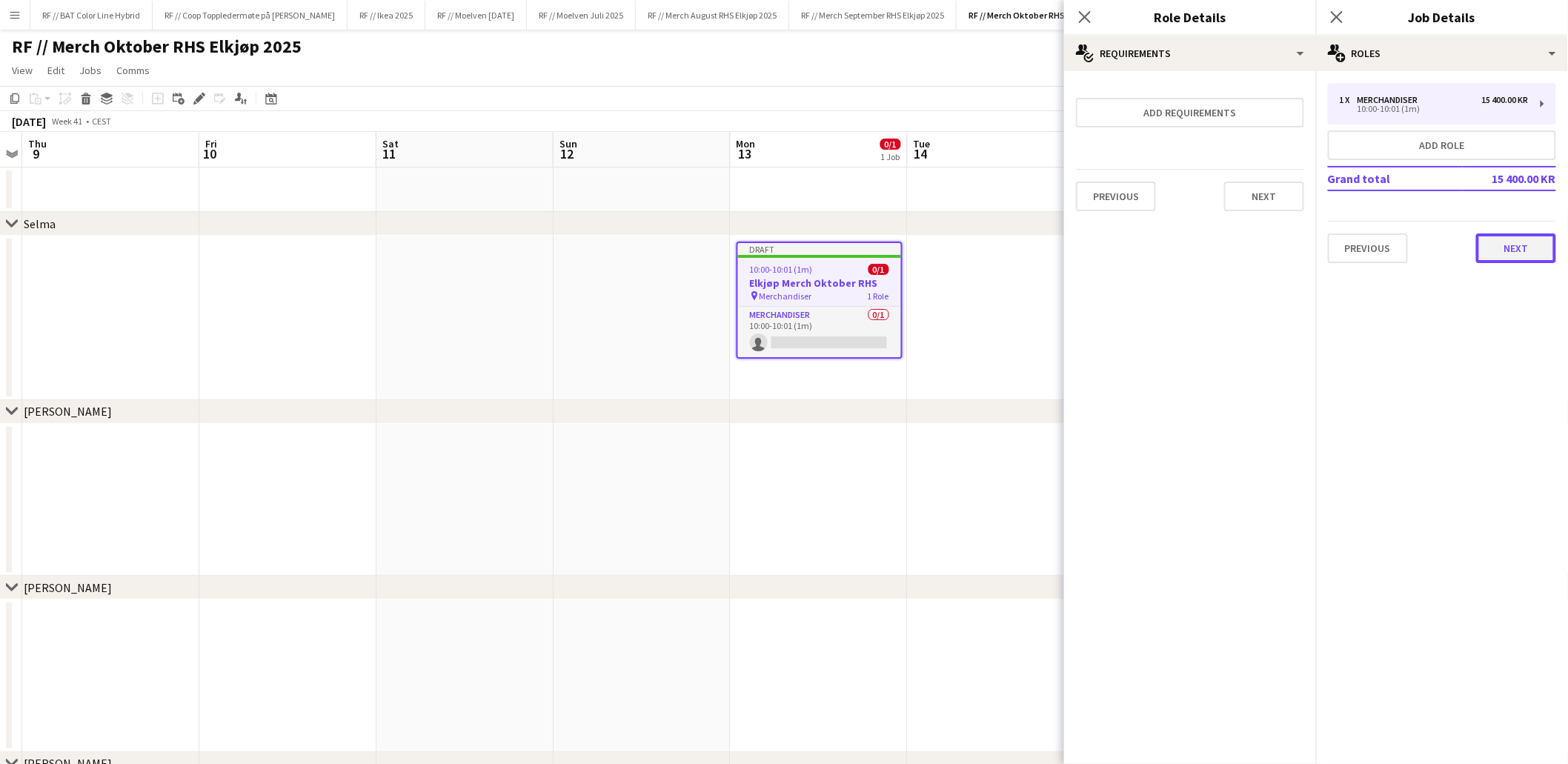
click at [1517, 252] on button "Next" at bounding box center [1517, 248] width 80 height 30
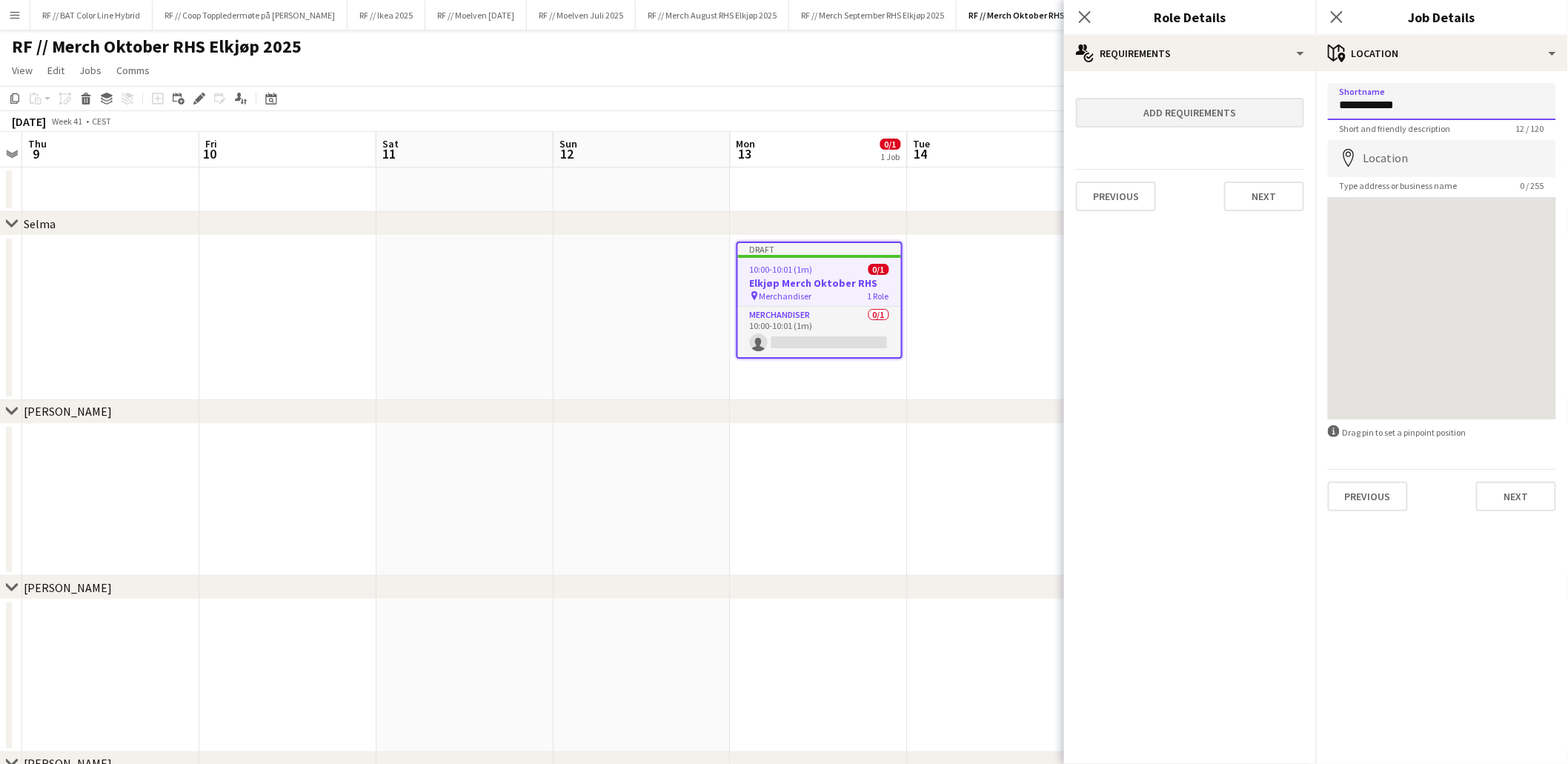
drag, startPoint x: 1438, startPoint y: 113, endPoint x: 1281, endPoint y: 99, distance: 157.6
click at [1308, 95] on body "Menu Boards Boards Boards All jobs Status Workforce Workforce My Workforce Recr…" at bounding box center [784, 740] width 1568 height 1480
drag, startPoint x: 1444, startPoint y: 106, endPoint x: 1246, endPoint y: 85, distance: 199.1
click at [1296, 91] on body "Menu Boards Boards Boards All jobs Status Workforce Workforce My Workforce Recr…" at bounding box center [784, 740] width 1568 height 1480
type input "**********"
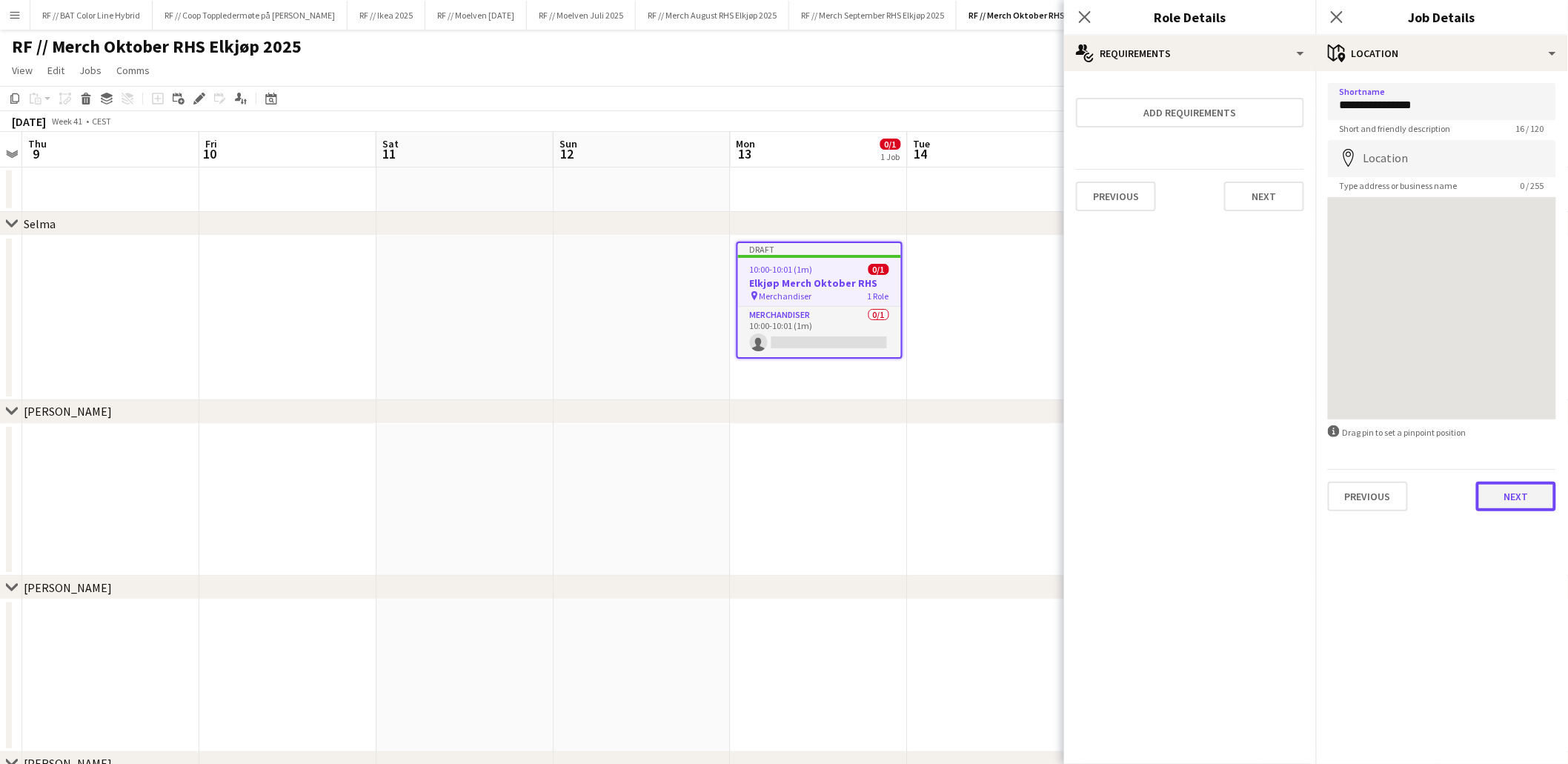
click at [1514, 495] on button "Next" at bounding box center [1517, 496] width 80 height 30
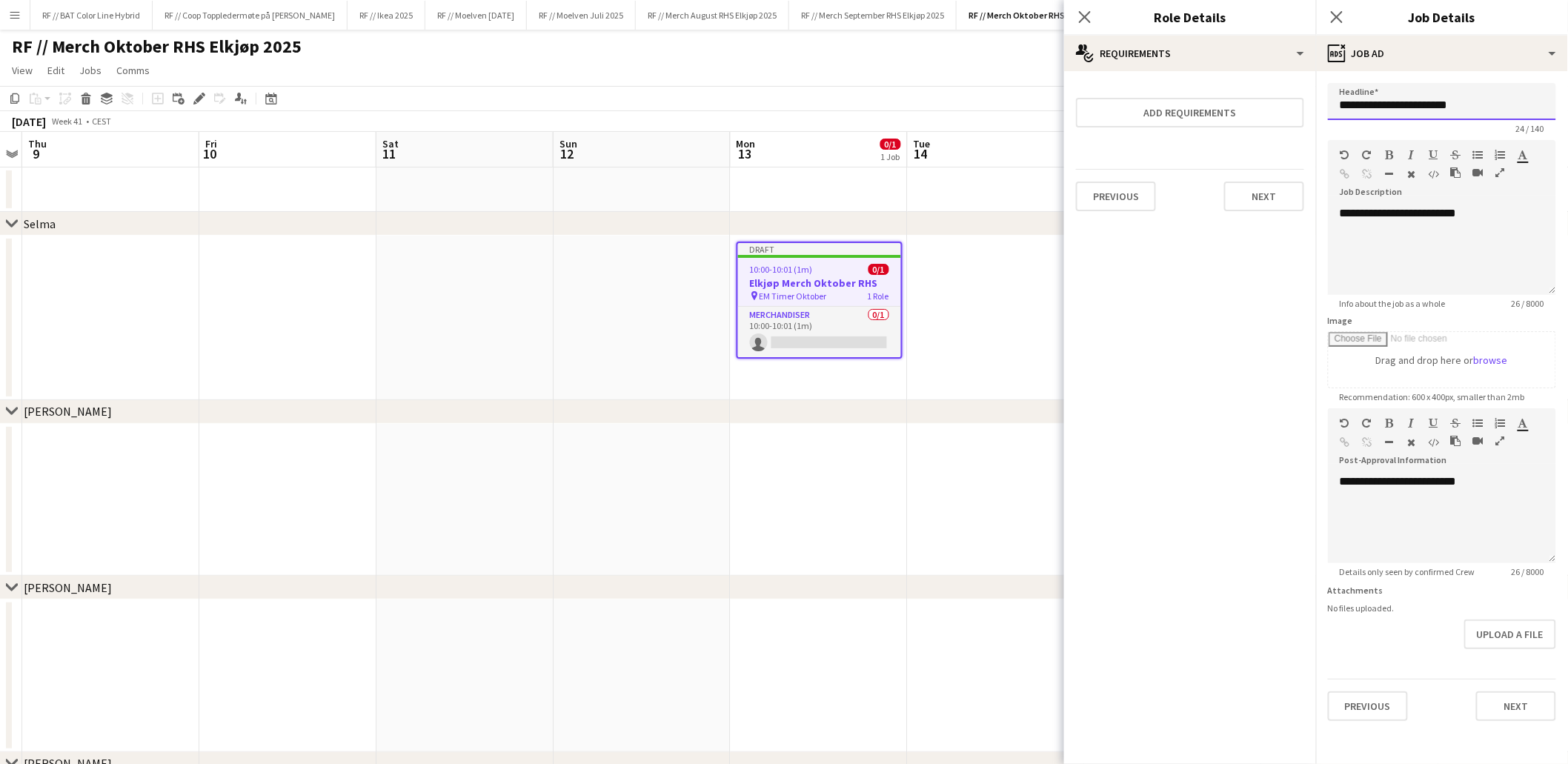
drag, startPoint x: 1478, startPoint y: 105, endPoint x: 1254, endPoint y: 79, distance: 225.5
click at [1257, 78] on body "Menu Boards Boards Boards All jobs Status Workforce Workforce My Workforce Recr…" at bounding box center [784, 740] width 1568 height 1480
paste input "text"
type input "**********"
drag, startPoint x: 1485, startPoint y: 218, endPoint x: 1206, endPoint y: 192, distance: 280.2
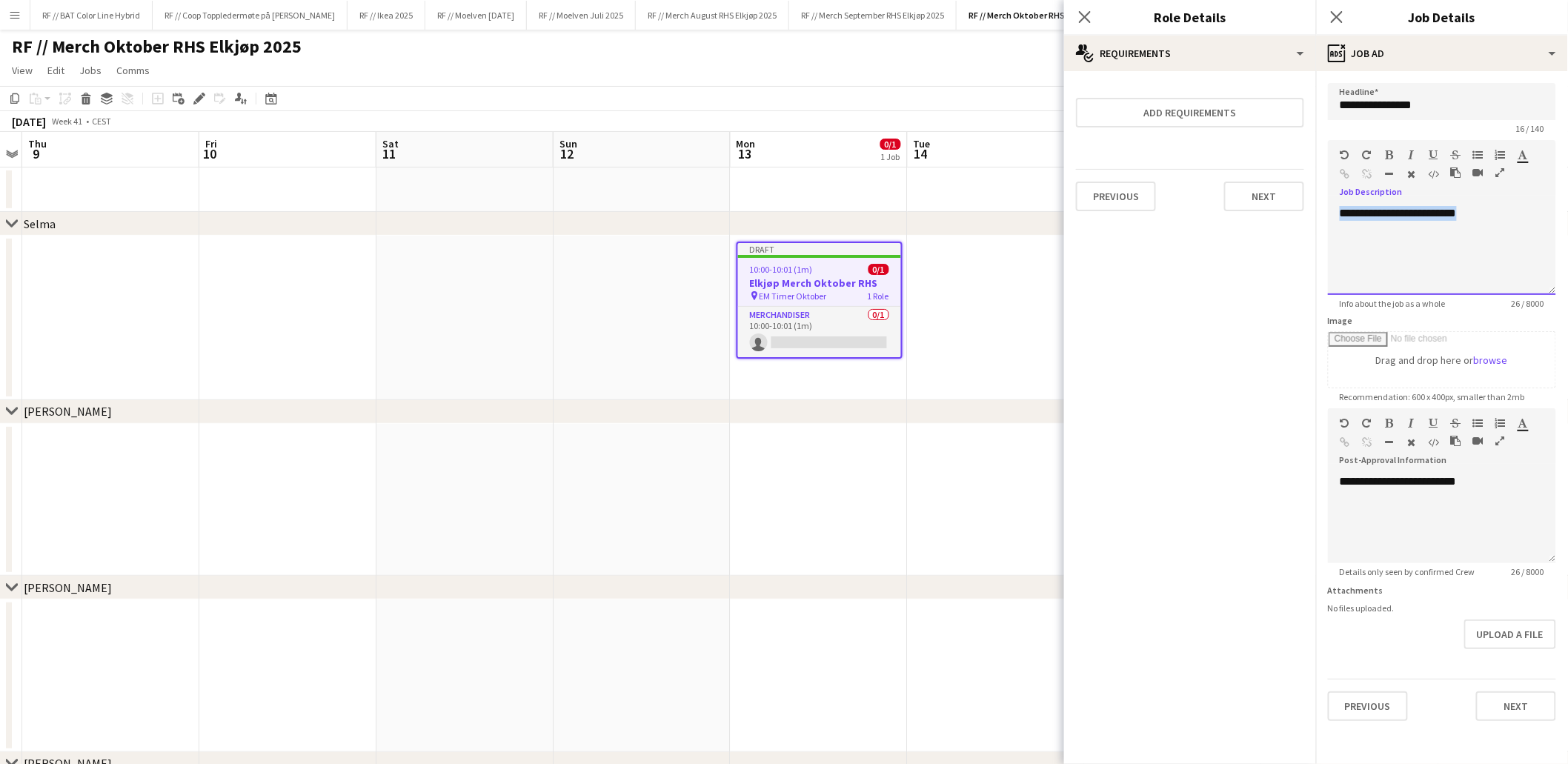
click at [1219, 193] on body "Menu Boards Boards Boards All jobs Status Workforce Workforce My Workforce Recr…" at bounding box center [784, 740] width 1568 height 1480
paste div
click at [1513, 714] on button "Next" at bounding box center [1517, 706] width 80 height 30
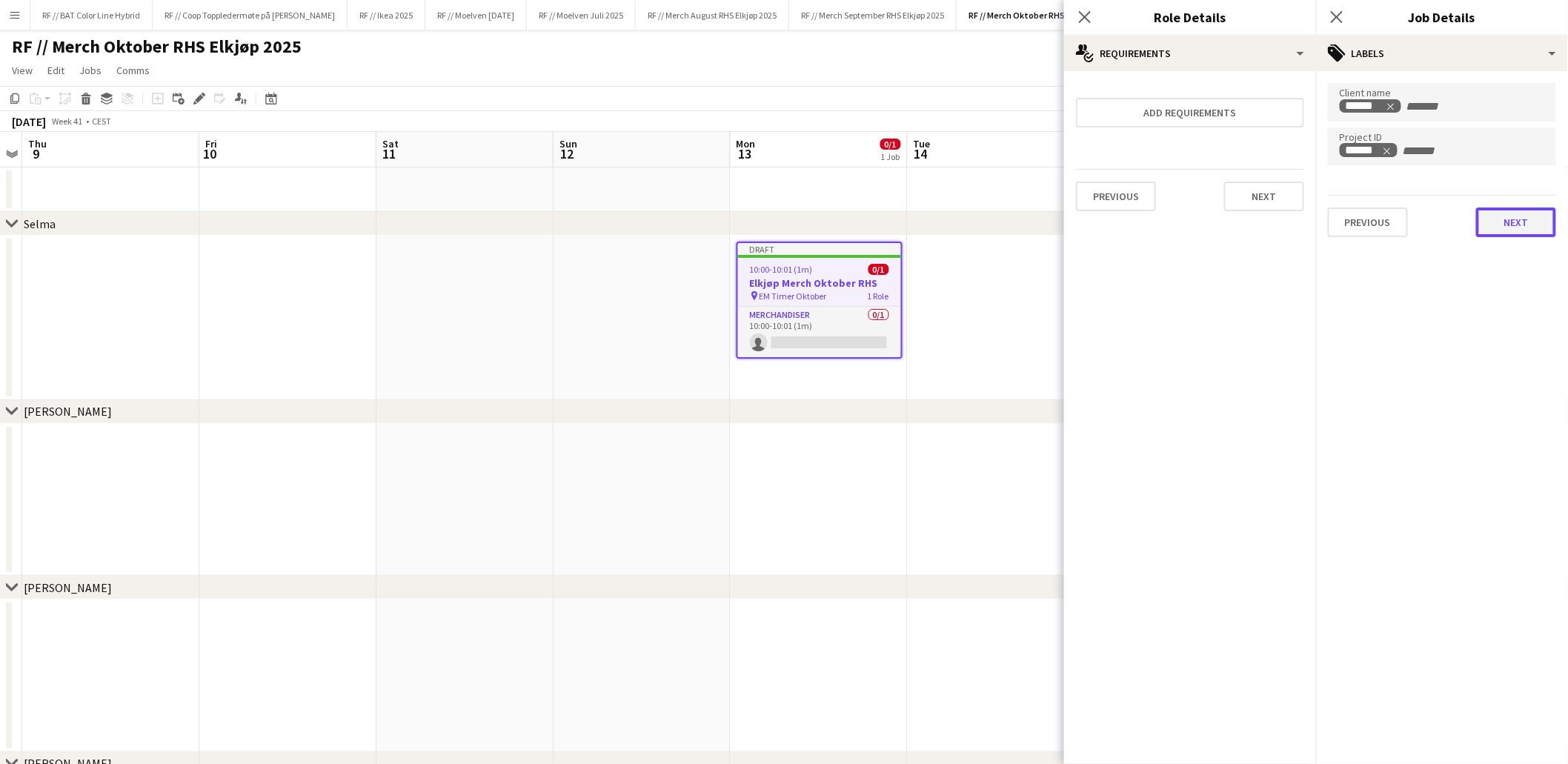
click at [1516, 225] on button "Next" at bounding box center [1517, 222] width 80 height 30
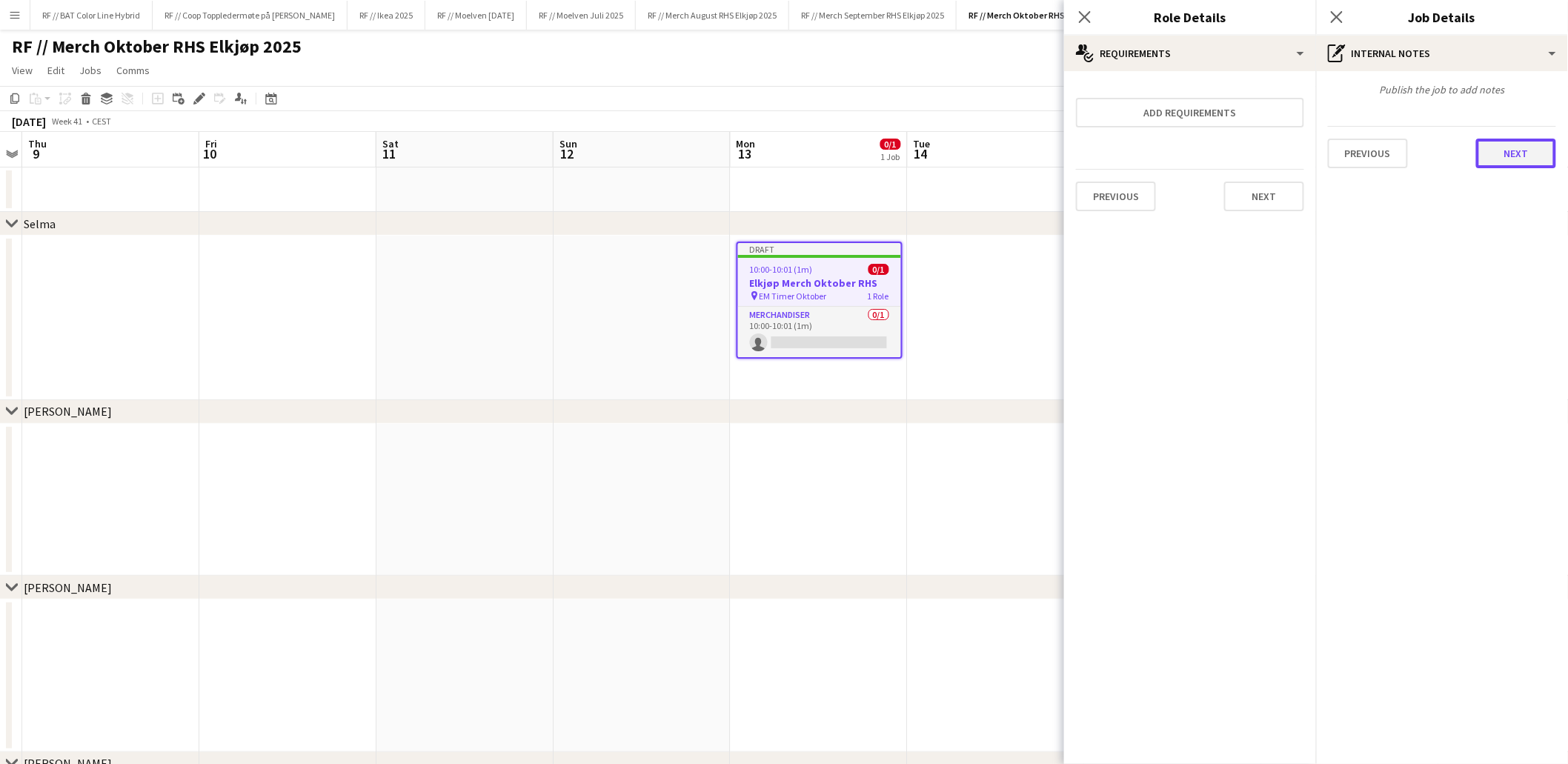
click at [1528, 142] on button "Next" at bounding box center [1517, 153] width 80 height 30
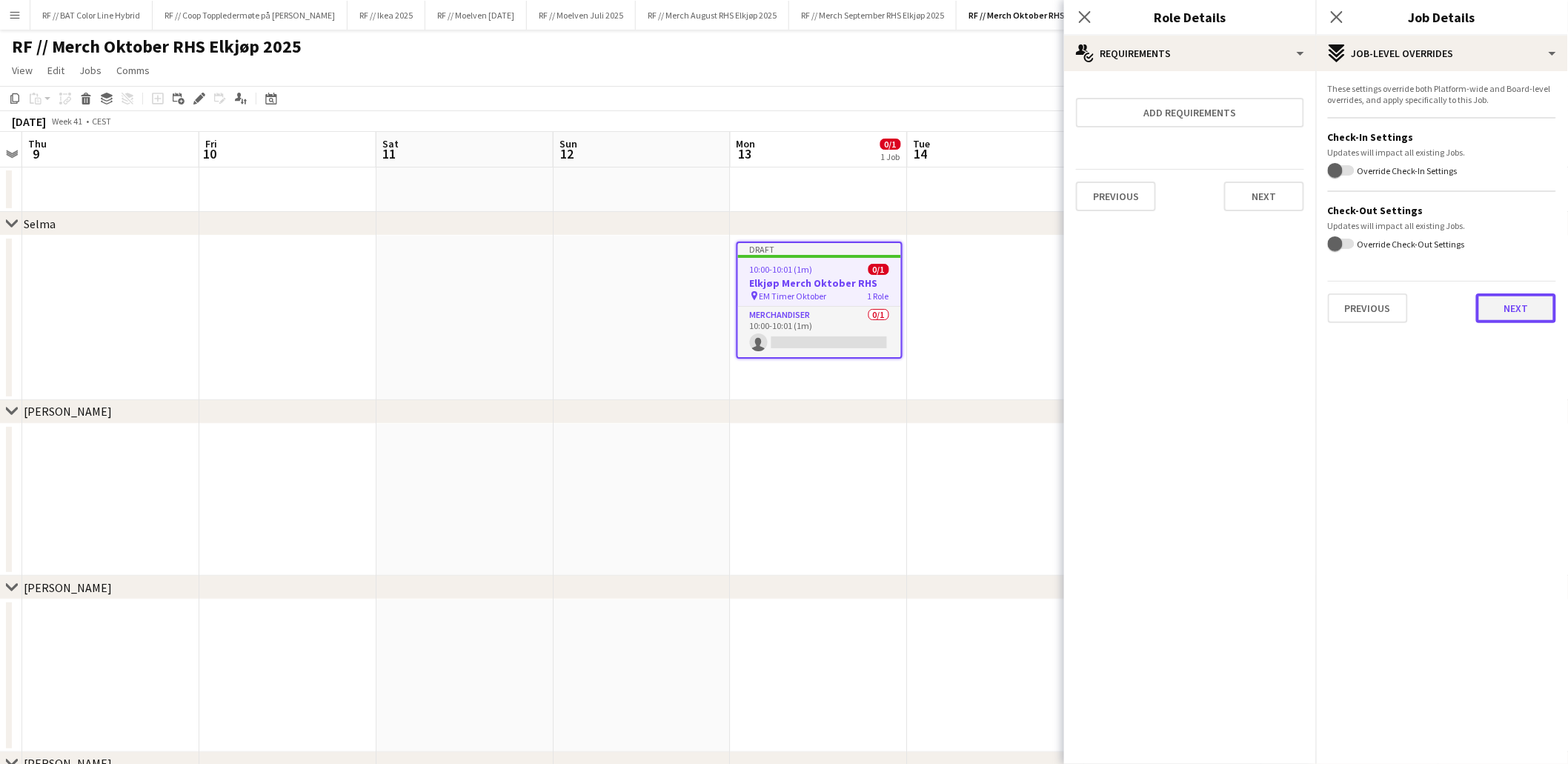
click at [1531, 301] on button "Next" at bounding box center [1517, 308] width 80 height 30
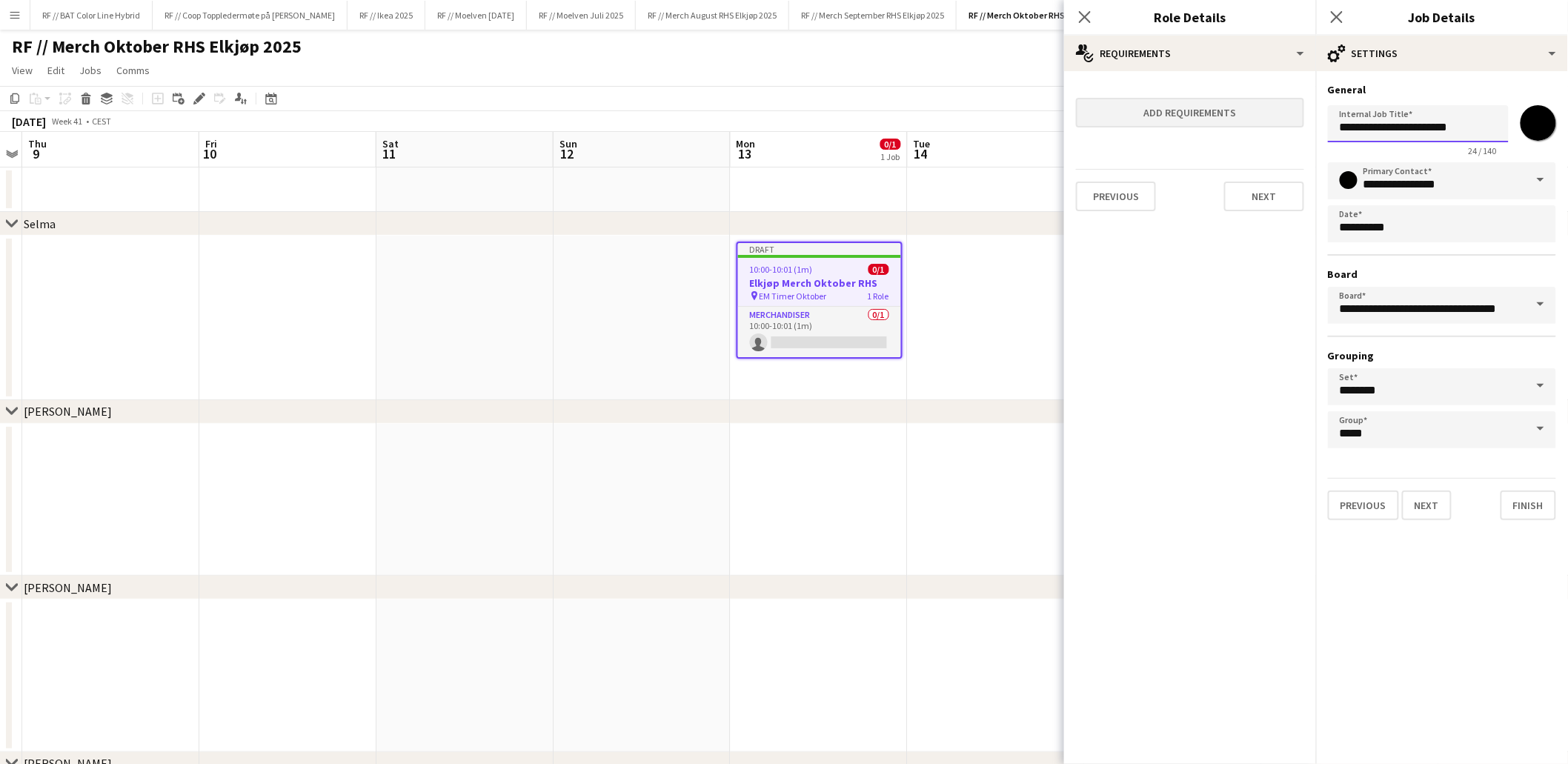
drag, startPoint x: 1414, startPoint y: 119, endPoint x: 1220, endPoint y: 98, distance: 195.1
click at [1262, 103] on body "Menu Boards Boards Boards All jobs Status Workforce Workforce My Workforce Recr…" at bounding box center [784, 740] width 1568 height 1480
paste input "text"
type input "**********"
click at [1524, 506] on button "Finish" at bounding box center [1529, 506] width 56 height 30
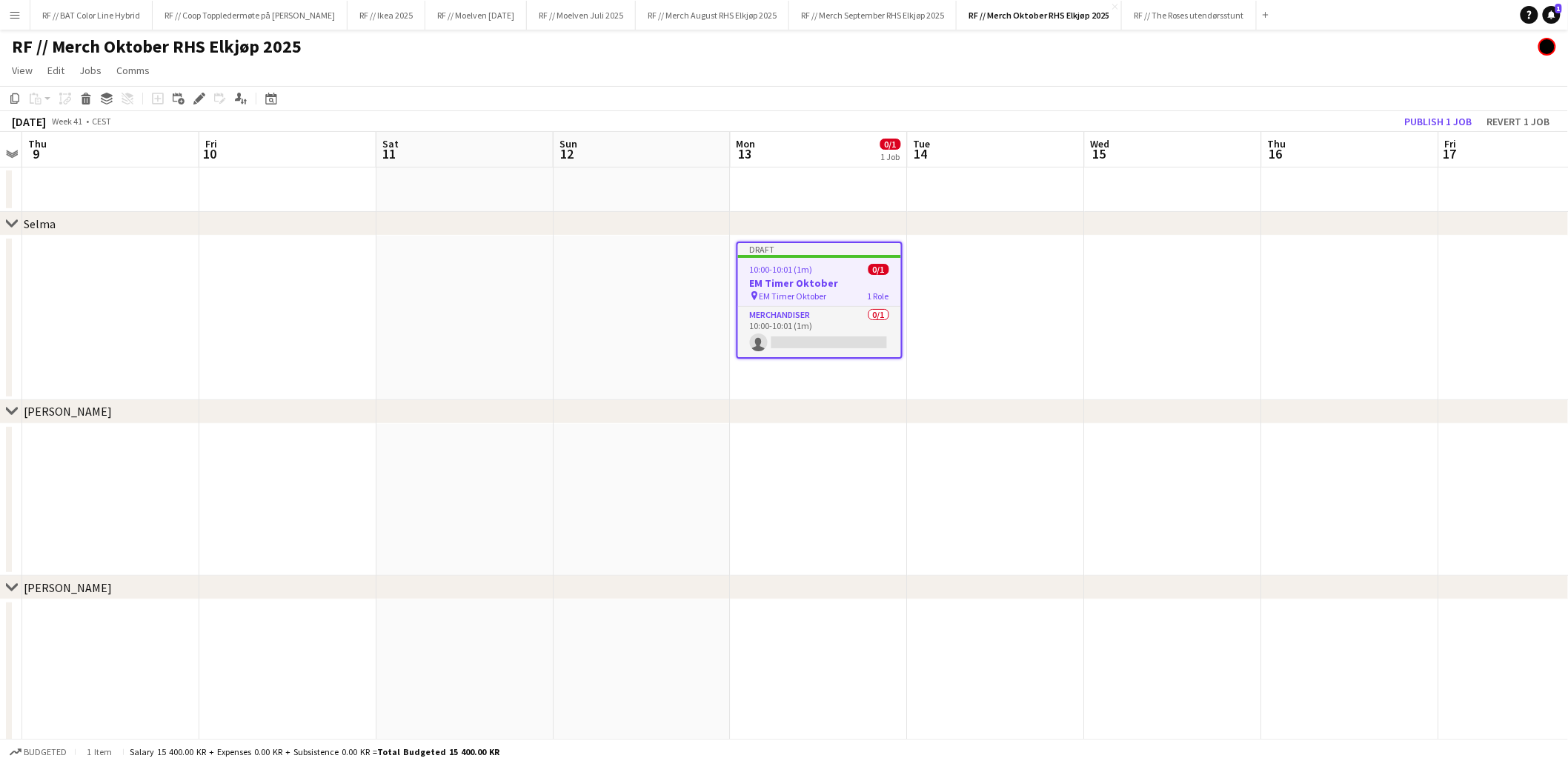
click at [963, 440] on app-date-cell at bounding box center [997, 500] width 177 height 153
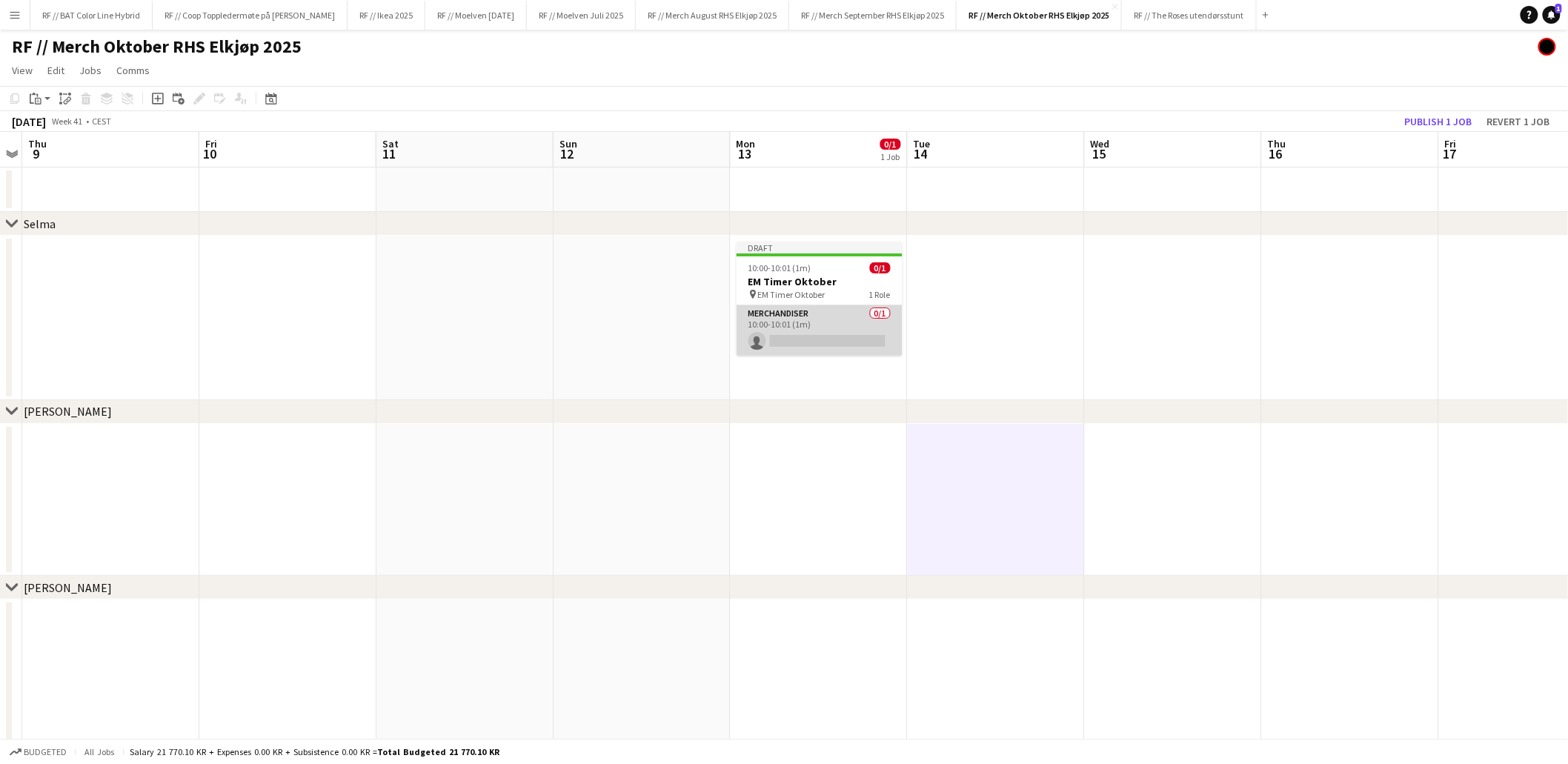
click at [774, 344] on app-card-role "Merchandiser 0/1 10:00-10:01 (1m) single-neutral-actions" at bounding box center [819, 330] width 166 height 50
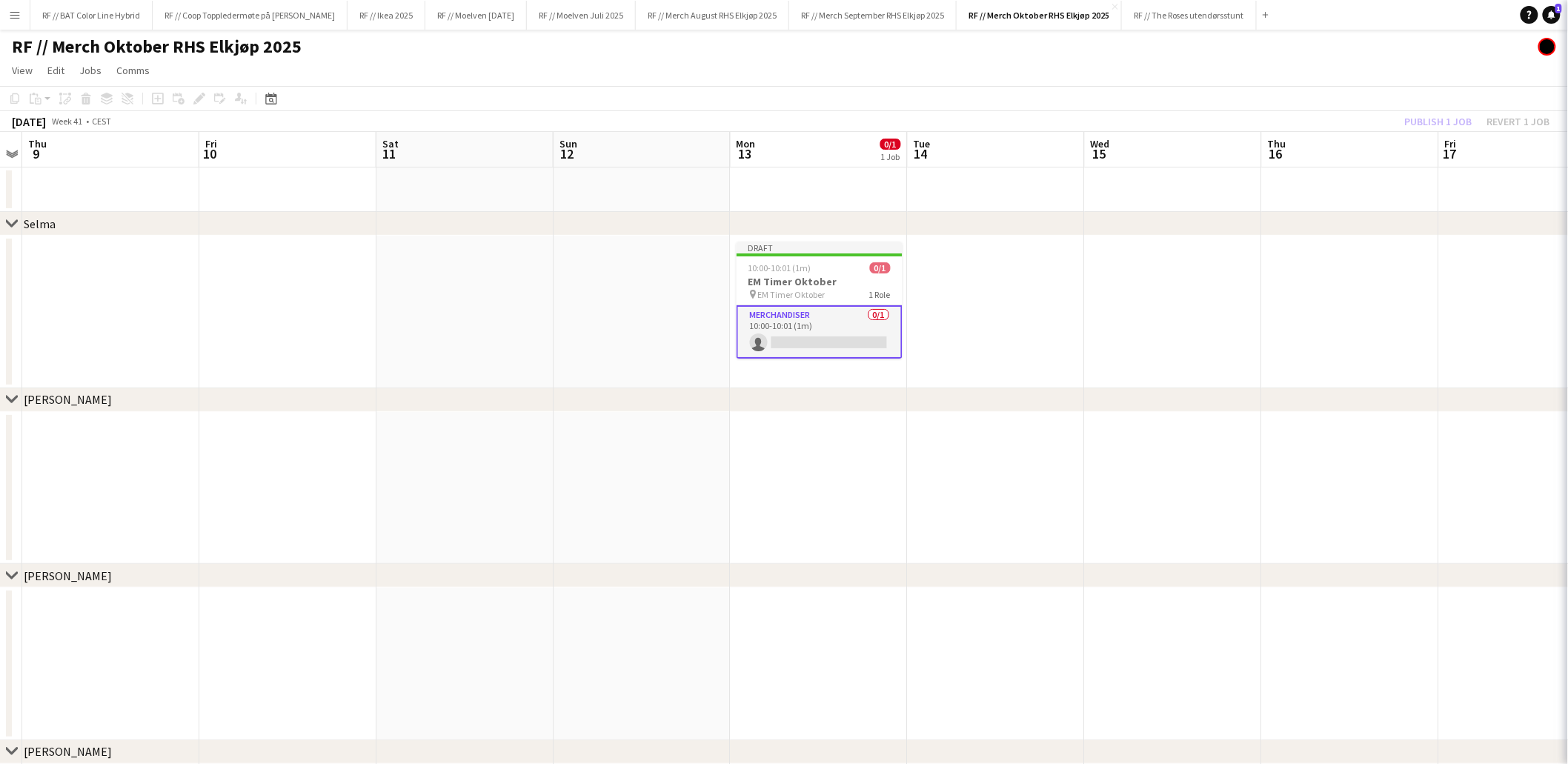
scroll to position [0, 509]
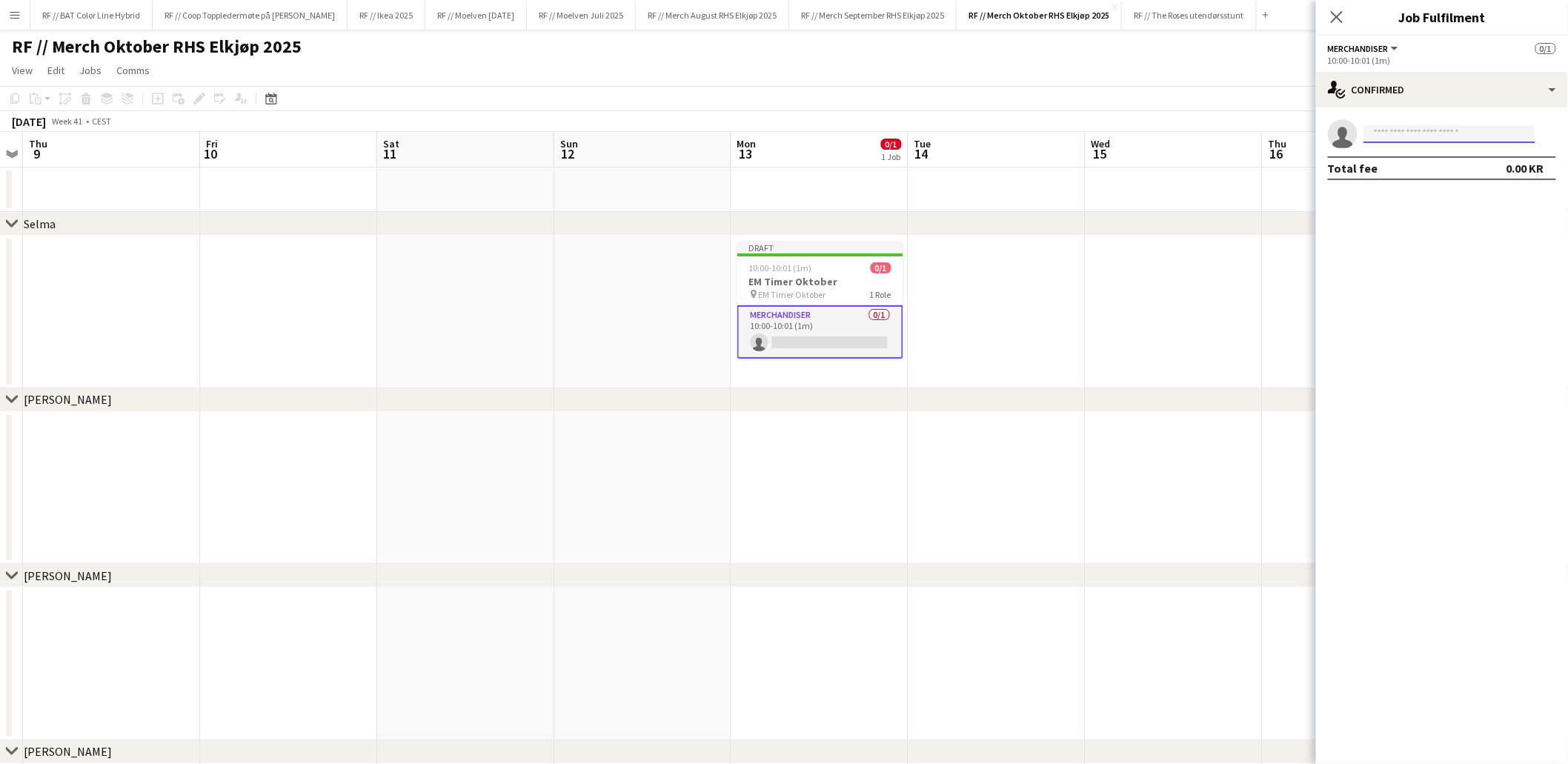
click at [1420, 129] on input at bounding box center [1449, 133] width 172 height 18
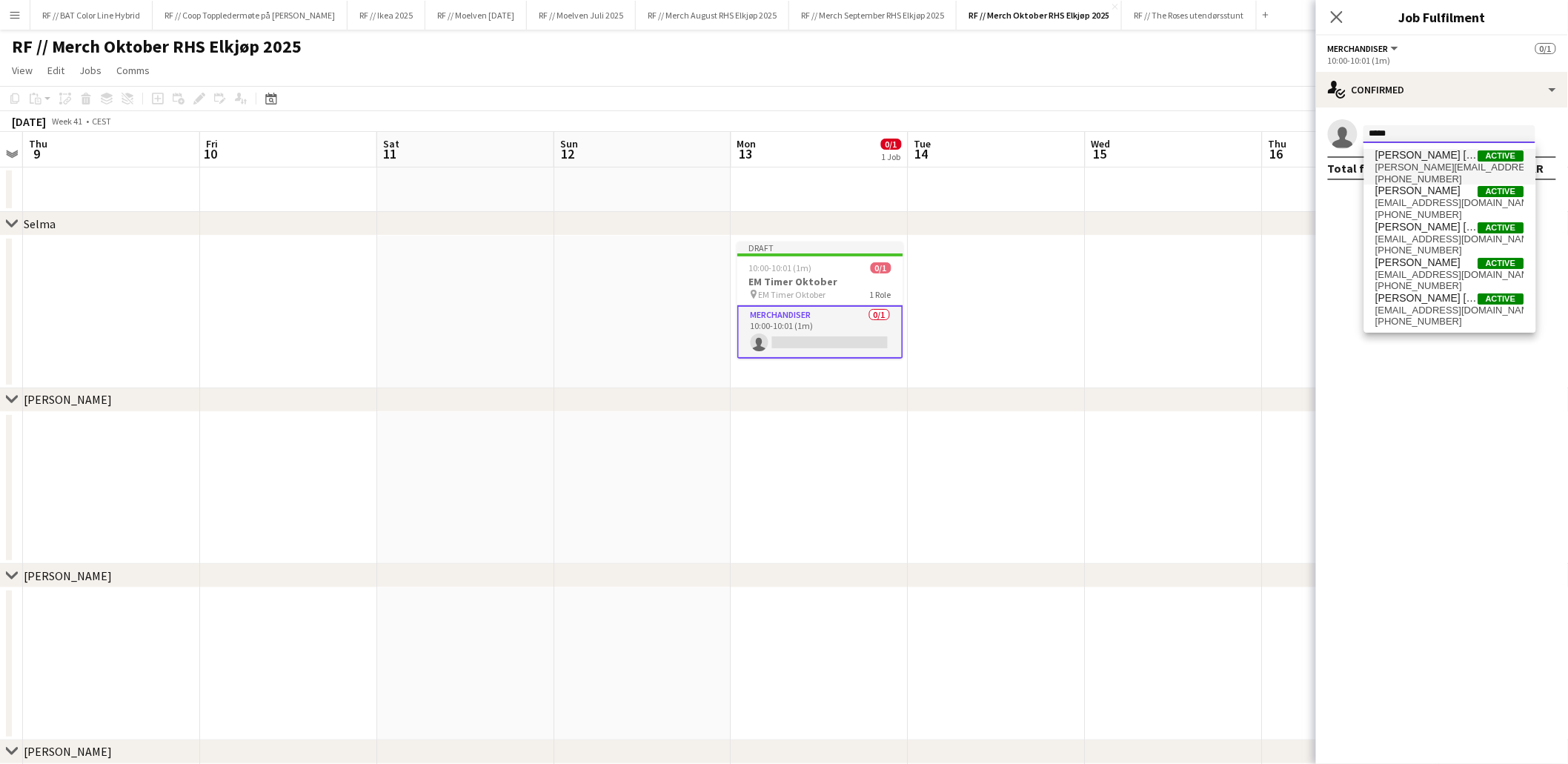
type input "*****"
click at [1435, 163] on span "selma.brochmann@gmail.com" at bounding box center [1450, 167] width 148 height 12
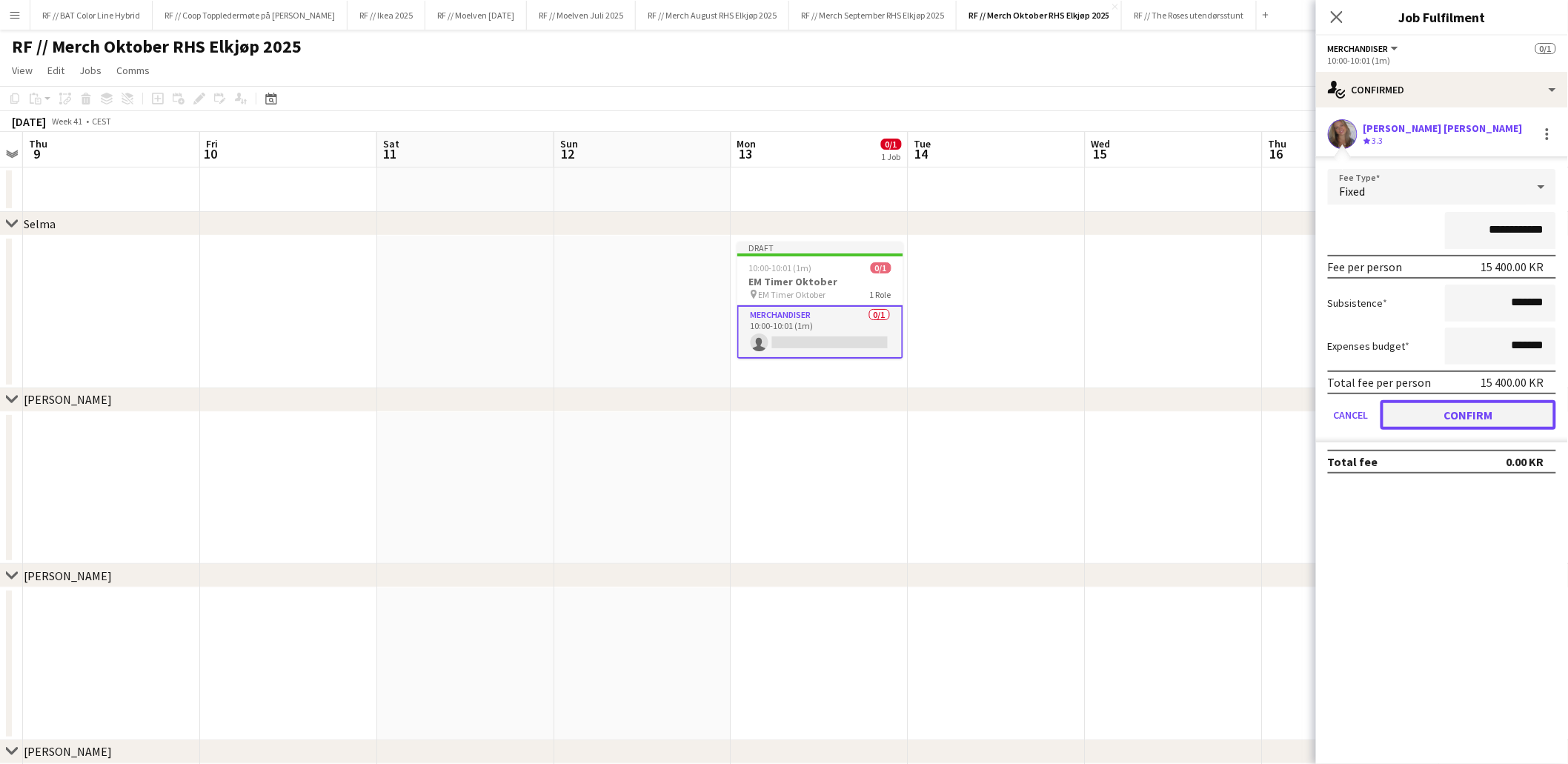
click at [1478, 411] on button "Confirm" at bounding box center [1468, 415] width 175 height 30
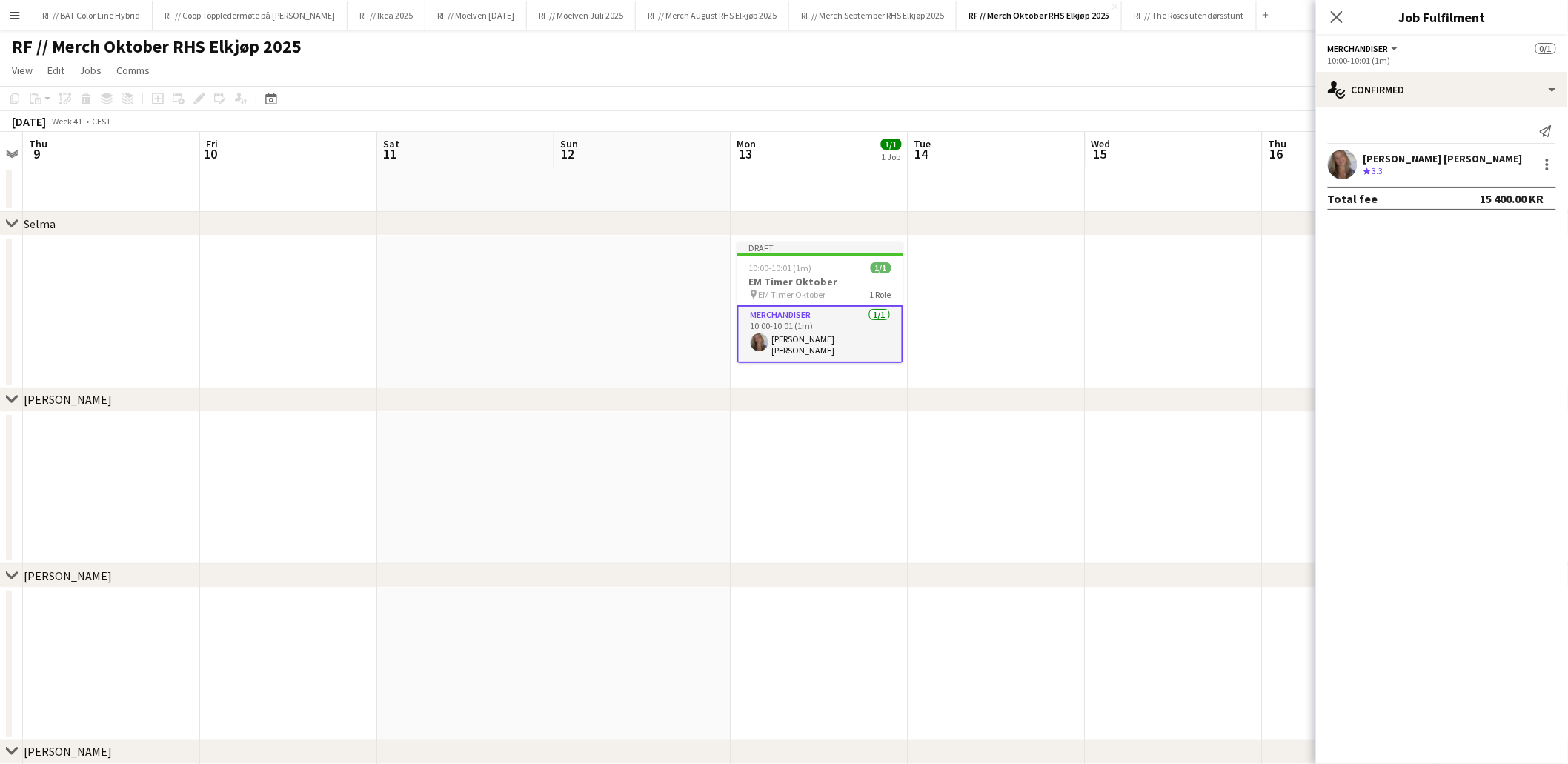
click at [1120, 314] on app-date-cell at bounding box center [1174, 313] width 177 height 153
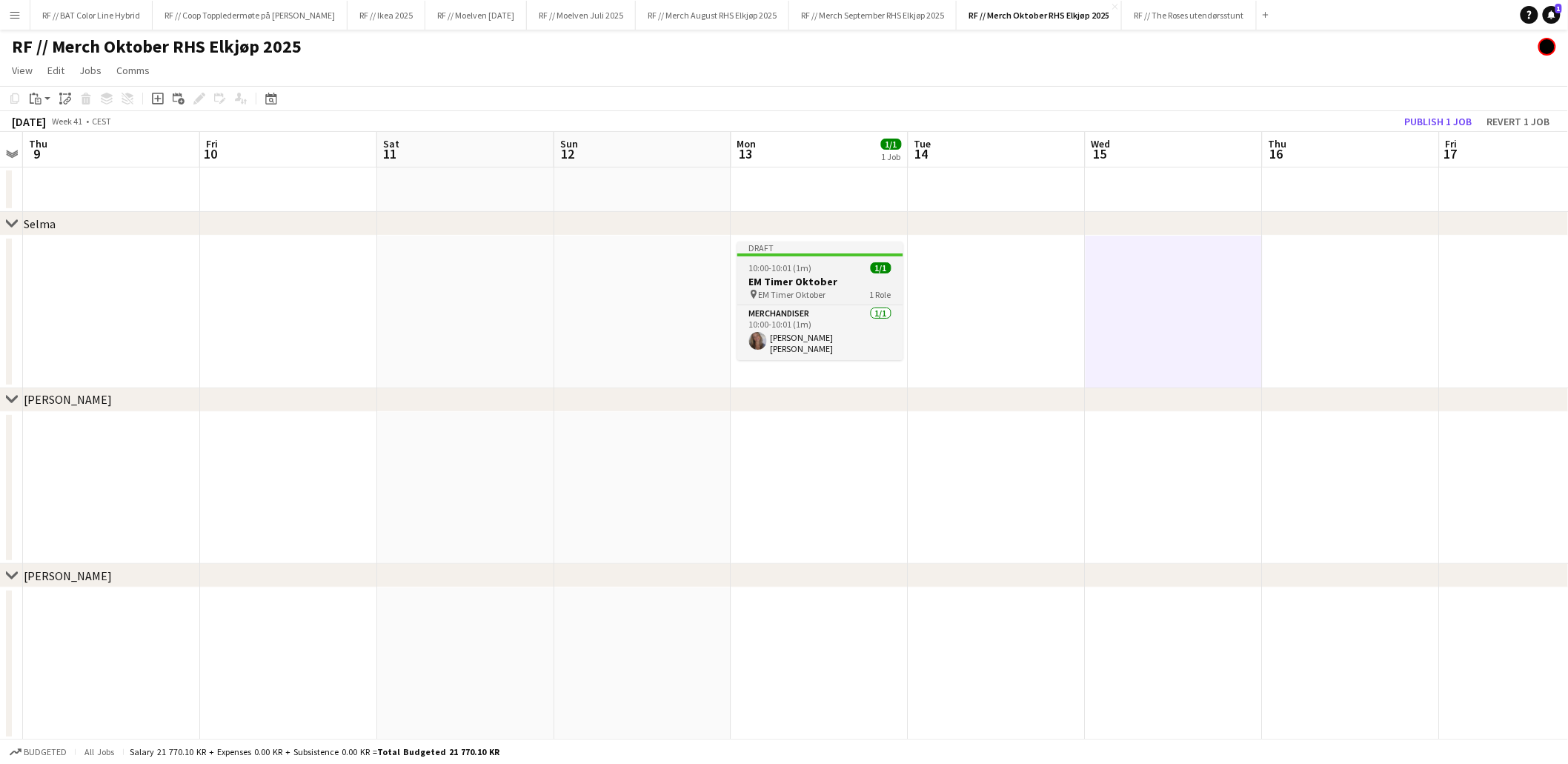
click at [828, 297] on div "pin EM Timer Oktober 1 Role" at bounding box center [820, 294] width 166 height 12
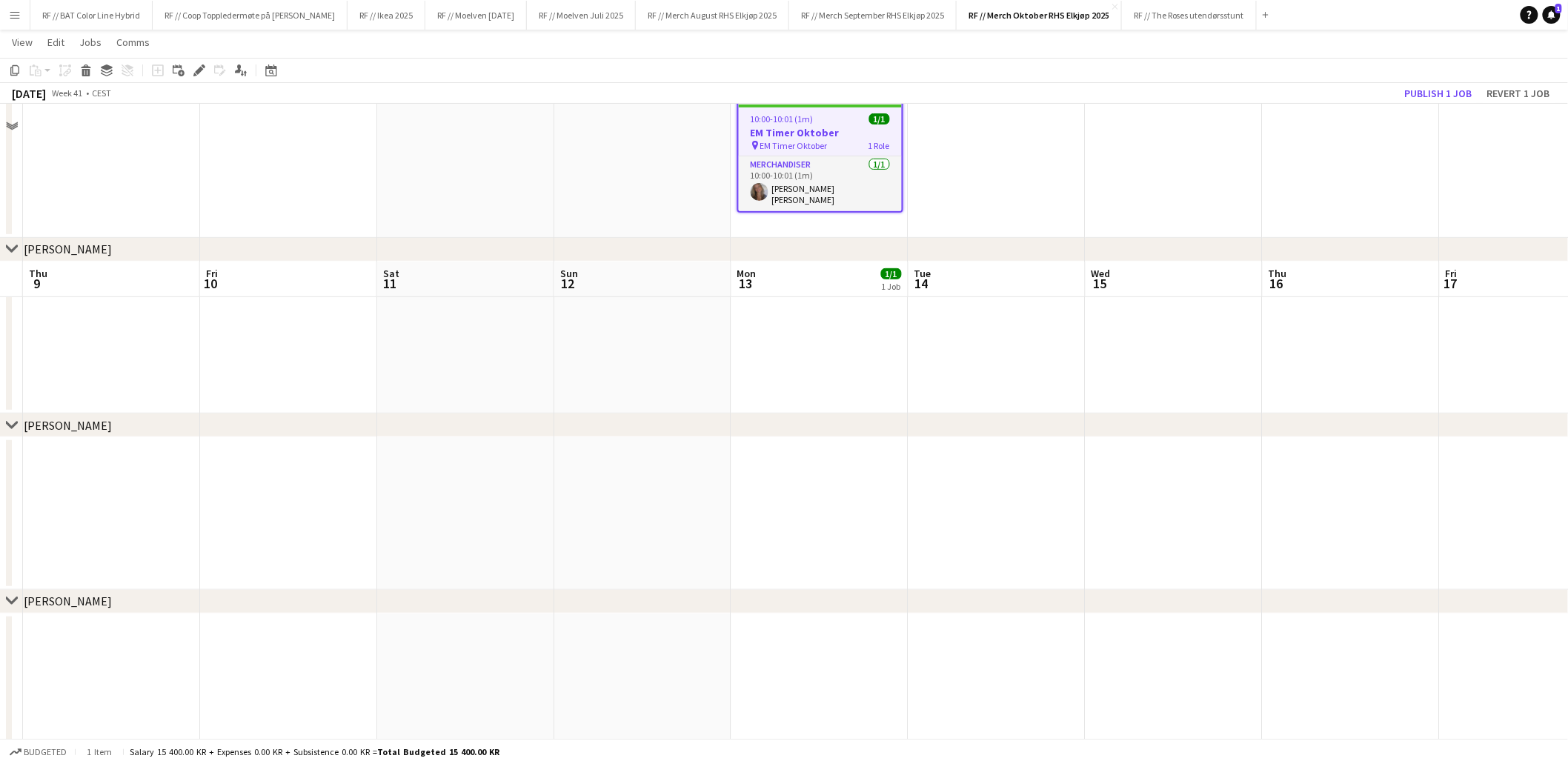
scroll to position [0, 0]
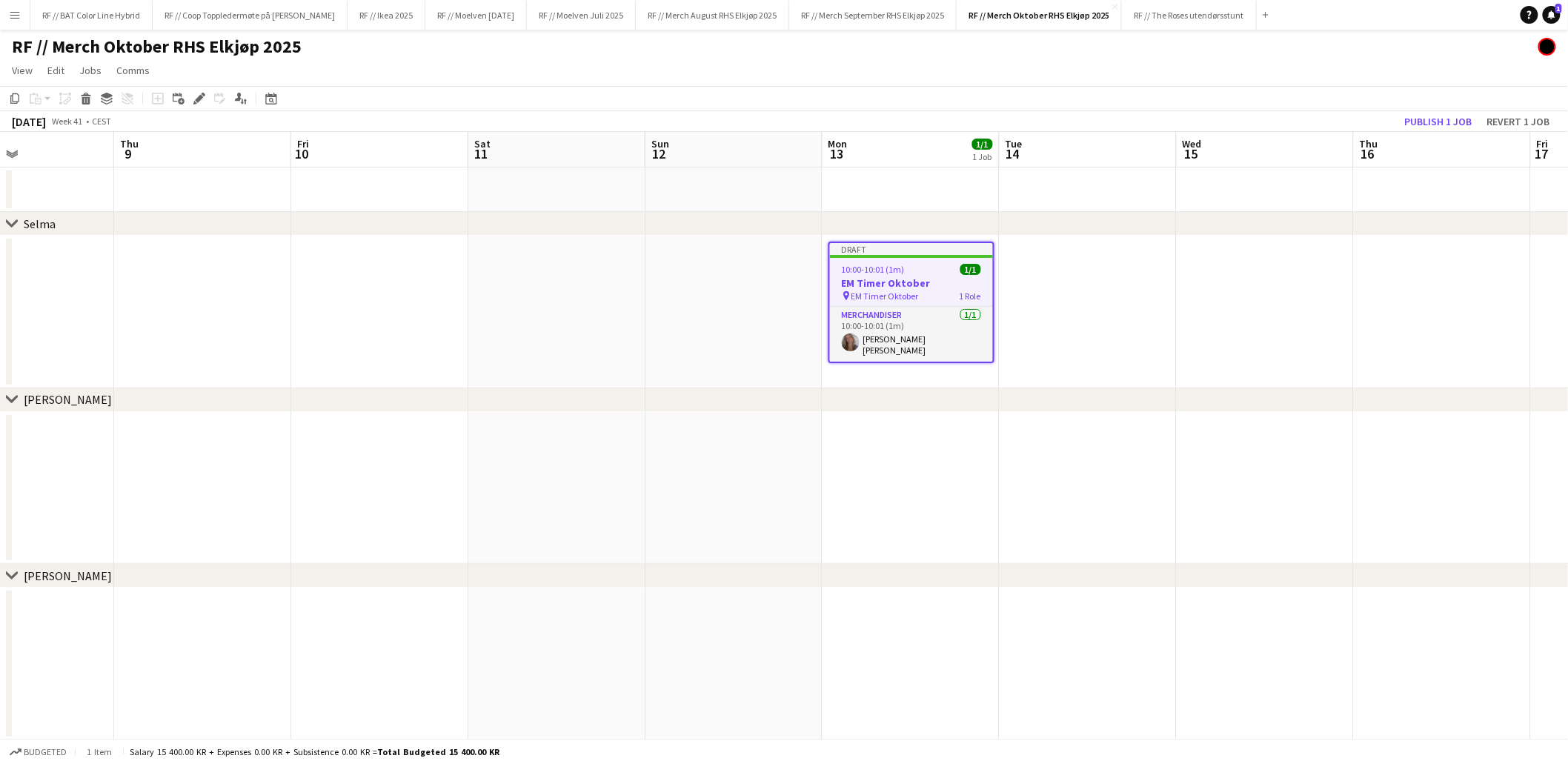
drag, startPoint x: 619, startPoint y: 329, endPoint x: 1082, endPoint y: 319, distance: 463.1
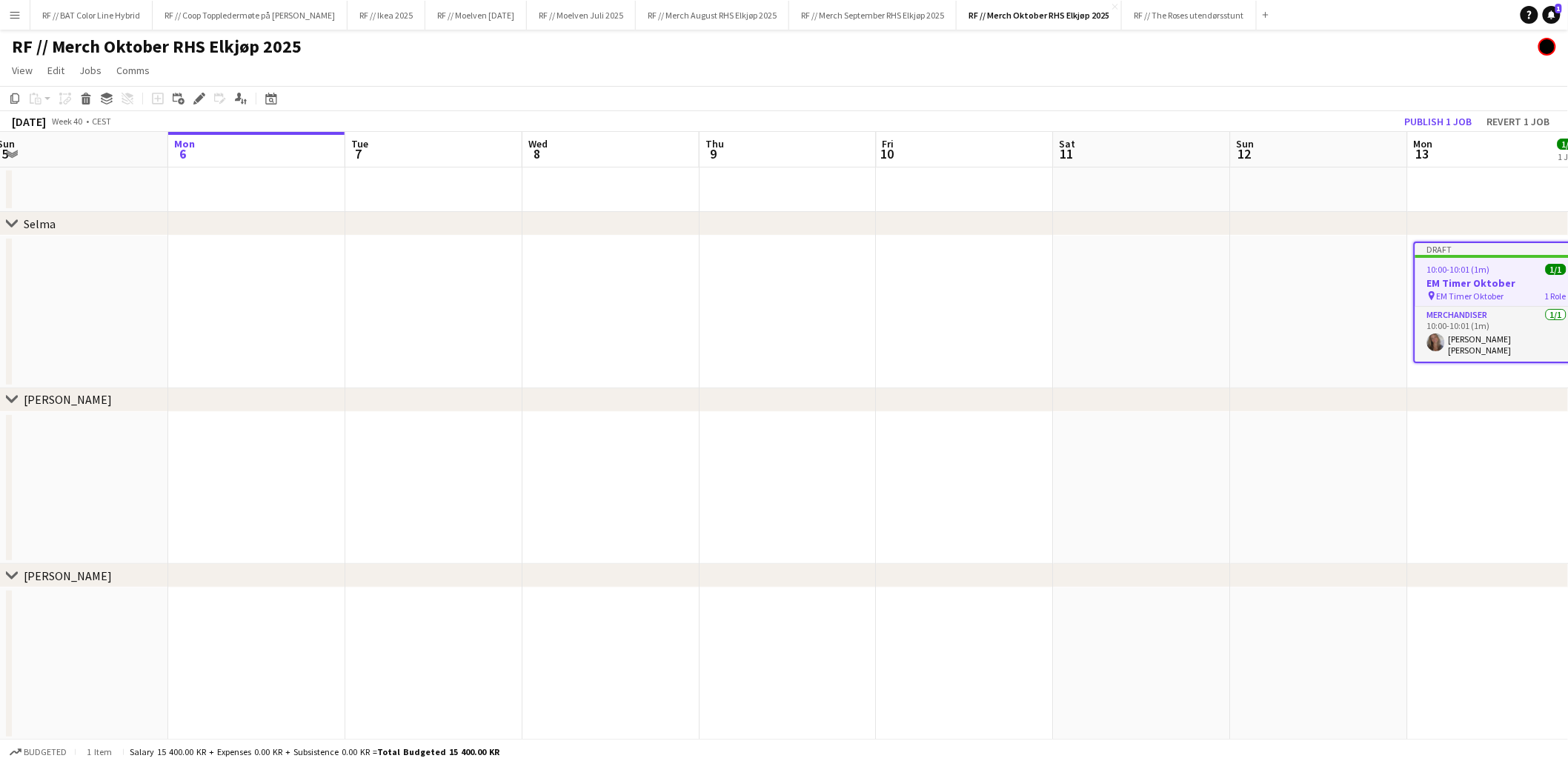
drag, startPoint x: 567, startPoint y: 326, endPoint x: 1084, endPoint y: 333, distance: 517.0
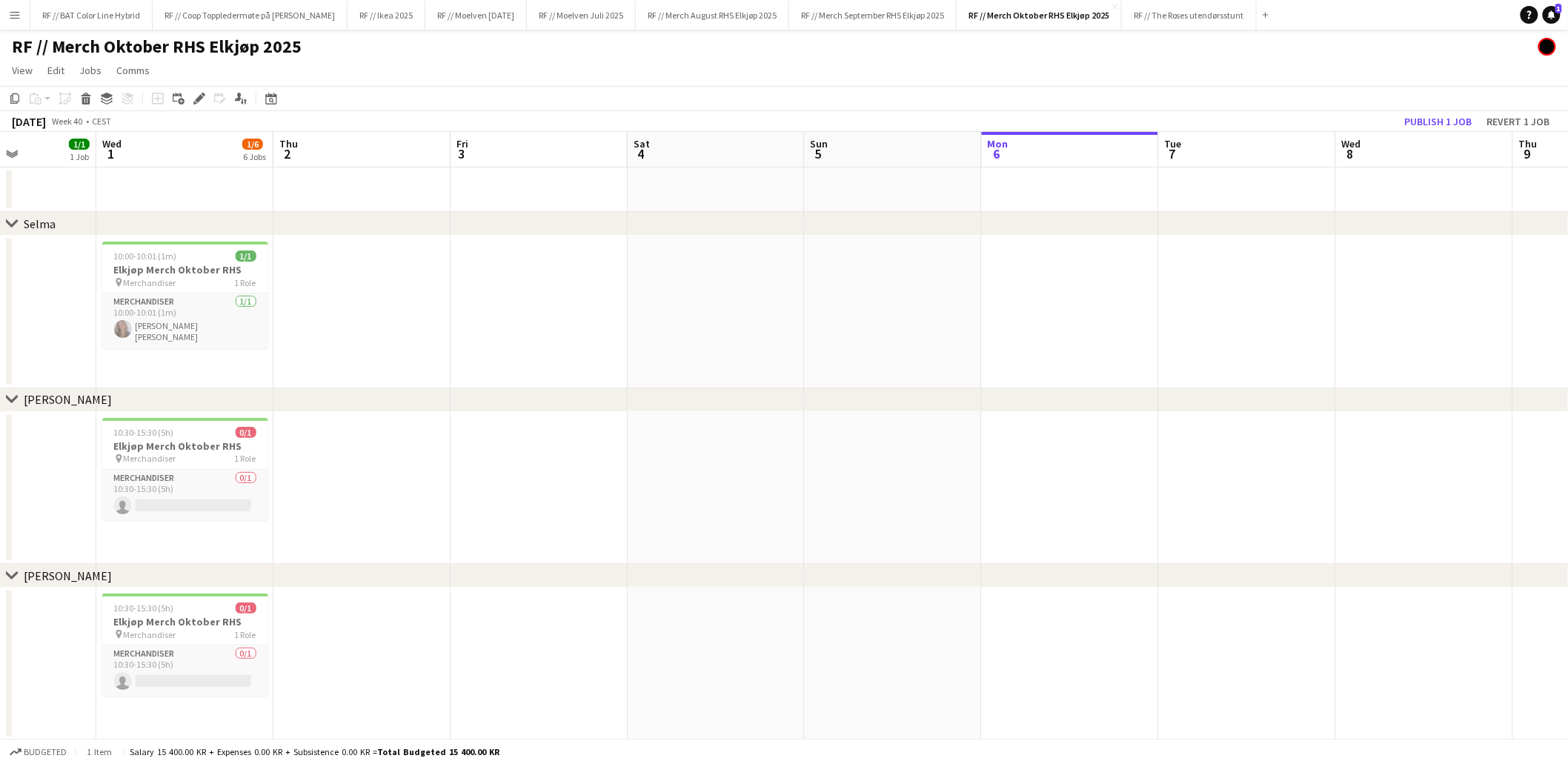
drag, startPoint x: 734, startPoint y: 338, endPoint x: 1225, endPoint y: 340, distance: 491.0
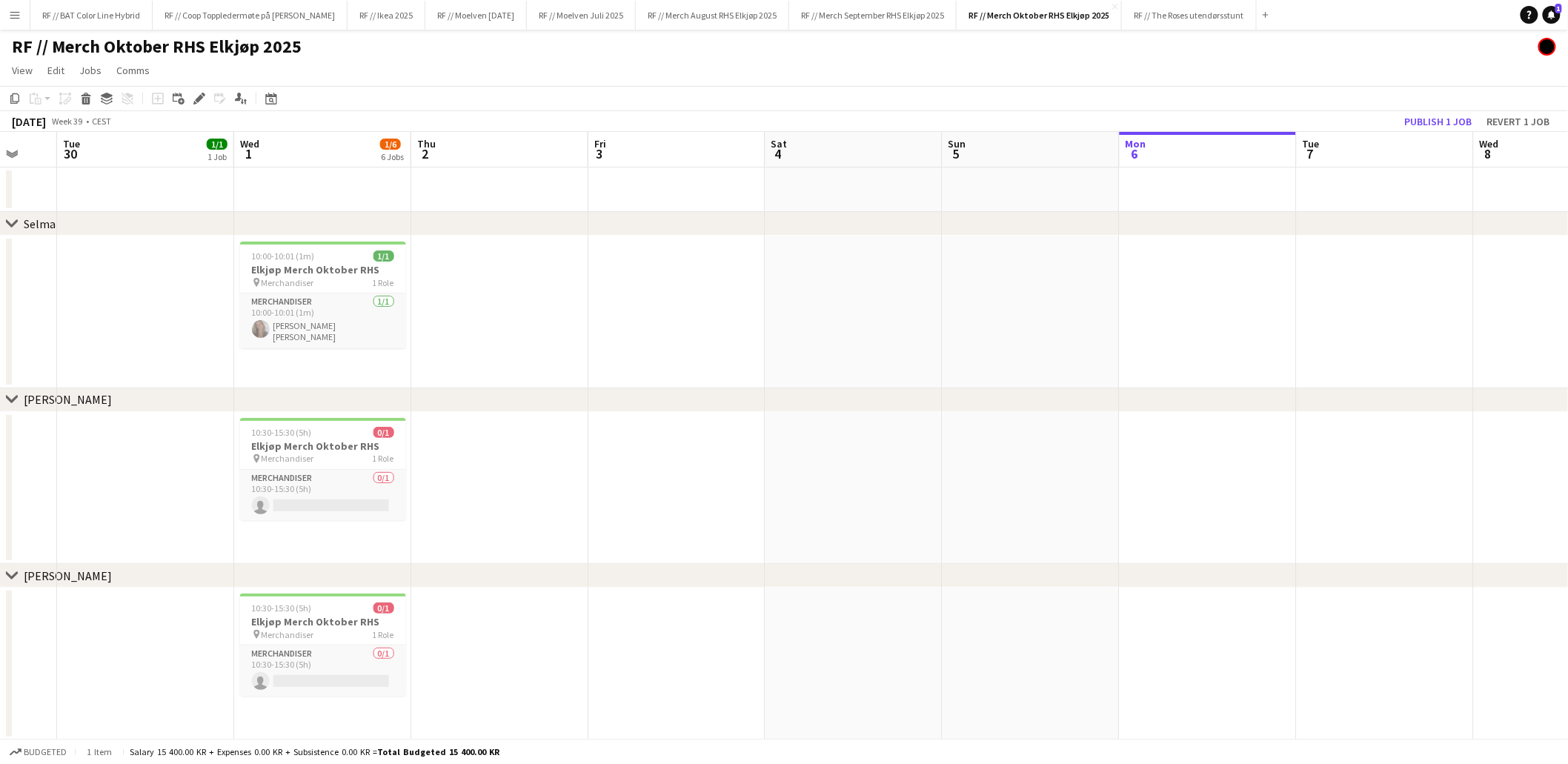
drag, startPoint x: 903, startPoint y: 337, endPoint x: 587, endPoint y: 332, distance: 316.0
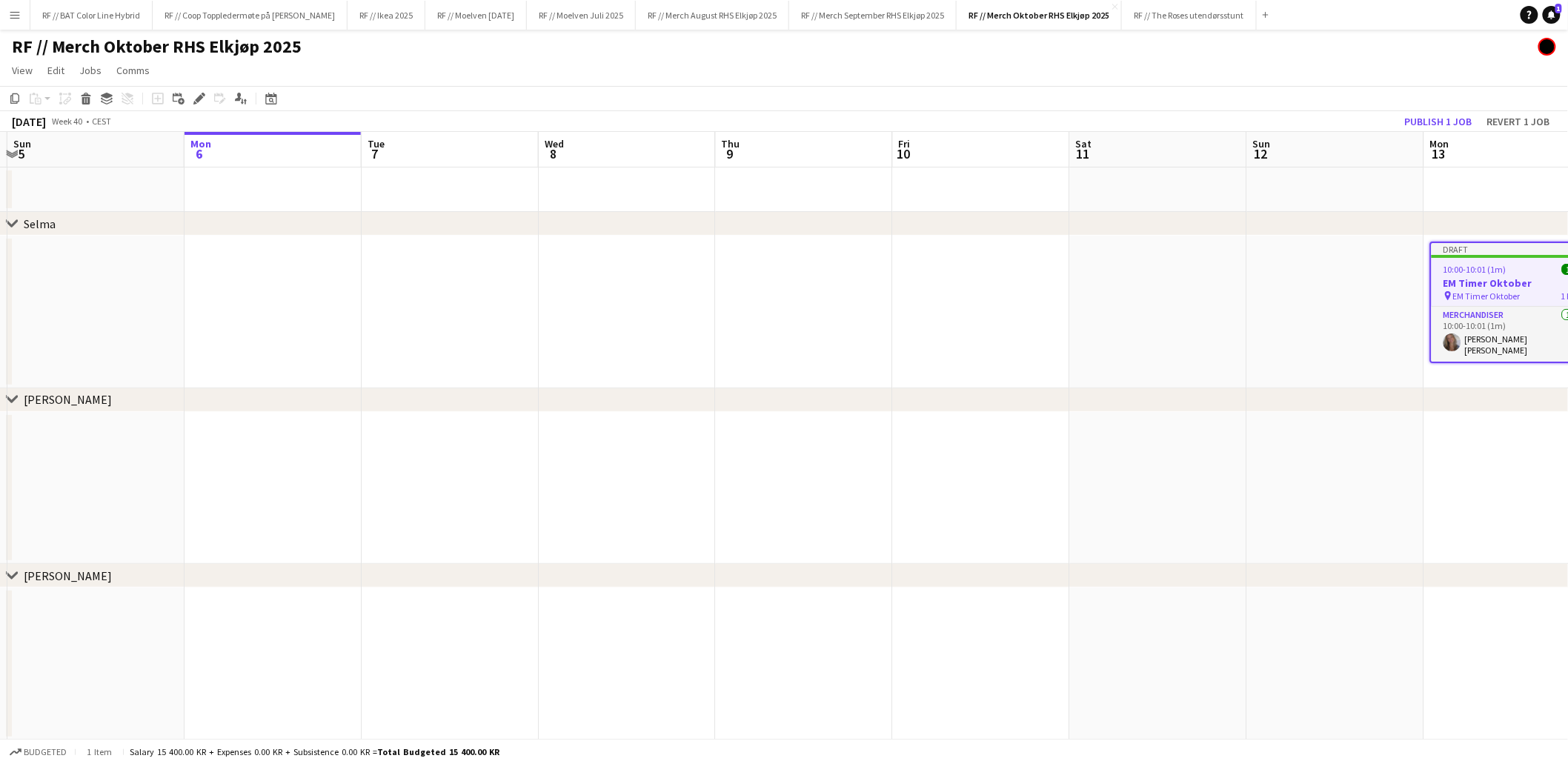
drag, startPoint x: 1116, startPoint y: 330, endPoint x: 1105, endPoint y: 329, distance: 11.0
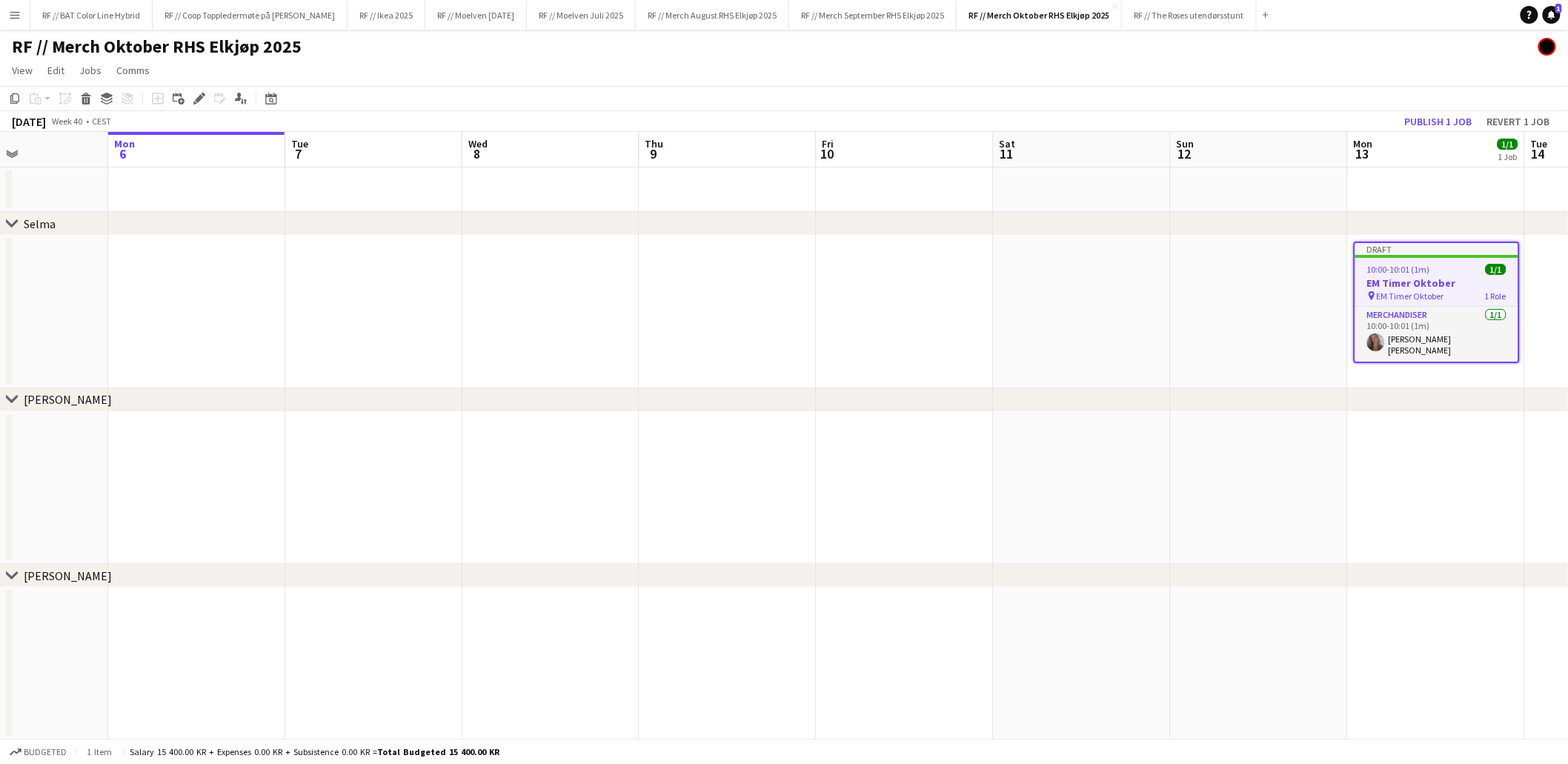
scroll to position [0, 537]
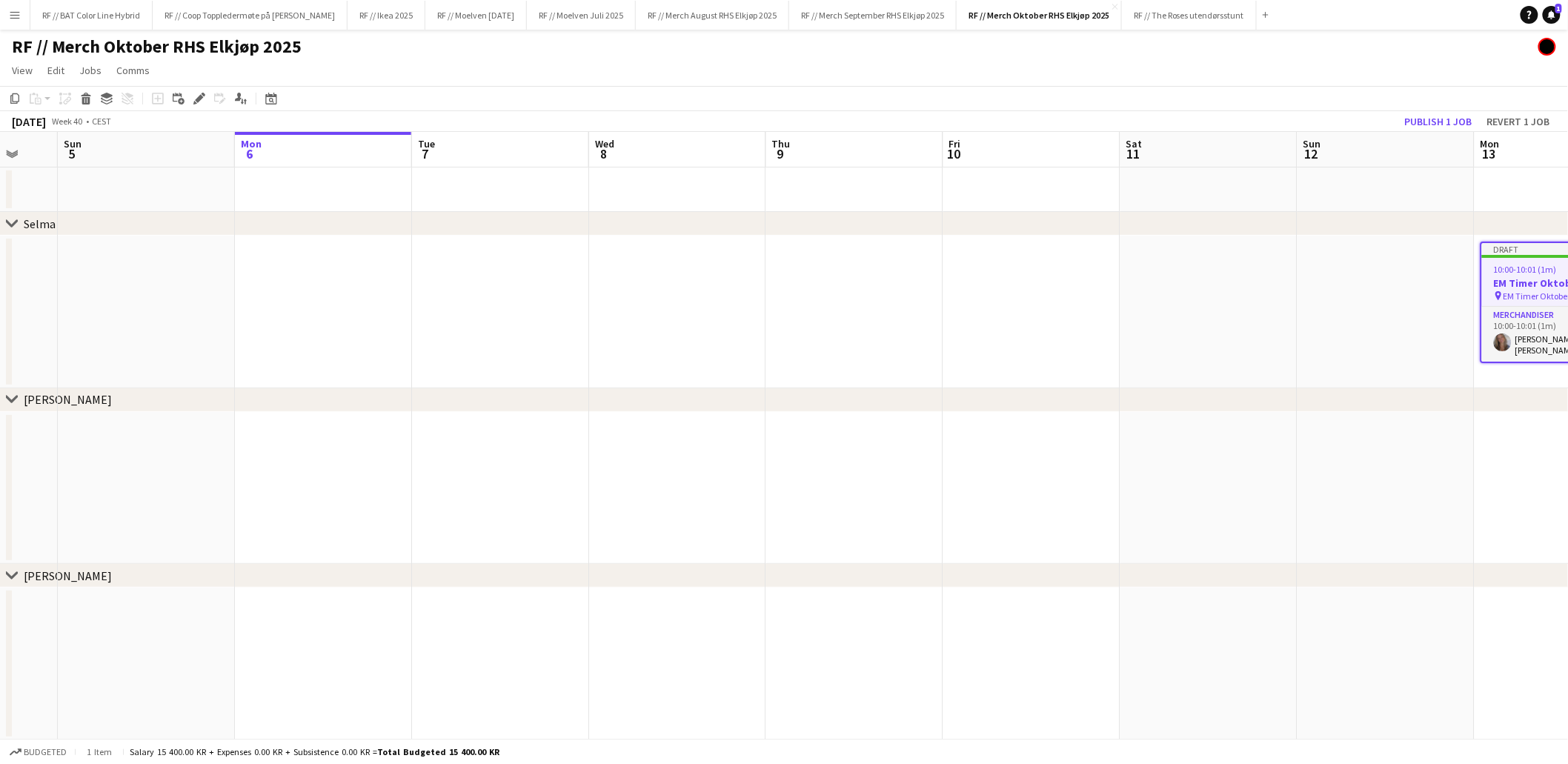
drag, startPoint x: 921, startPoint y: 326, endPoint x: 683, endPoint y: 324, distance: 238.0
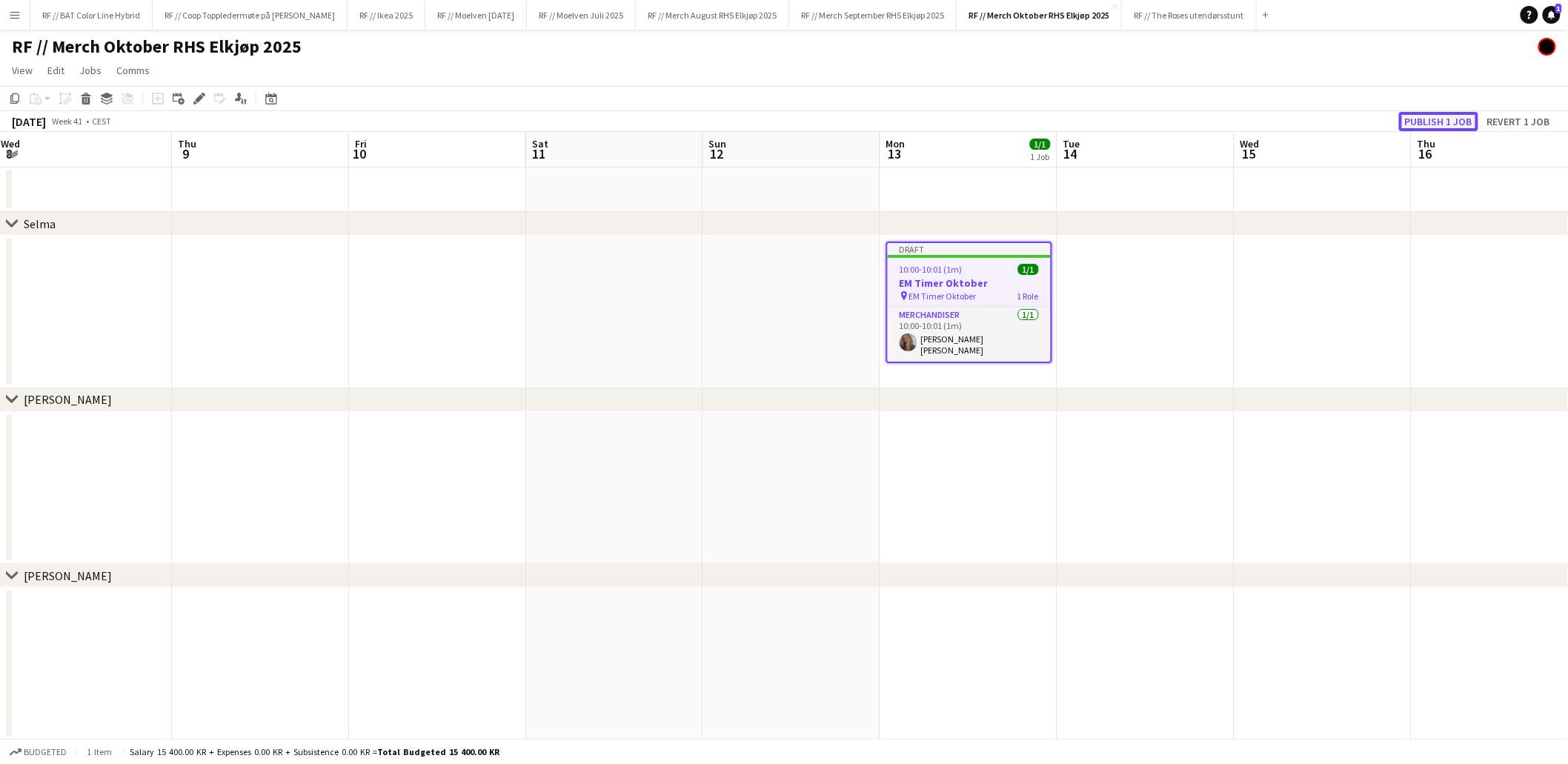
click at [1459, 124] on button "Publish 1 job" at bounding box center [1438, 121] width 79 height 20
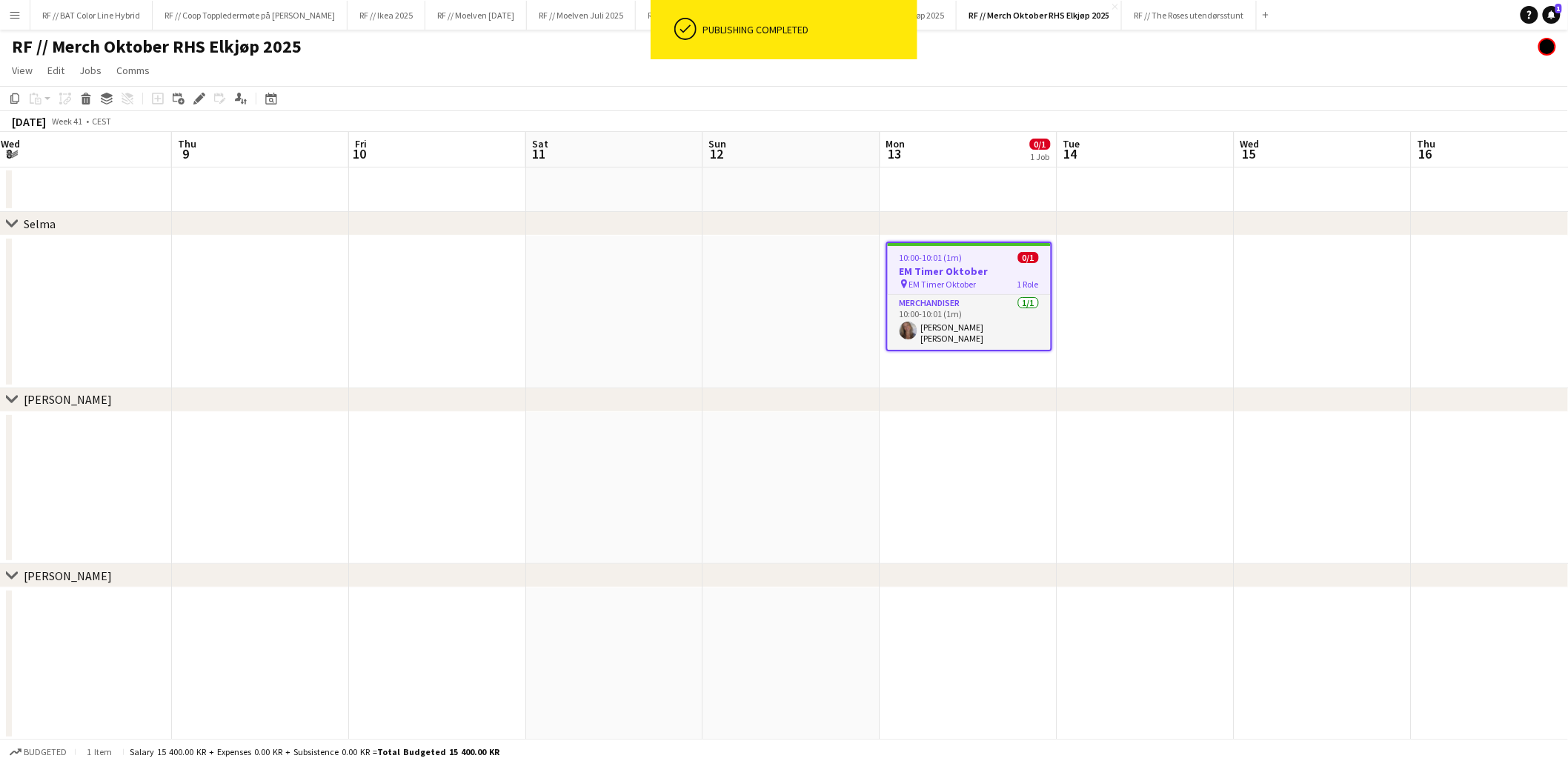
drag, startPoint x: 583, startPoint y: 319, endPoint x: 815, endPoint y: 312, distance: 232.1
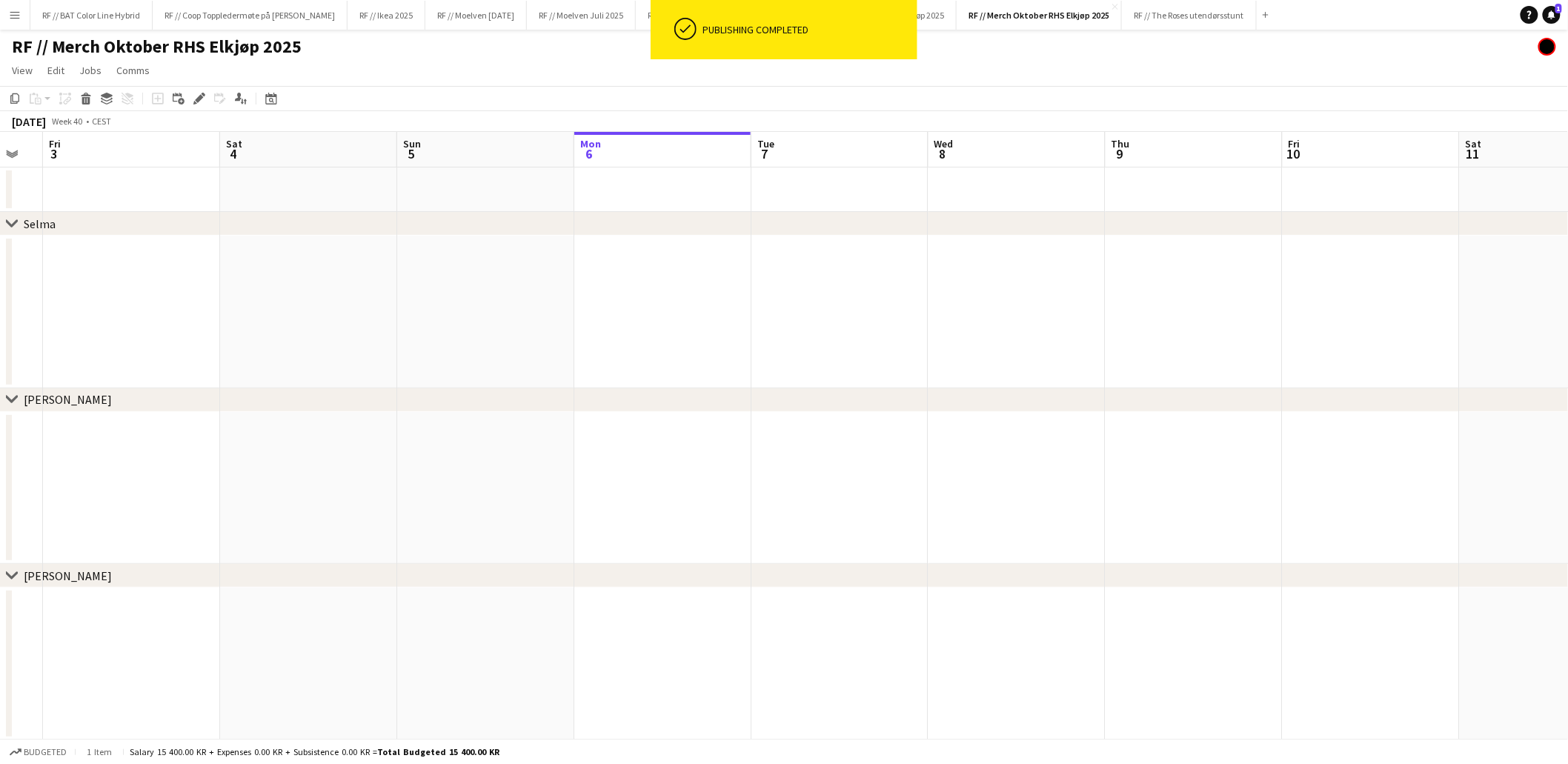
drag, startPoint x: 497, startPoint y: 300, endPoint x: 870, endPoint y: 280, distance: 373.5
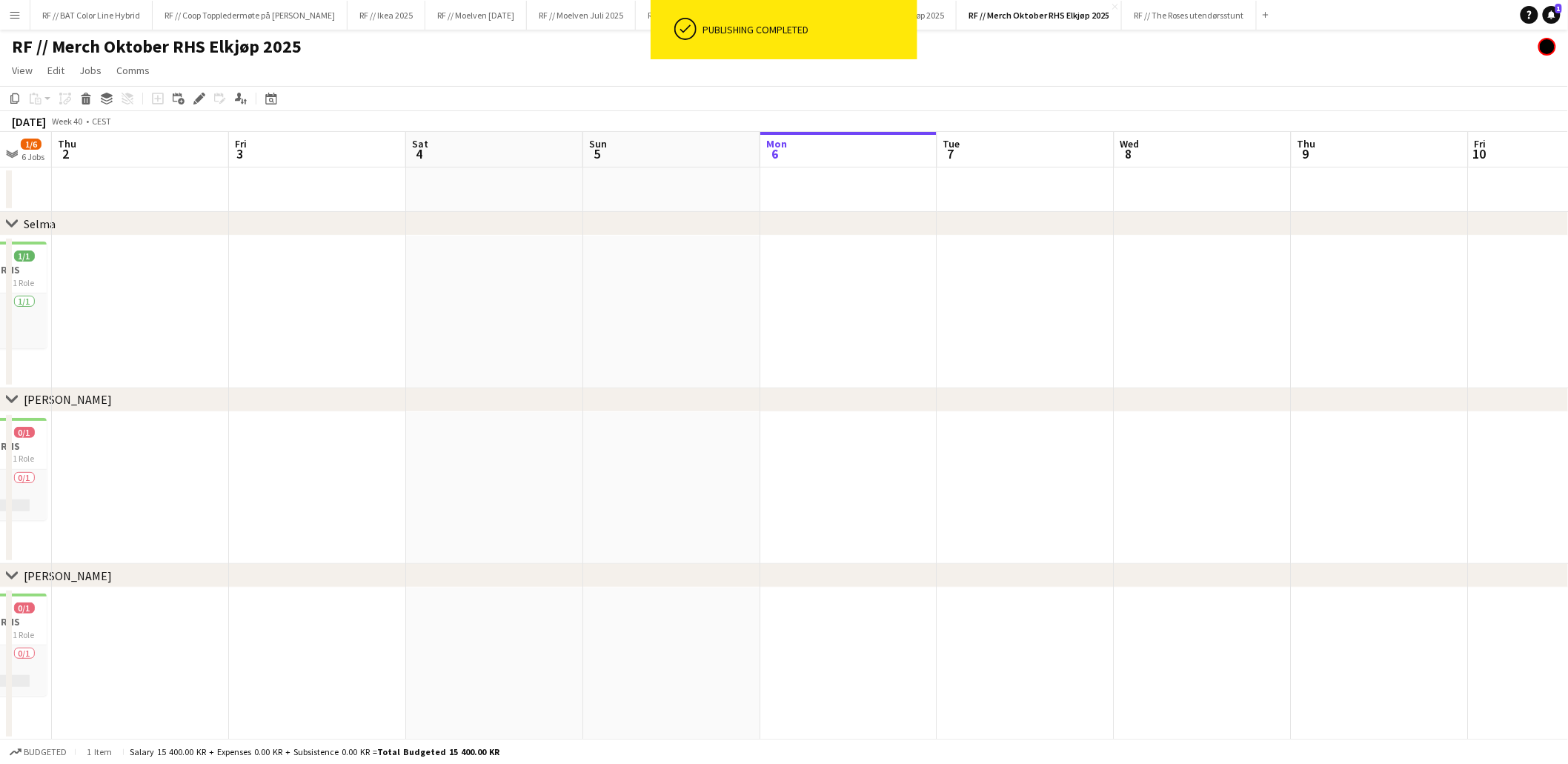
drag, startPoint x: 552, startPoint y: 309, endPoint x: 863, endPoint y: 318, distance: 311.1
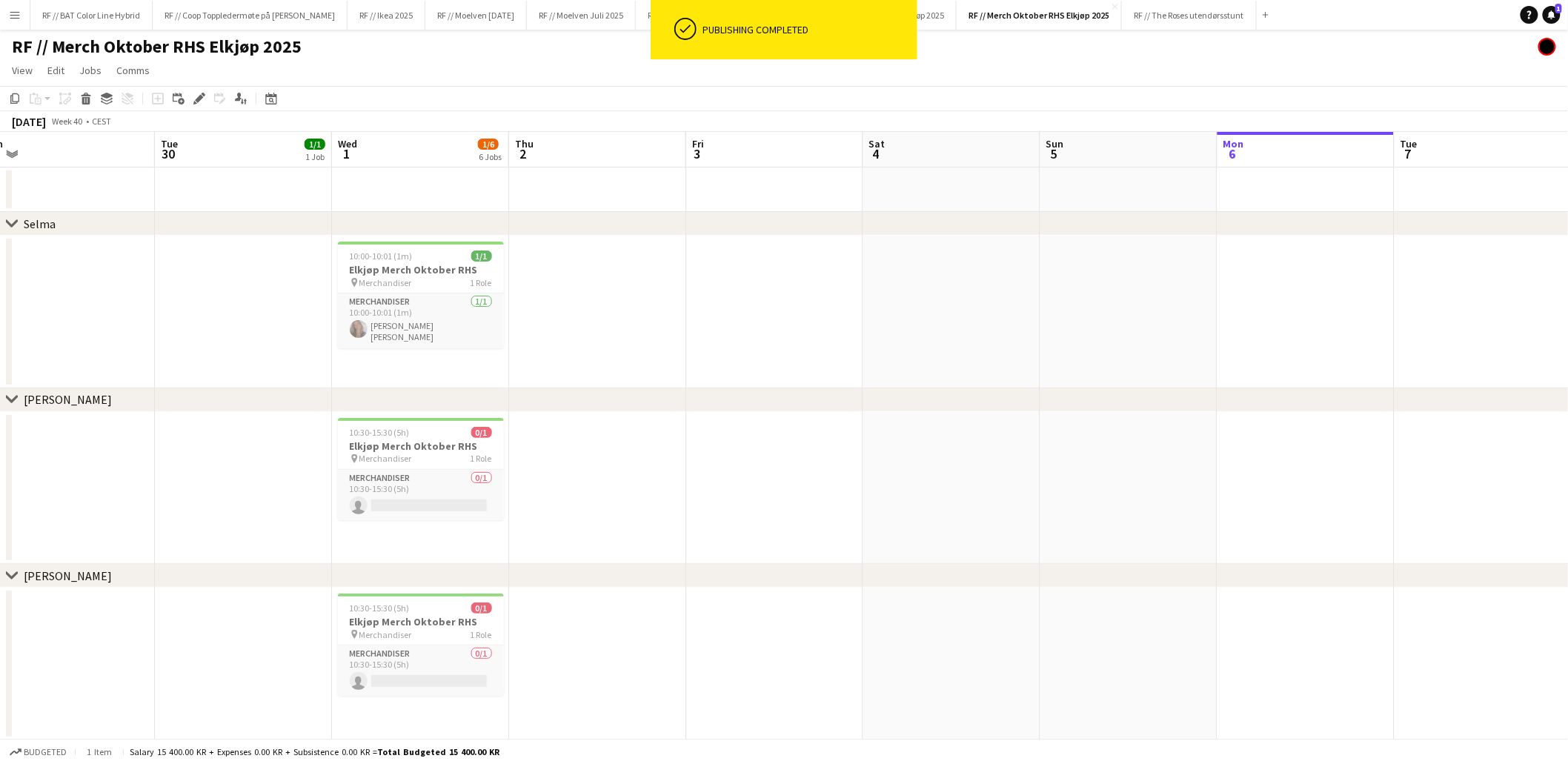
scroll to position [0, 324]
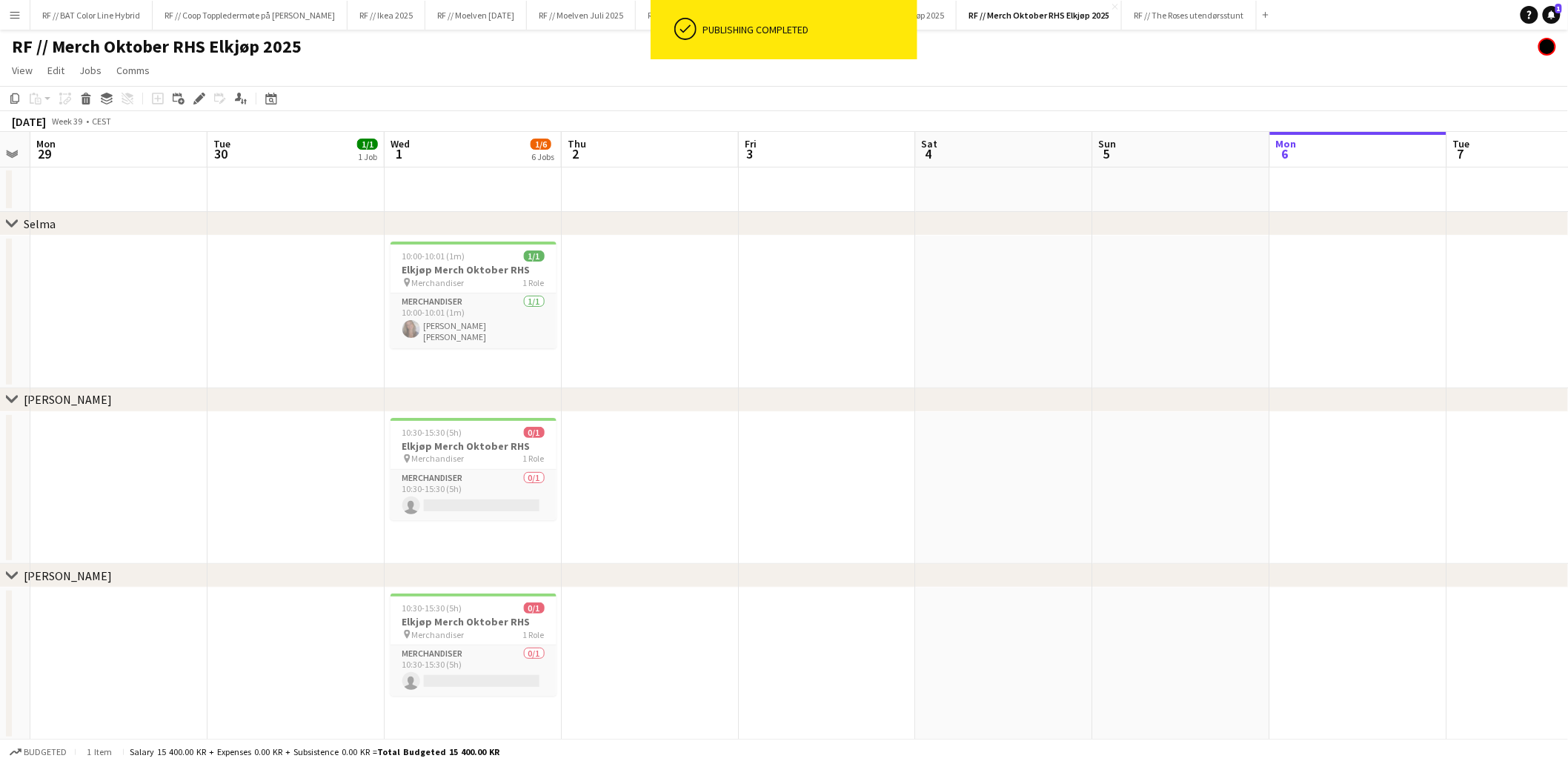
drag, startPoint x: 725, startPoint y: 333, endPoint x: 947, endPoint y: 332, distance: 222.0
